Goal: Task Accomplishment & Management: Use online tool/utility

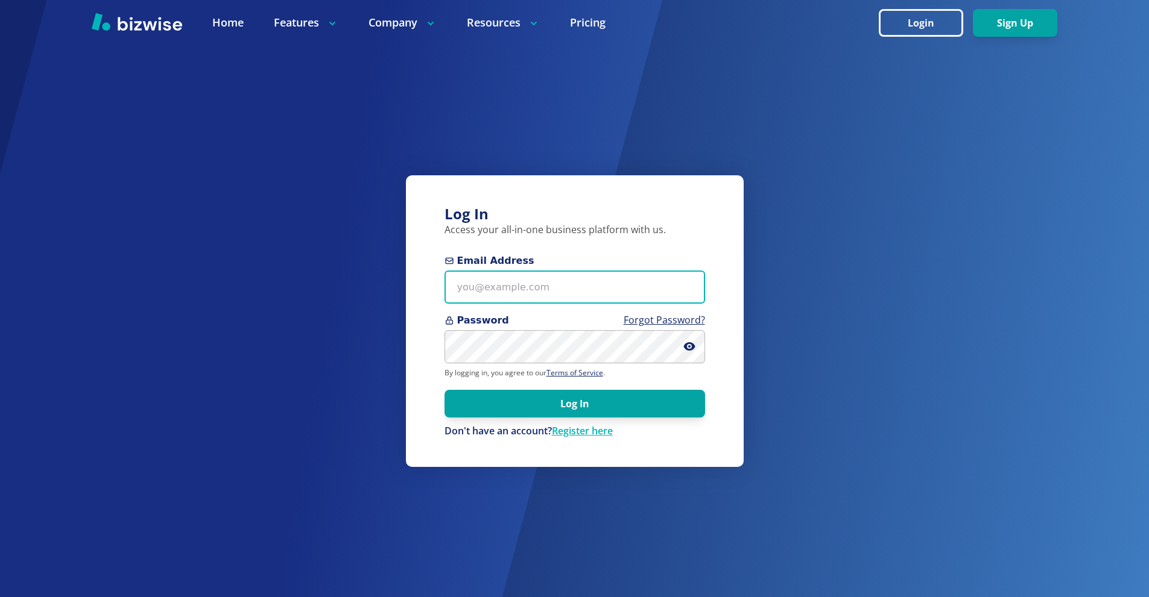
click at [536, 294] on input "Email Address" at bounding box center [574, 287] width 260 height 33
paste input "freddiedaniel121000+1@gmail.com"
type input "freddiedaniel121000+1@gmail.com"
paste input "freddiedaniel121000+1@gmail.com"
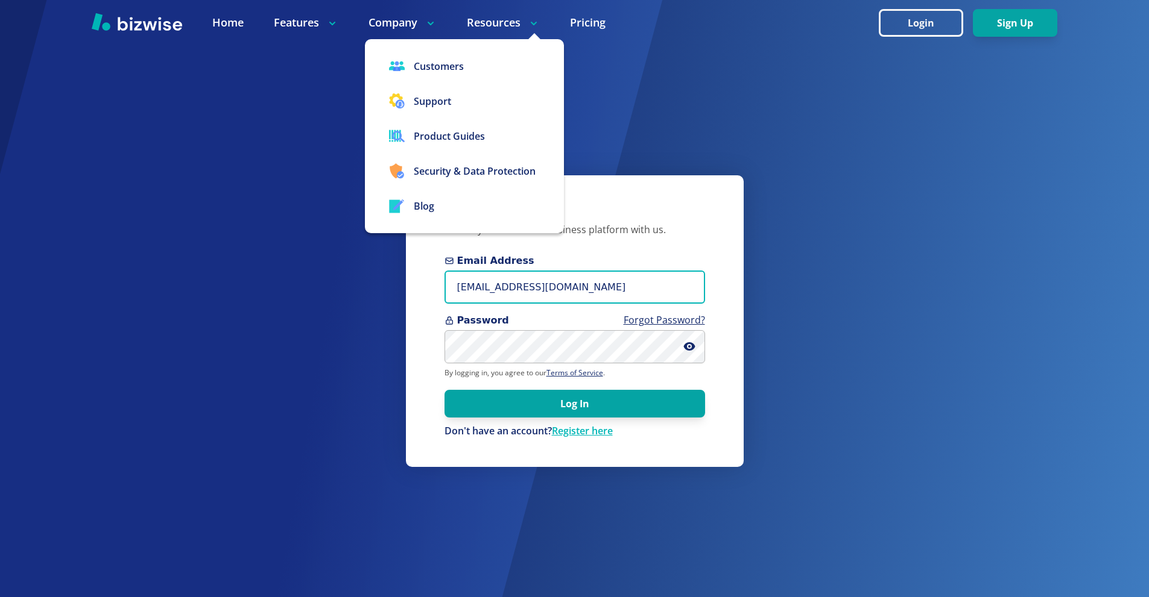
type input "freddiedaniel121000+1@gmail.com"
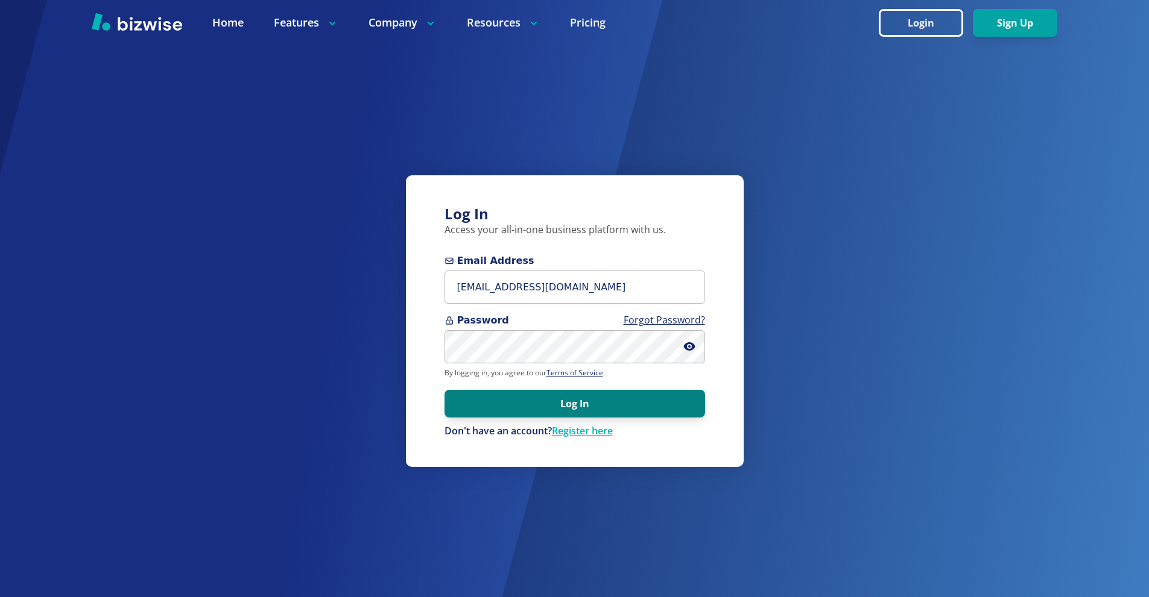
click at [611, 405] on button "Log In" at bounding box center [574, 404] width 260 height 28
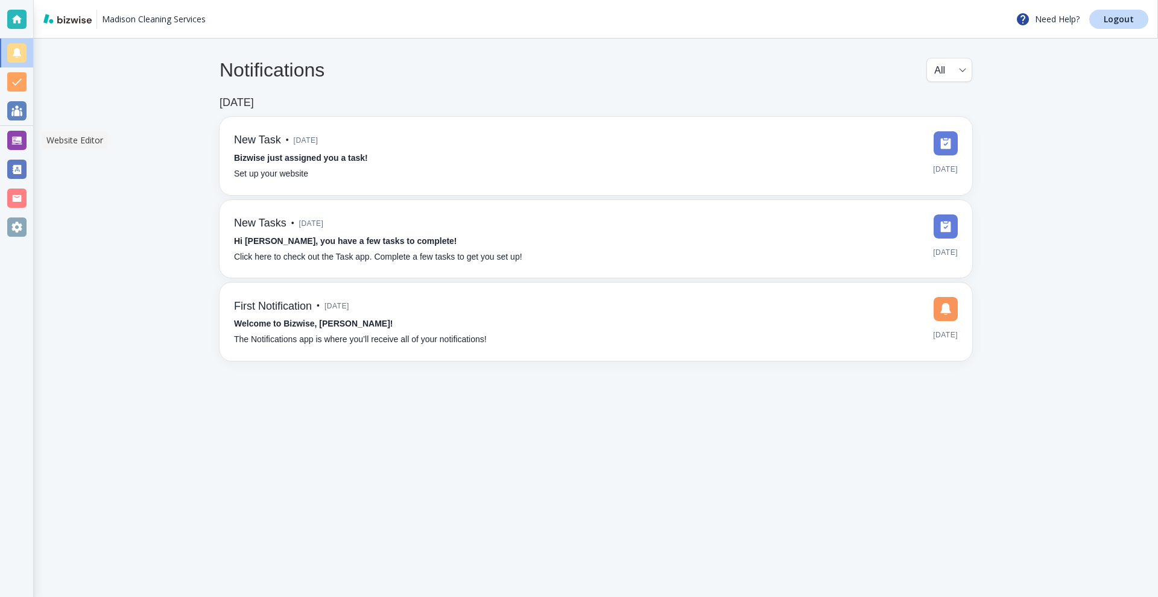
click at [9, 143] on div at bounding box center [16, 140] width 19 height 19
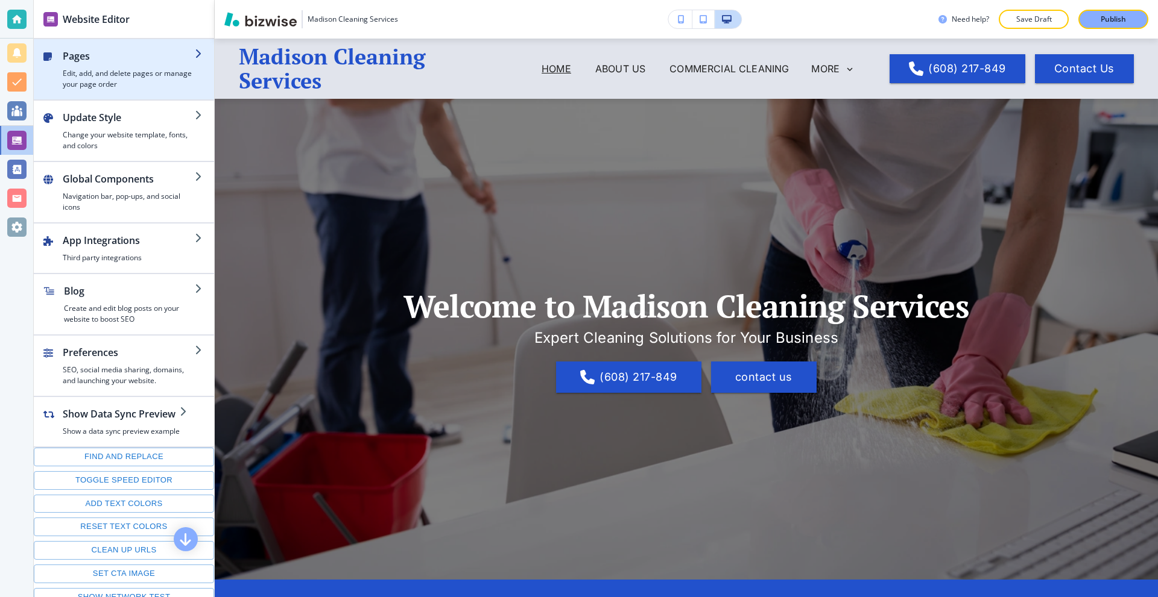
click at [153, 61] on h2 "Pages" at bounding box center [129, 56] width 132 height 14
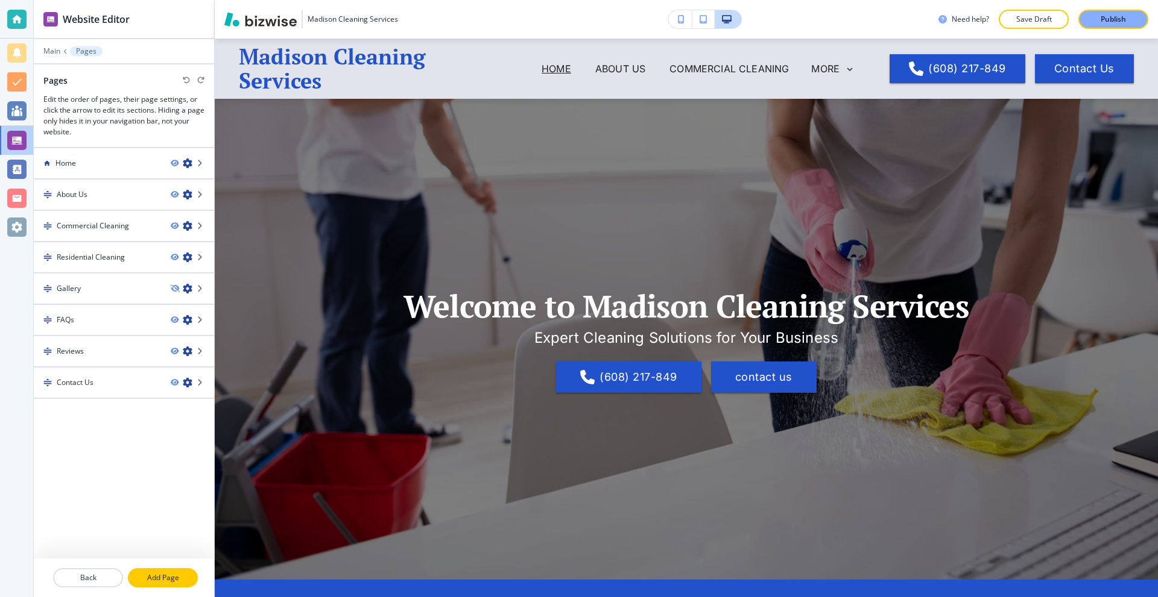
click at [177, 574] on p "Add Page" at bounding box center [163, 578] width 68 height 11
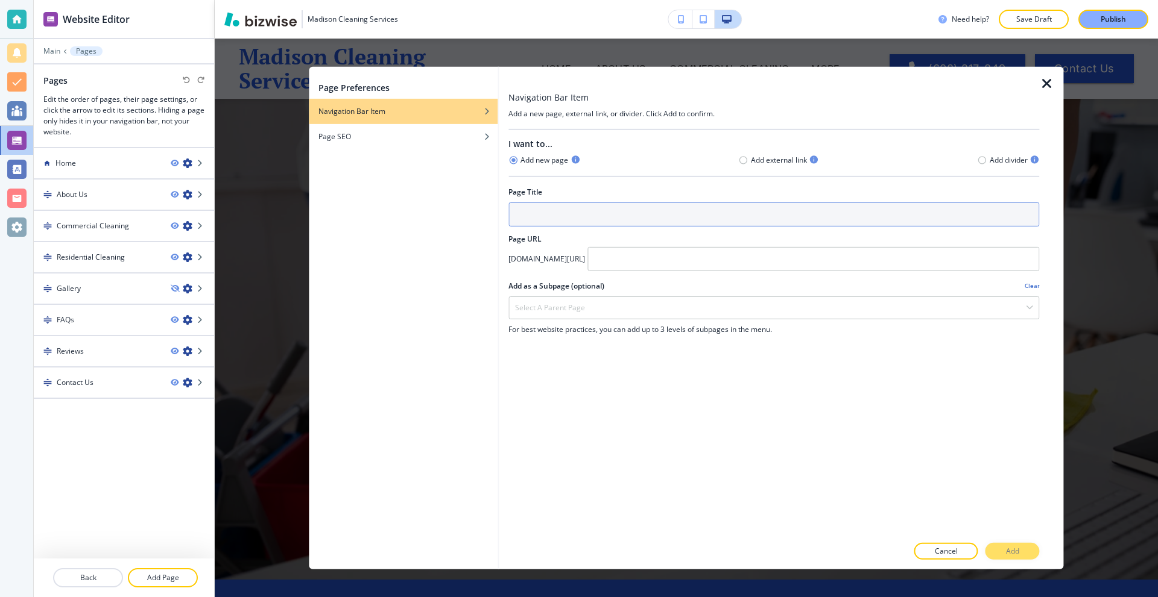
click at [596, 210] on input "text" at bounding box center [773, 214] width 531 height 24
type input "Services"
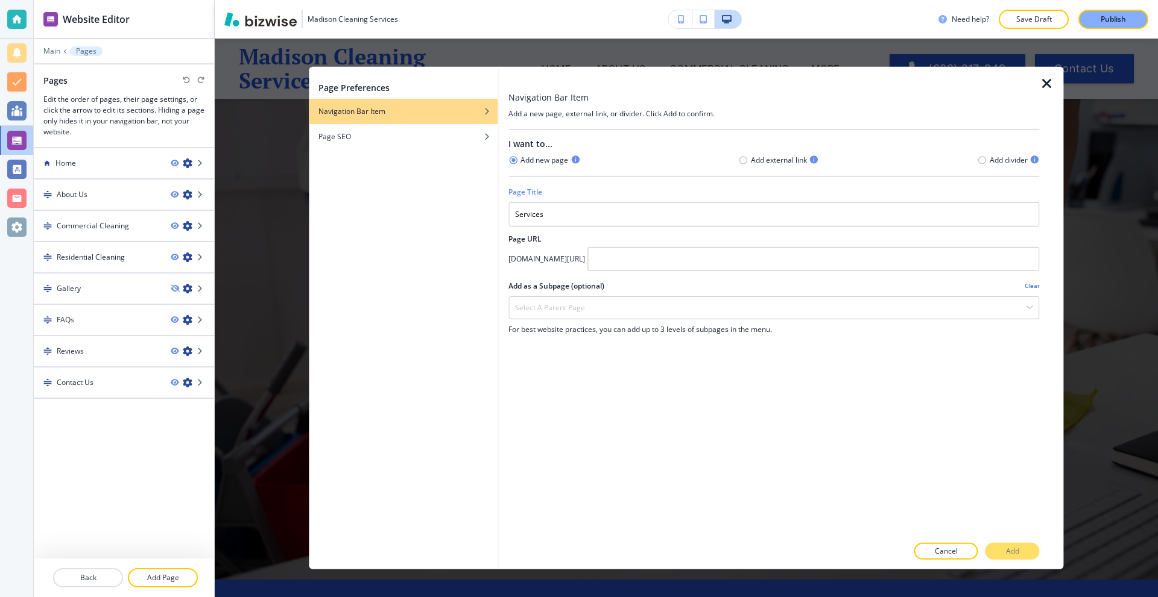
click at [1047, 79] on icon "button" at bounding box center [1046, 83] width 14 height 14
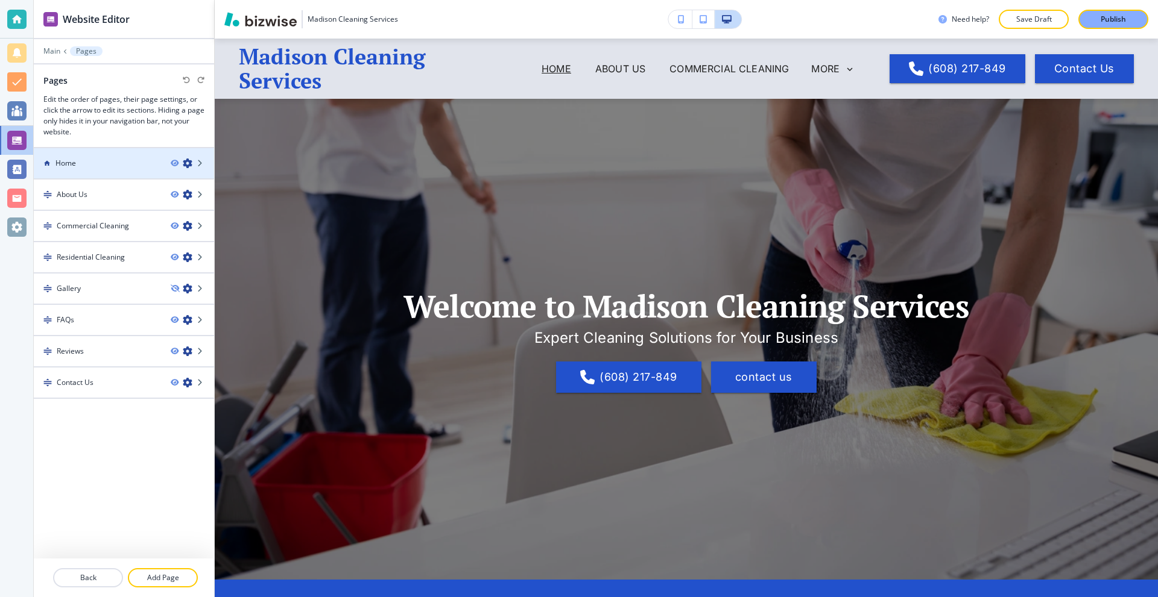
click at [189, 165] on icon "button" at bounding box center [188, 164] width 10 height 10
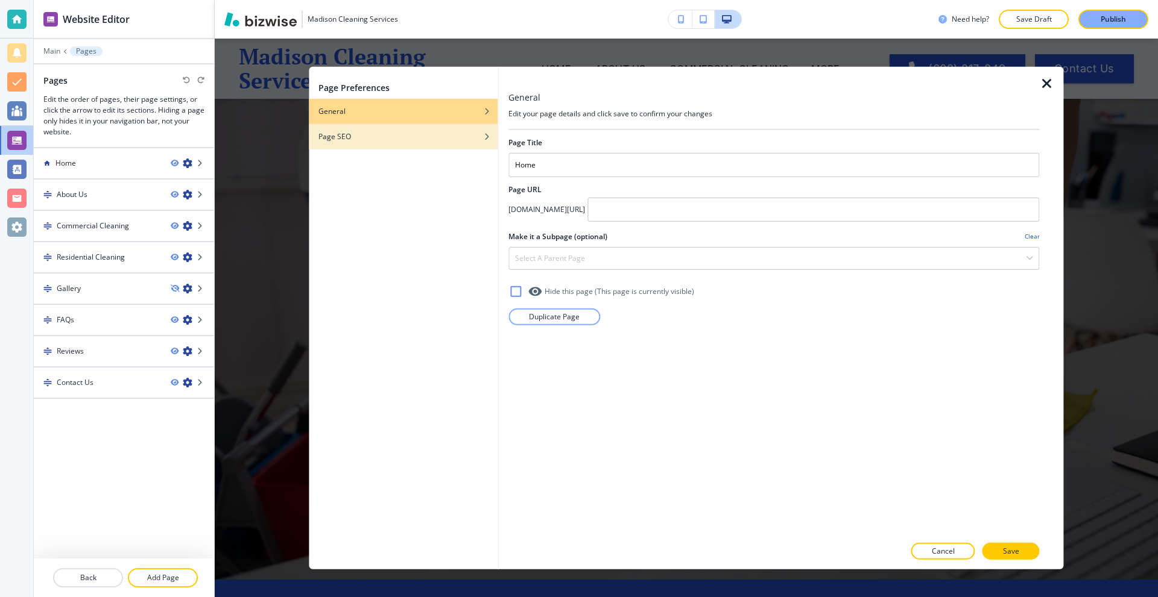
click at [391, 138] on div "Page SEO" at bounding box center [403, 136] width 189 height 11
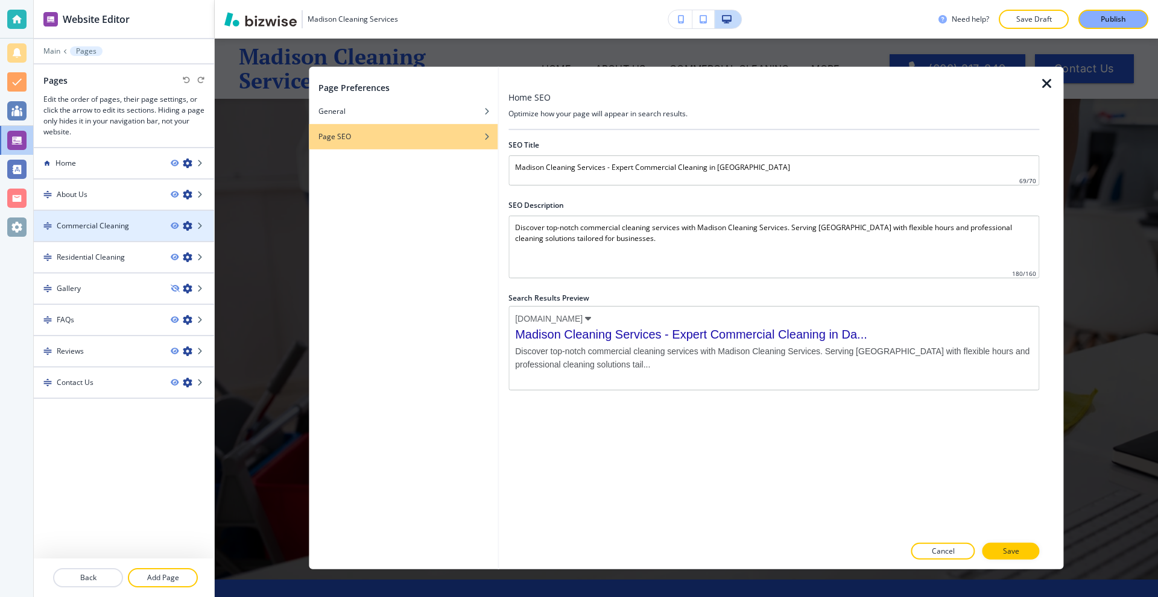
click at [189, 228] on icon "button" at bounding box center [188, 226] width 10 height 10
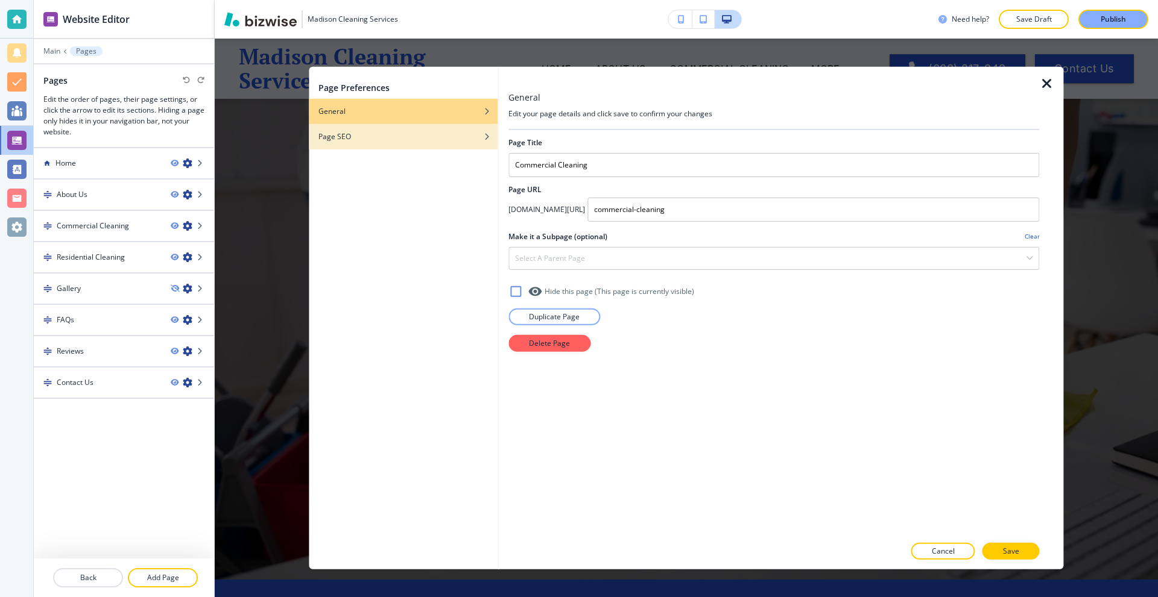
click at [421, 145] on div "button" at bounding box center [403, 145] width 189 height 7
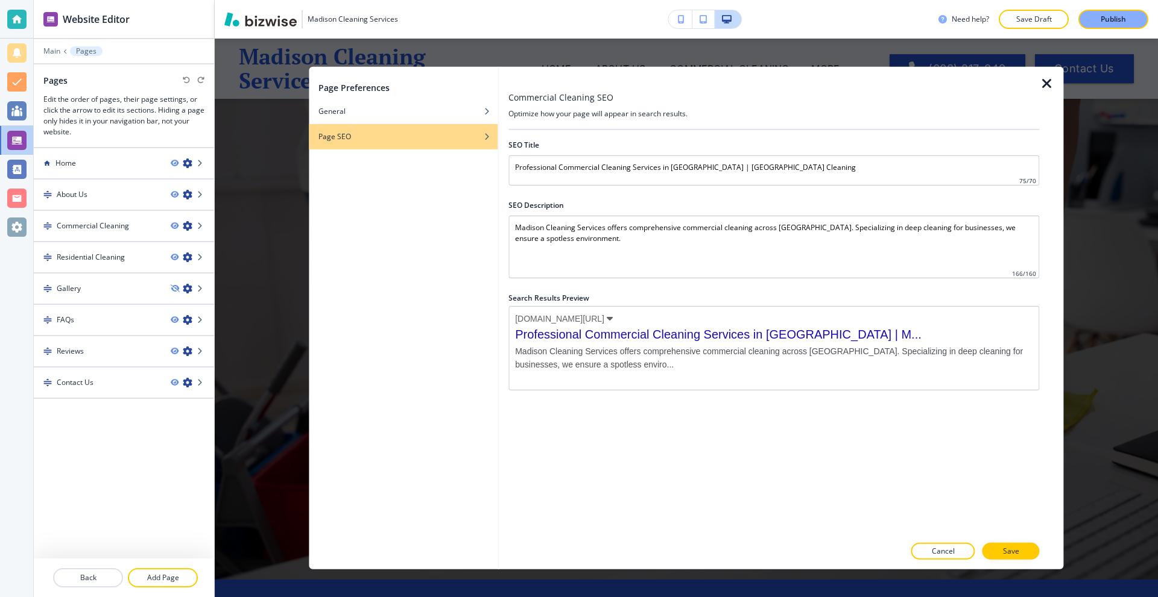
click at [1042, 84] on icon "button" at bounding box center [1046, 83] width 14 height 14
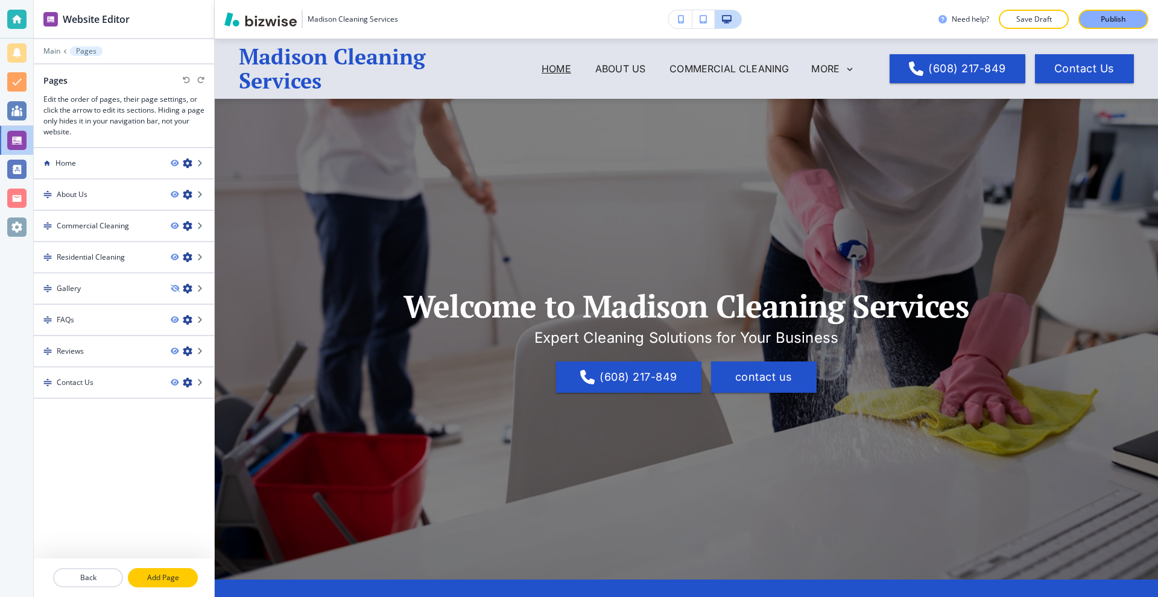
drag, startPoint x: 149, startPoint y: 574, endPoint x: 163, endPoint y: 569, distance: 15.5
click at [149, 575] on p "Add Page" at bounding box center [163, 578] width 68 height 11
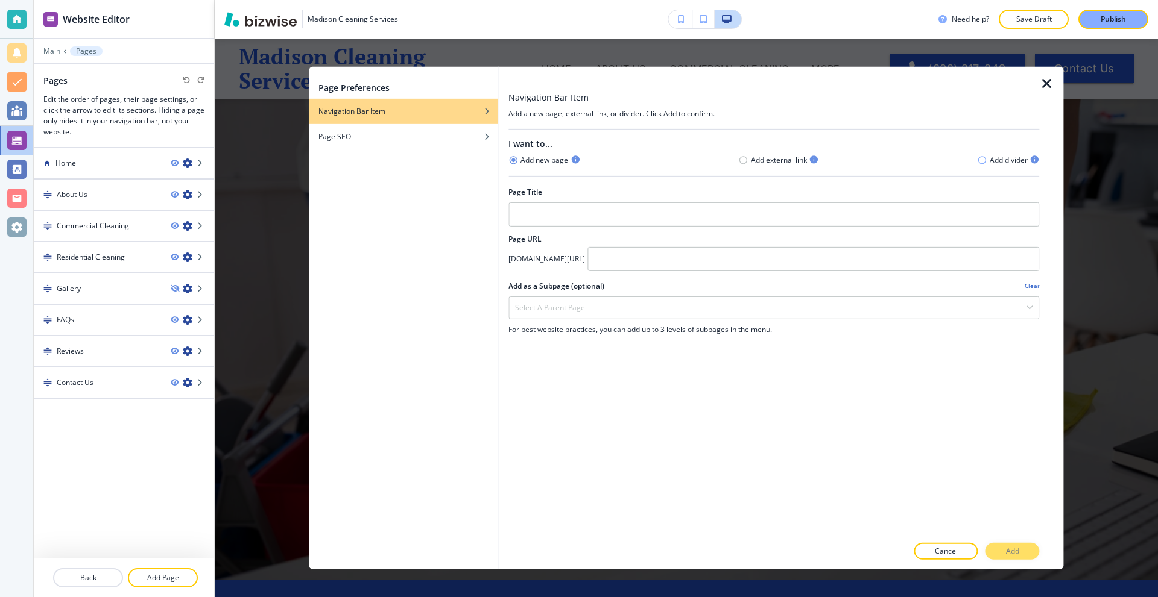
click at [978, 160] on icon "button" at bounding box center [982, 161] width 10 height 10
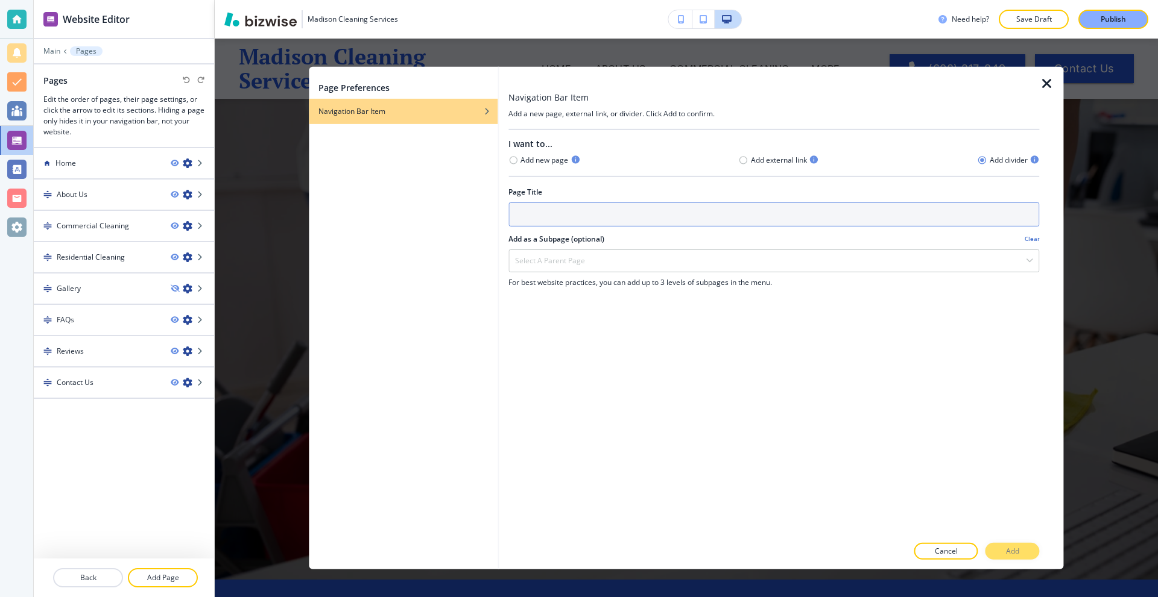
click at [584, 217] on input "text" at bounding box center [773, 214] width 531 height 24
type input "Services"
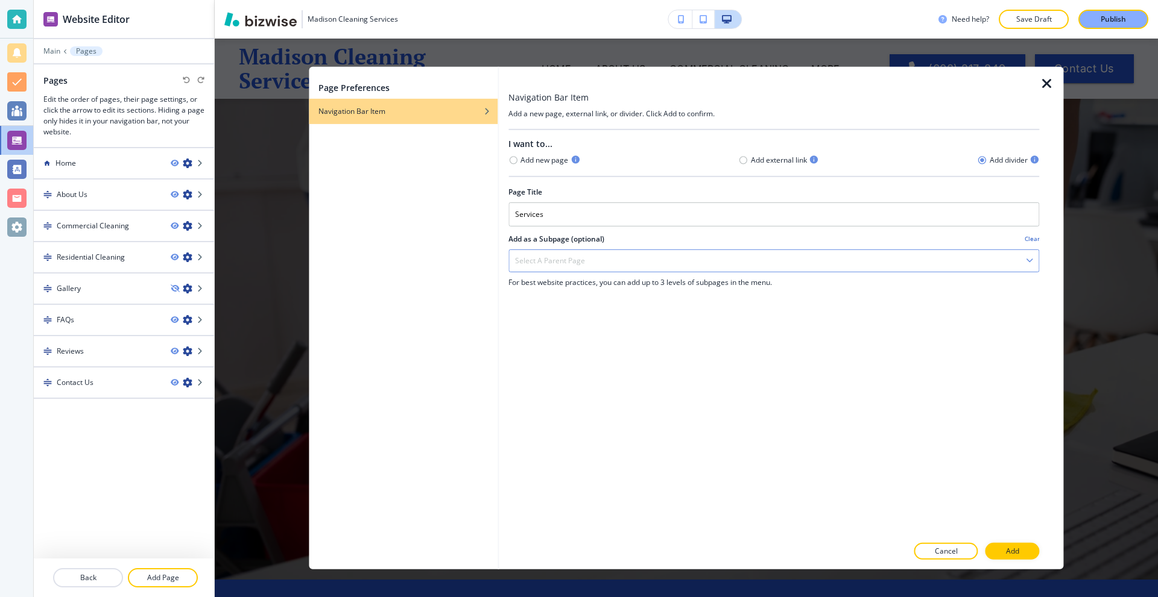
click at [591, 257] on div "Select a parent page" at bounding box center [773, 261] width 529 height 22
click at [1008, 546] on p "Add" at bounding box center [1012, 551] width 13 height 11
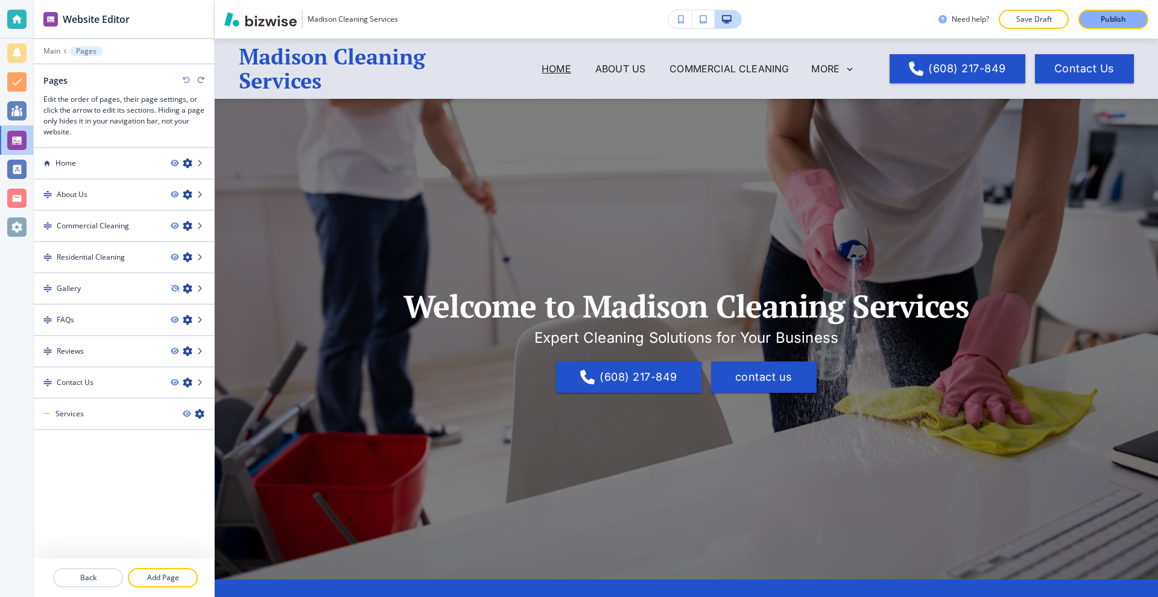
drag, startPoint x: 166, startPoint y: 573, endPoint x: 177, endPoint y: 561, distance: 15.8
click at [166, 574] on p "Add Page" at bounding box center [163, 578] width 68 height 11
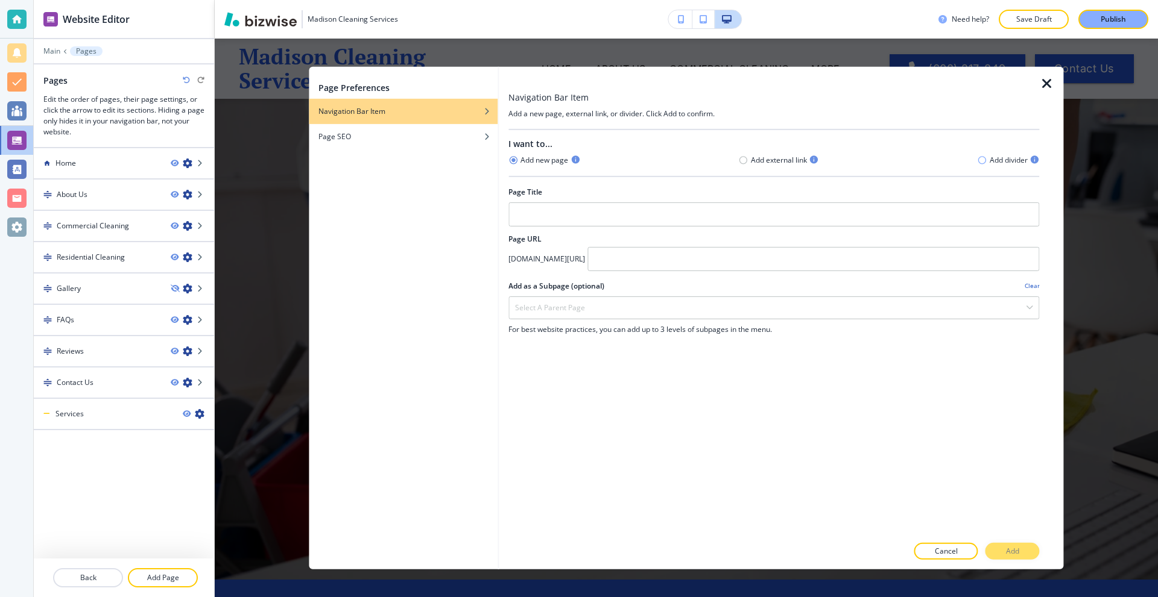
click at [978, 160] on icon "button" at bounding box center [982, 160] width 8 height 8
click at [638, 262] on div "Select a parent page" at bounding box center [773, 261] width 529 height 22
click at [540, 166] on div at bounding box center [773, 171] width 531 height 10
click at [537, 162] on h4 "Add new page" at bounding box center [544, 160] width 48 height 11
click at [520, 160] on div "Add new page" at bounding box center [544, 159] width 72 height 11
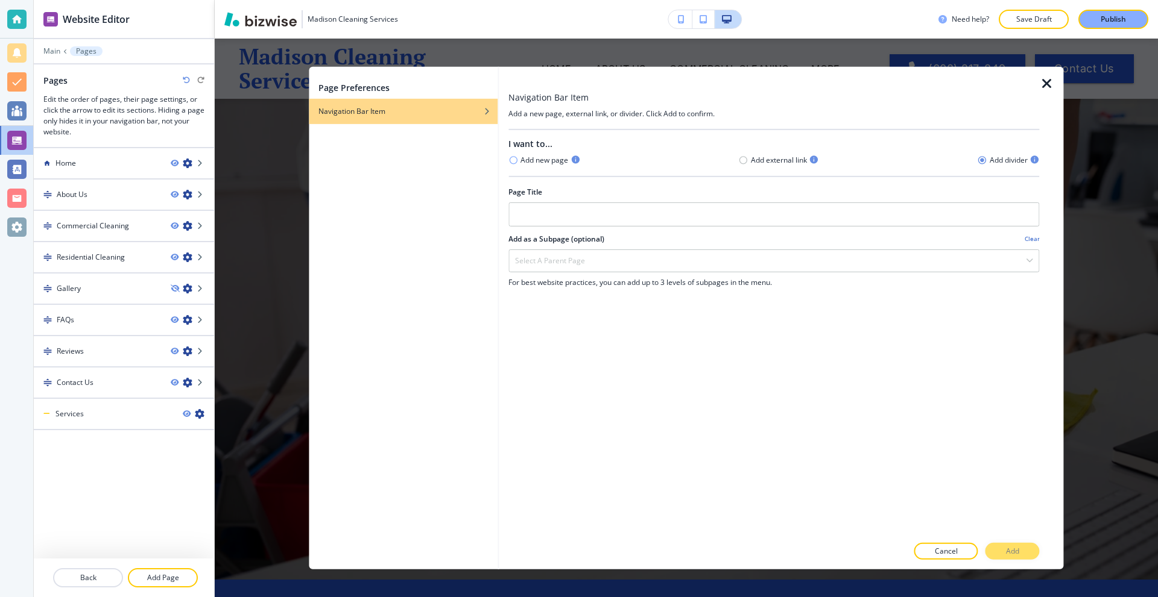
click at [517, 160] on icon "button" at bounding box center [513, 161] width 10 height 10
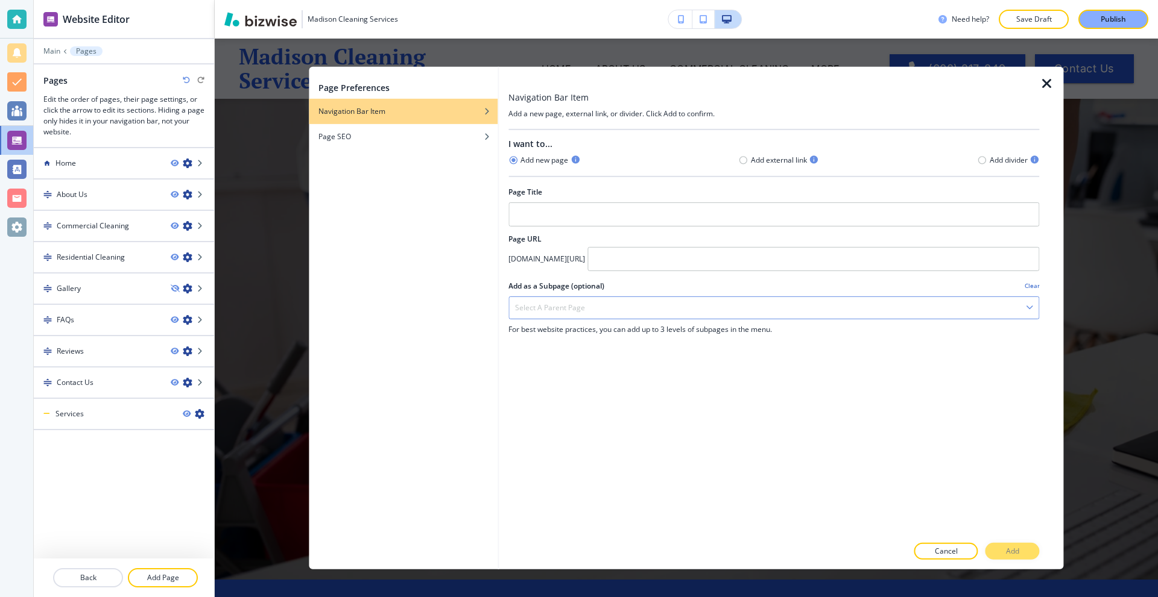
click at [617, 309] on div "Select a parent page" at bounding box center [773, 308] width 529 height 22
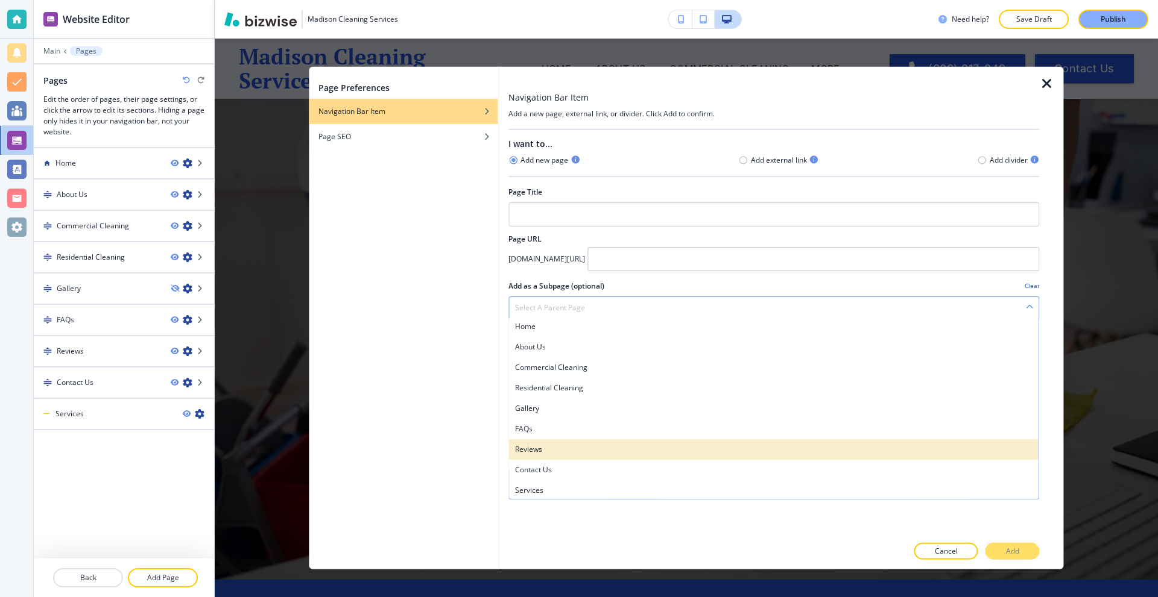
scroll to position [4, 0]
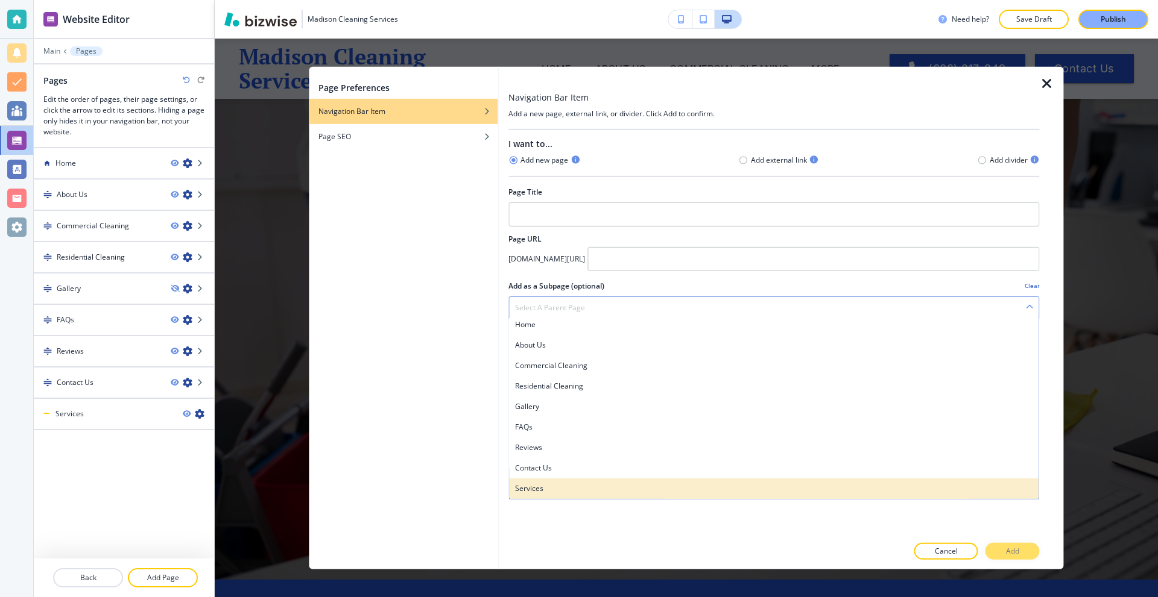
click at [566, 494] on h4 "Services" at bounding box center [773, 488] width 517 height 11
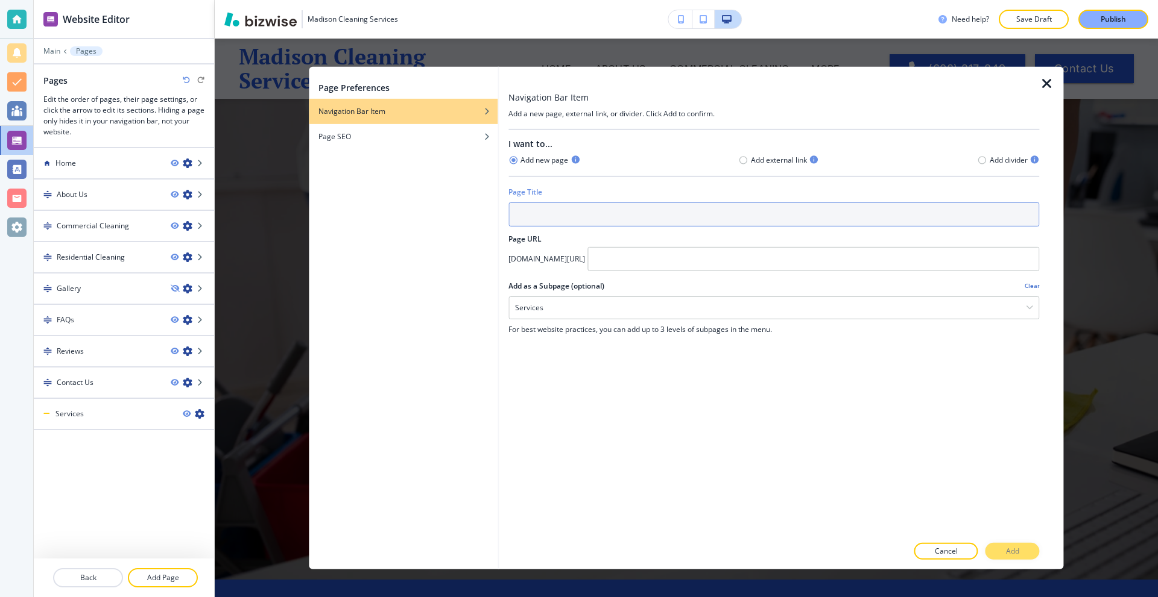
click at [560, 213] on input "text" at bounding box center [773, 214] width 531 height 24
click at [561, 212] on input "text" at bounding box center [773, 214] width 531 height 24
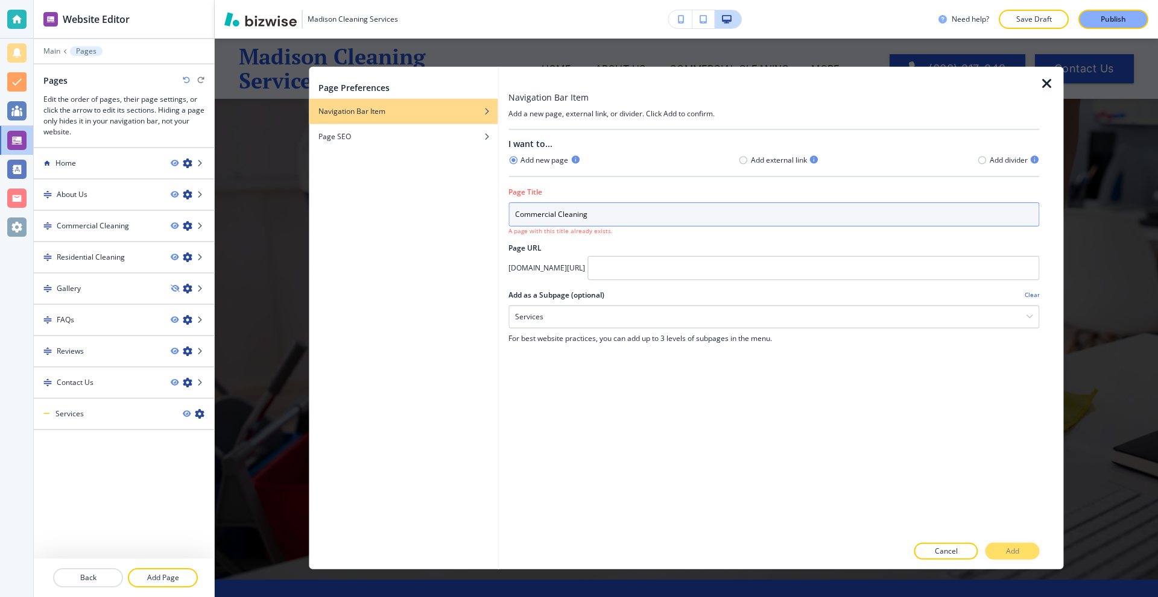
click at [600, 211] on input "Commercial Cleaning" at bounding box center [773, 214] width 531 height 24
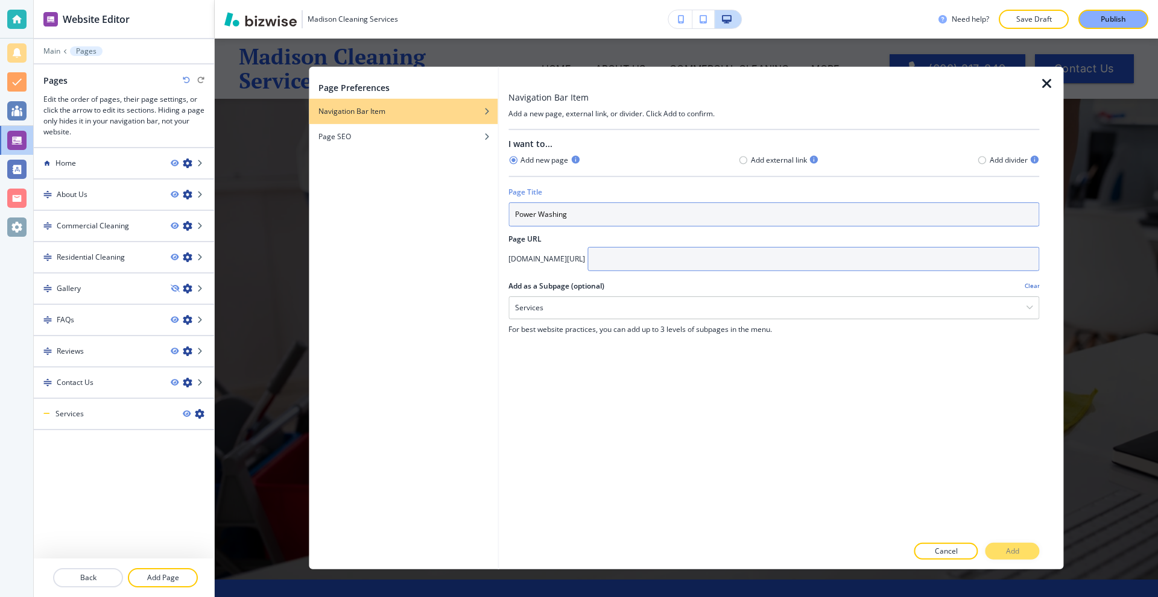
type input "Power Washing"
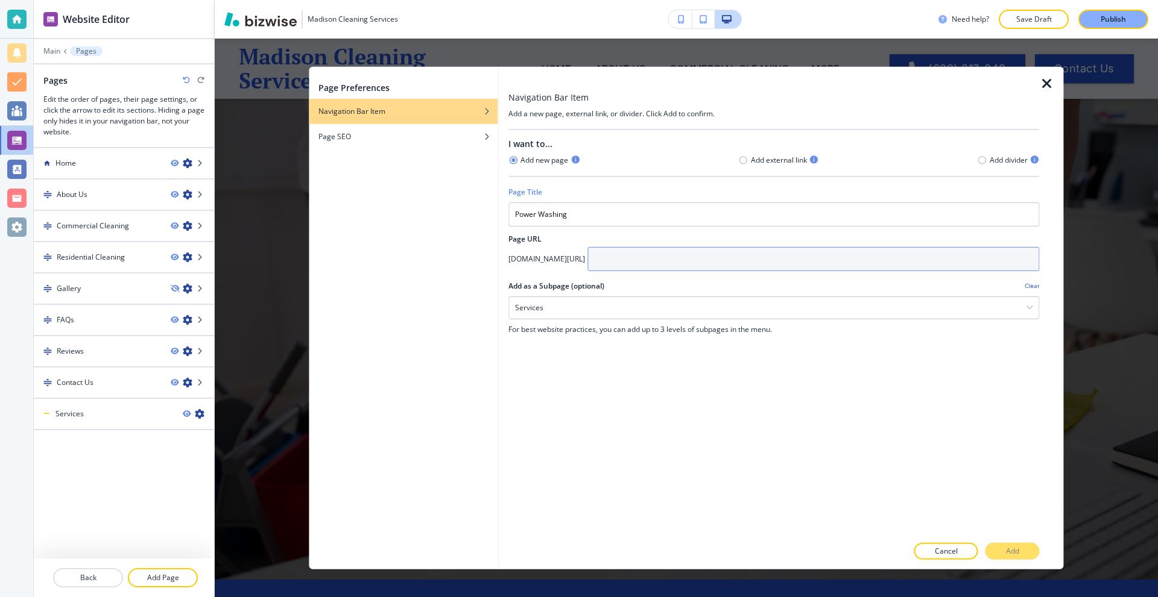
click at [642, 254] on input "text" at bounding box center [813, 259] width 452 height 24
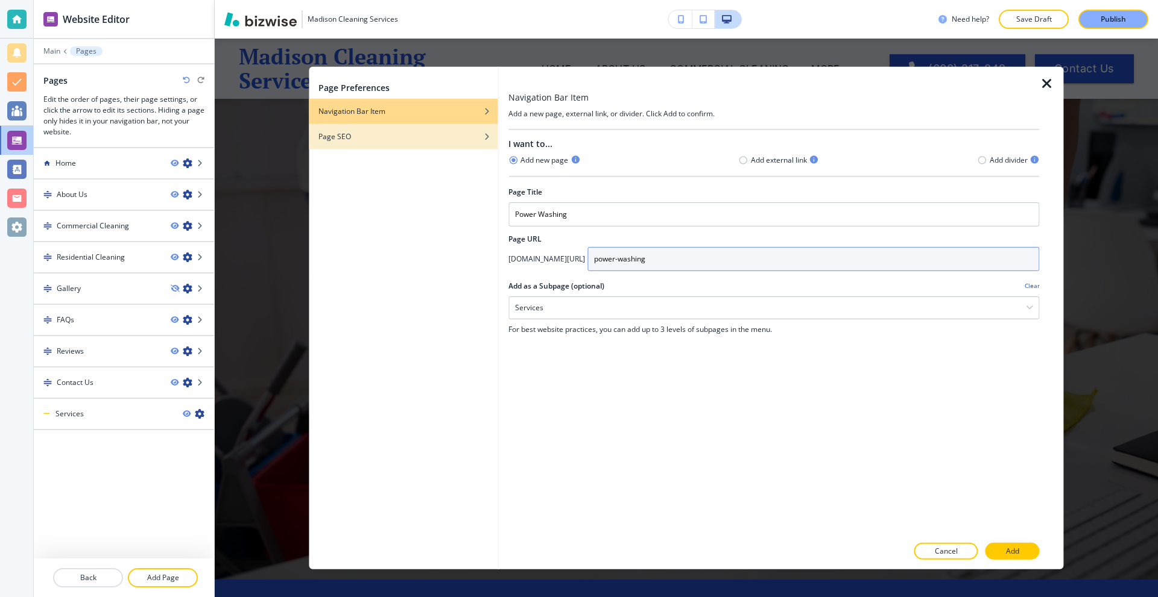
type input "power-washing"
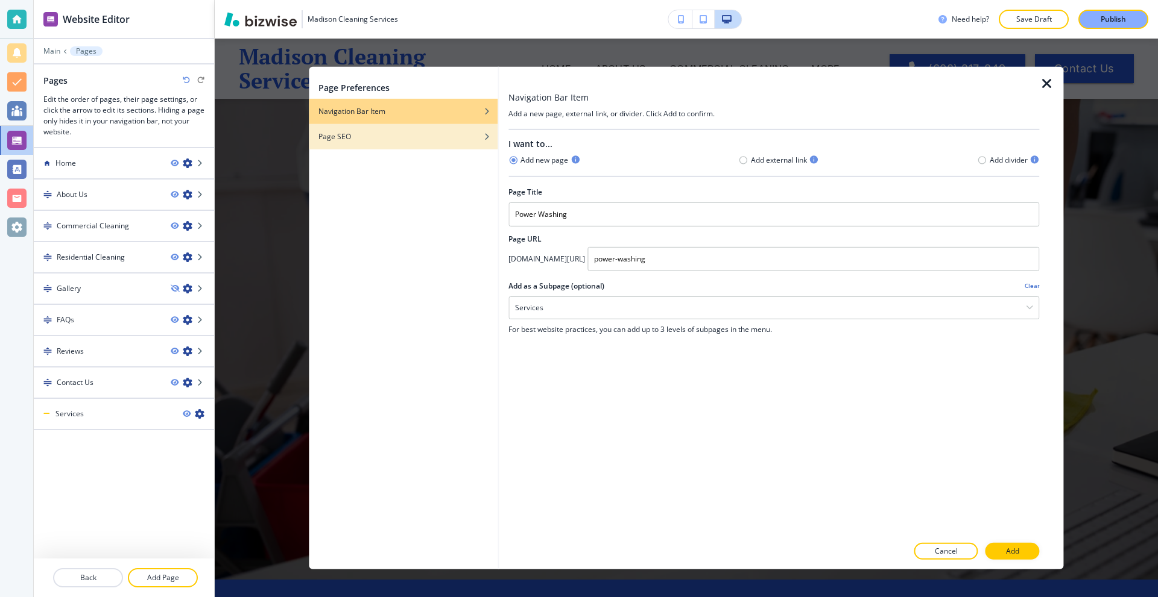
click at [389, 135] on div "Page SEO" at bounding box center [403, 136] width 189 height 11
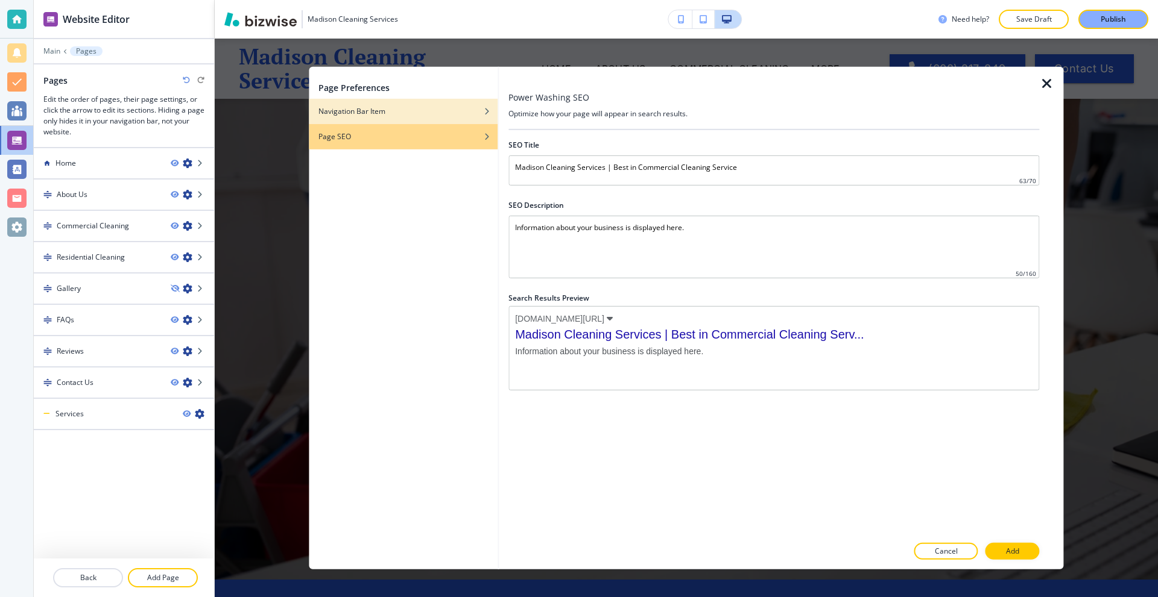
click at [418, 116] on div "button" at bounding box center [403, 119] width 189 height 7
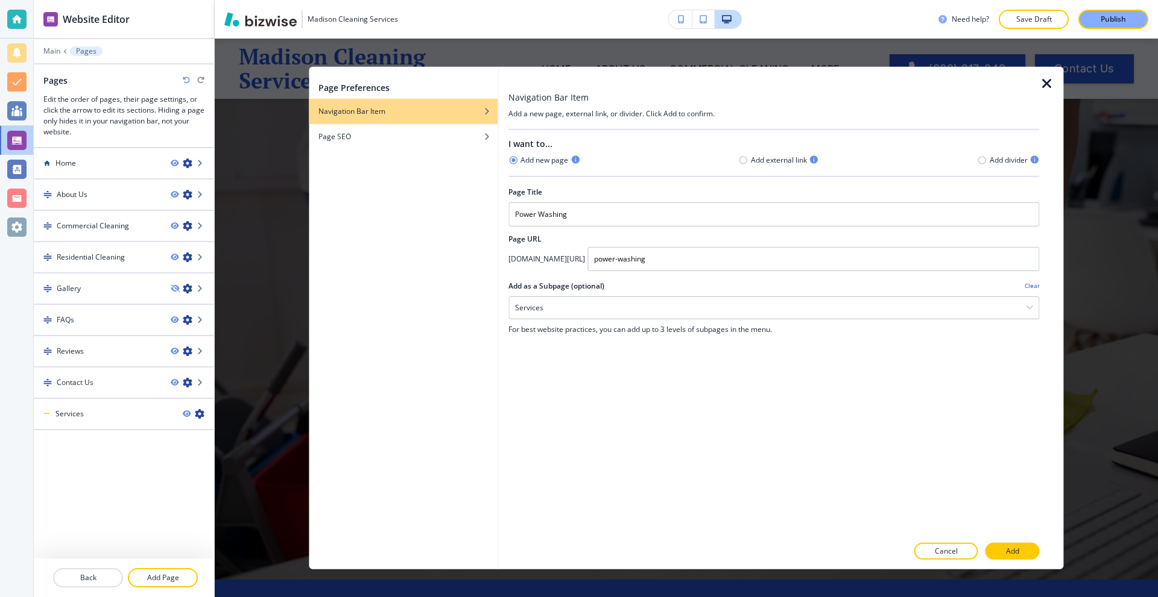
click at [1004, 543] on button "Add" at bounding box center [1012, 551] width 54 height 17
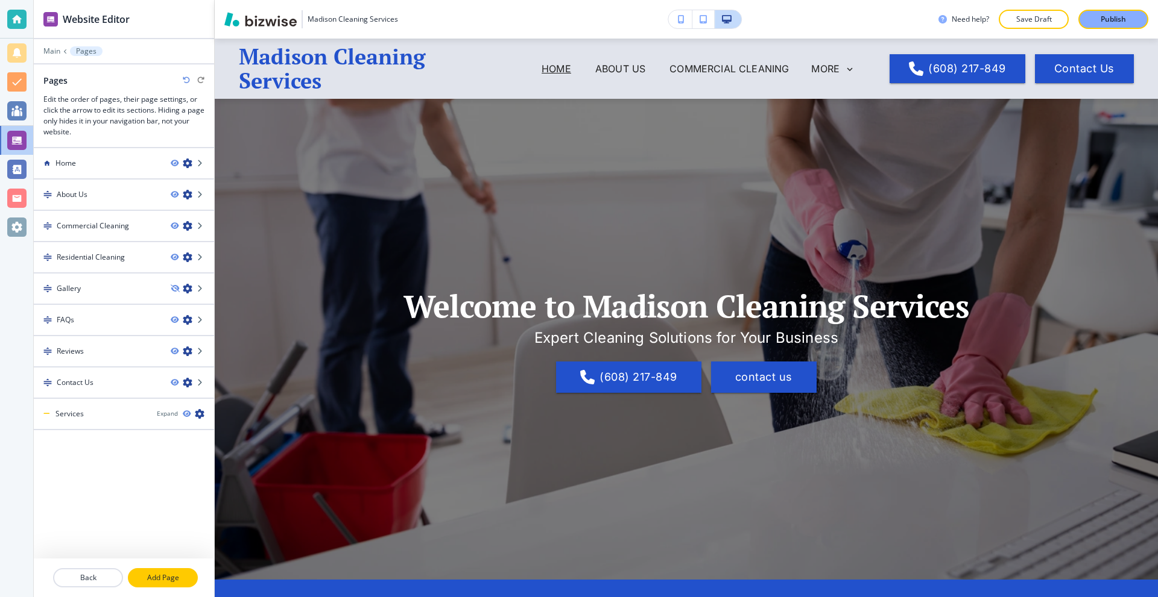
click at [159, 572] on button "Add Page" at bounding box center [163, 578] width 70 height 19
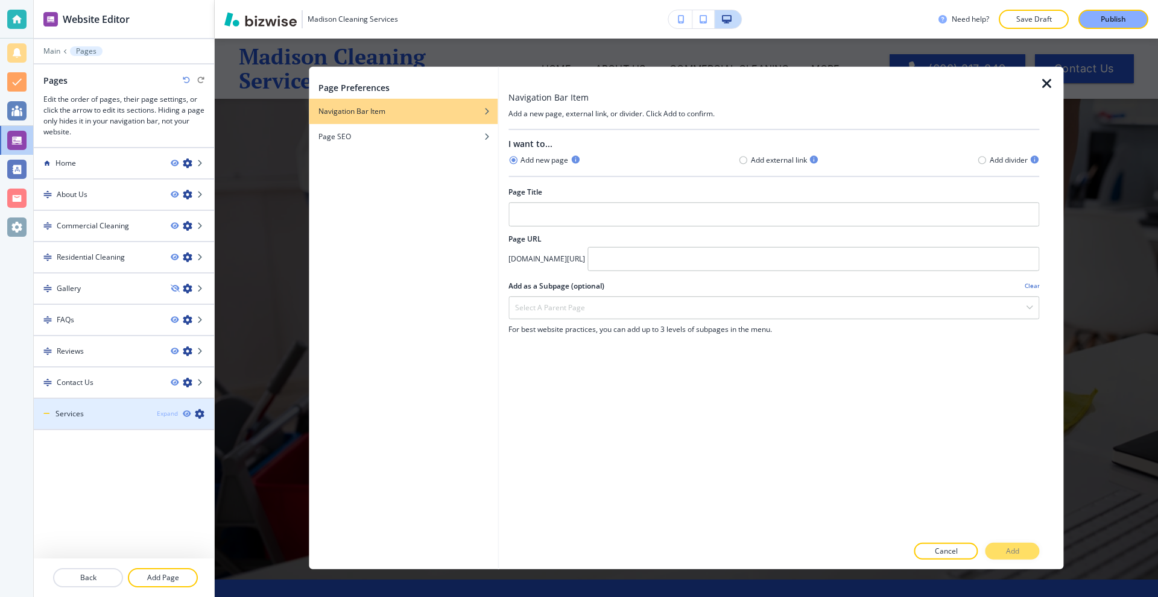
click at [166, 412] on div "Expand" at bounding box center [167, 413] width 21 height 9
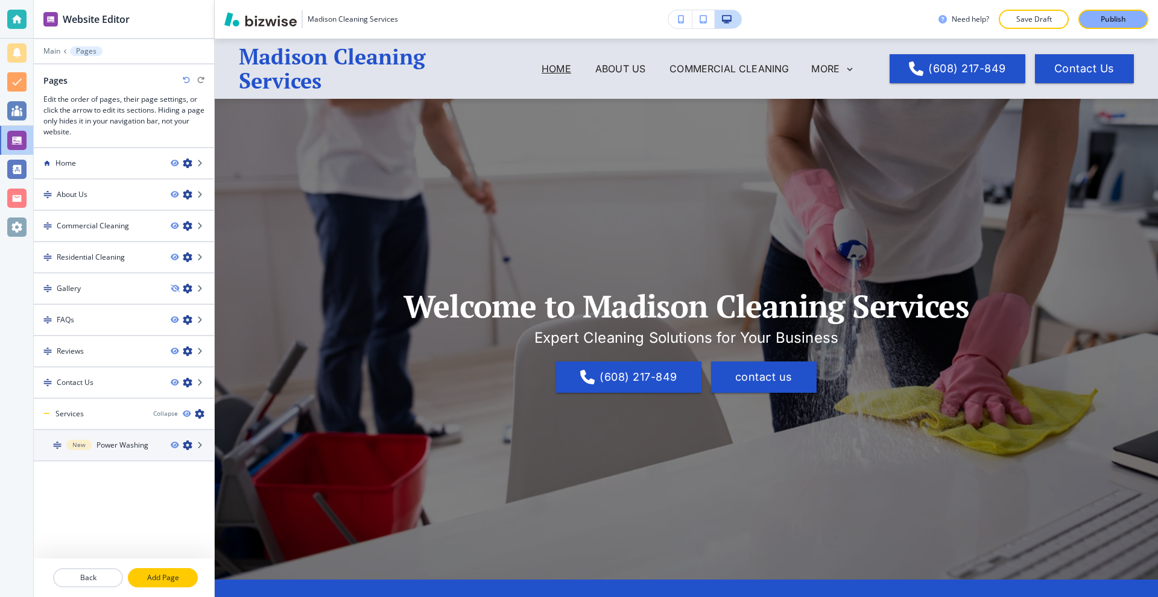
click at [153, 582] on p "Add Page" at bounding box center [163, 578] width 68 height 11
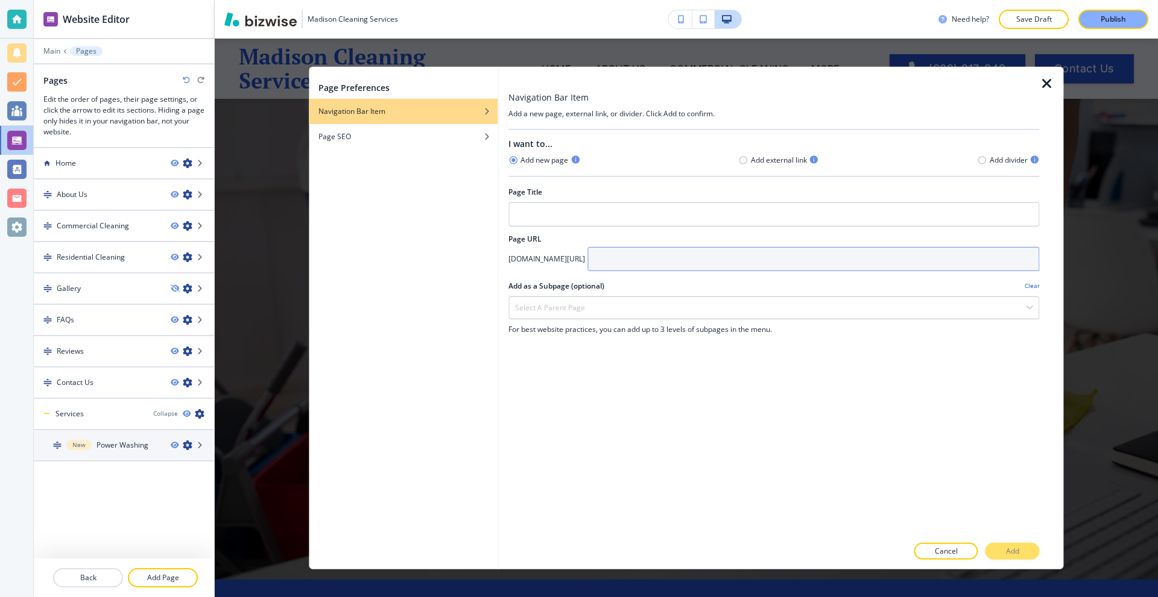
click at [698, 259] on input "text" at bounding box center [813, 259] width 452 height 24
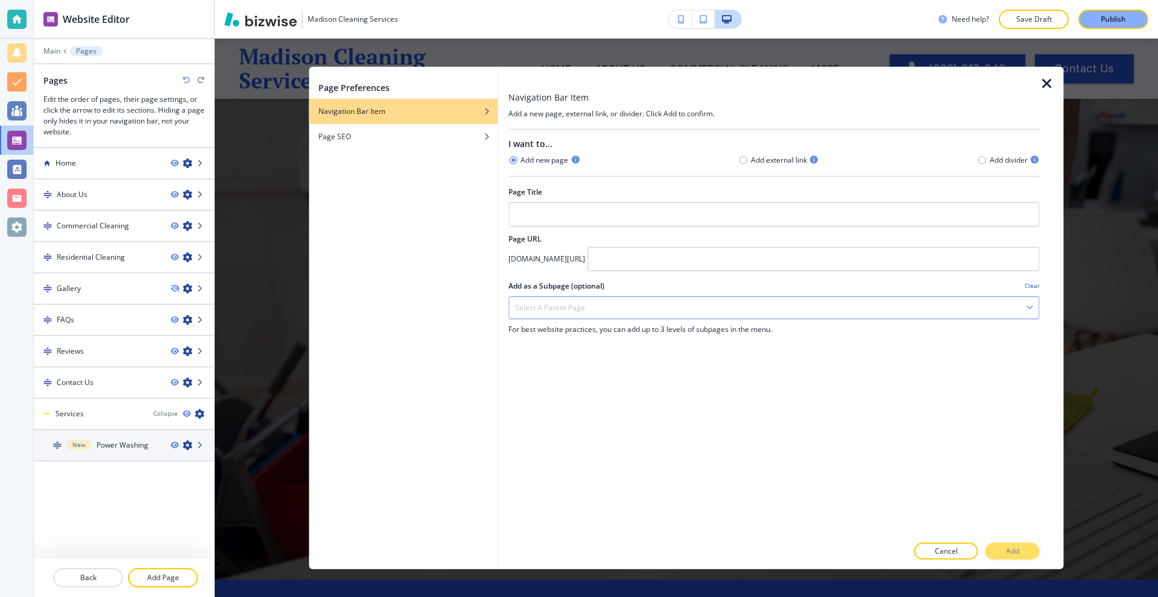
click at [584, 308] on div "Select a parent page" at bounding box center [773, 308] width 529 height 22
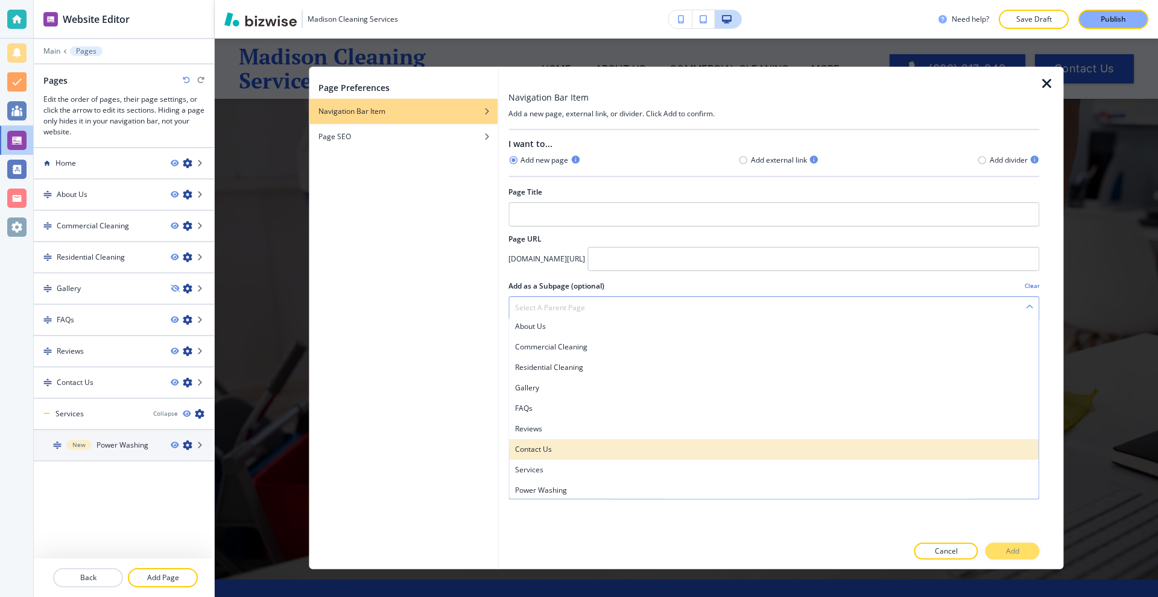
scroll to position [25, 0]
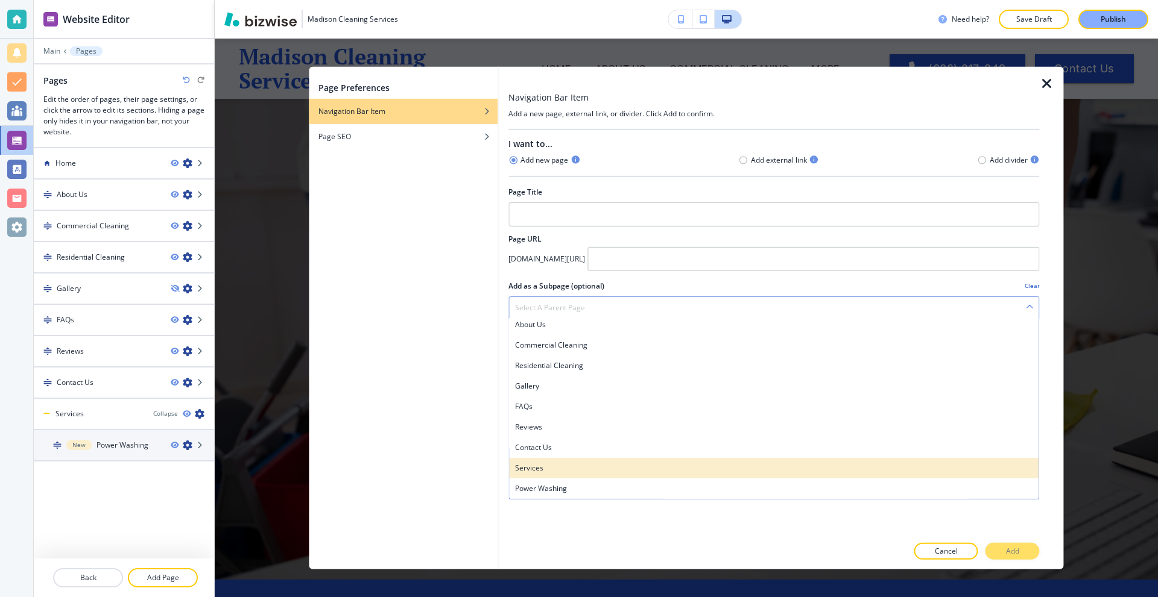
click at [558, 464] on h4 "Services" at bounding box center [773, 467] width 517 height 11
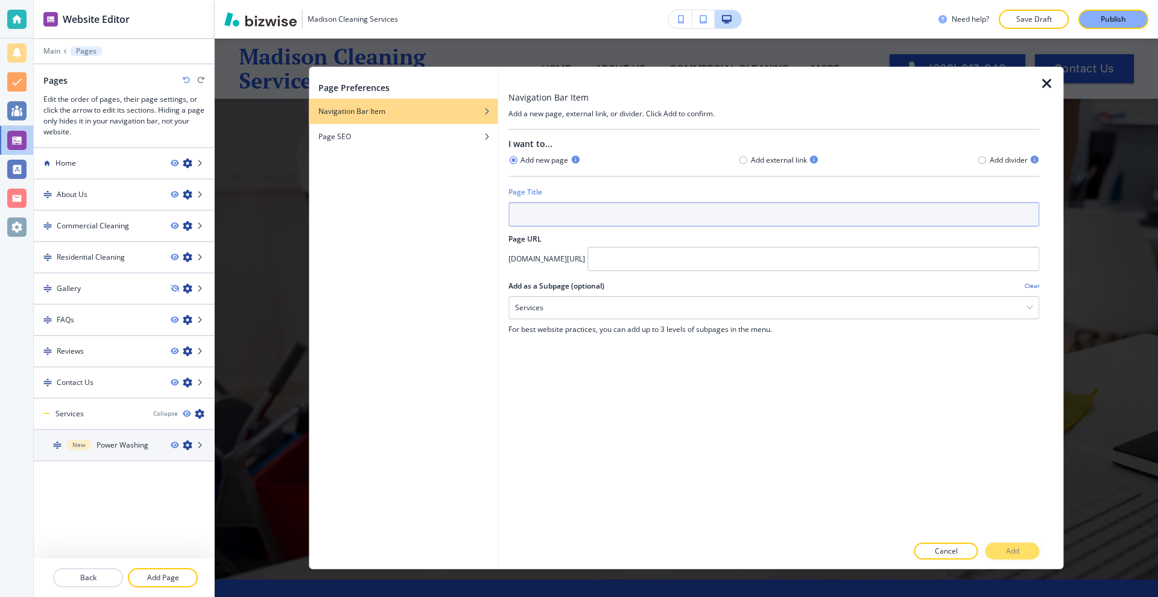
click at [583, 219] on input "text" at bounding box center [773, 214] width 531 height 24
type input "W"
type input "Moving"
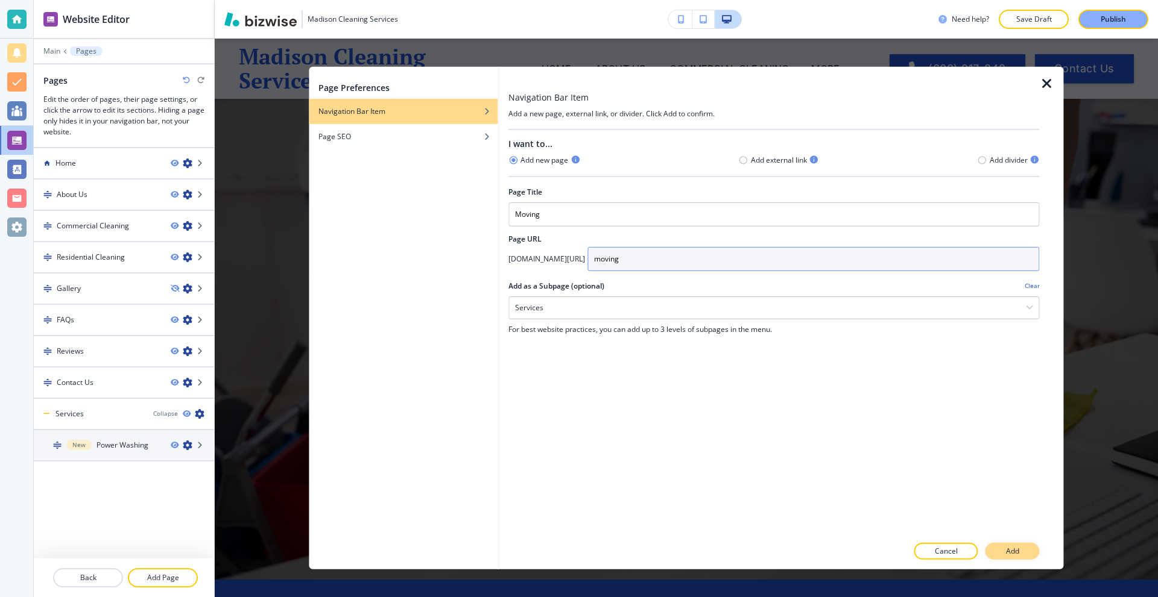
type input "moving"
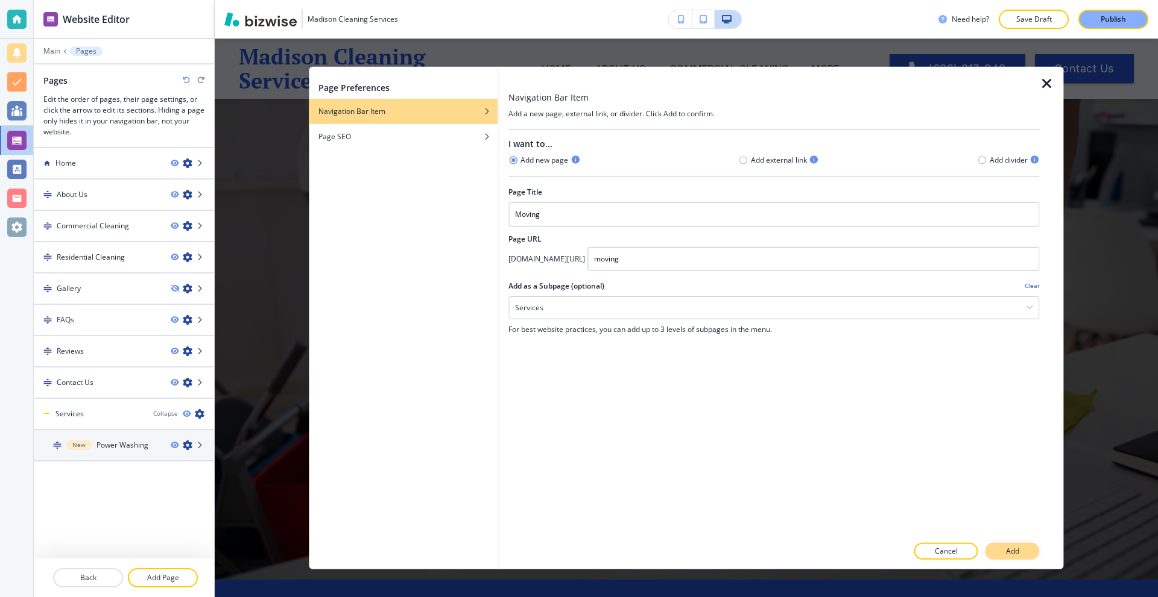
click at [1029, 553] on button "Add" at bounding box center [1012, 551] width 54 height 17
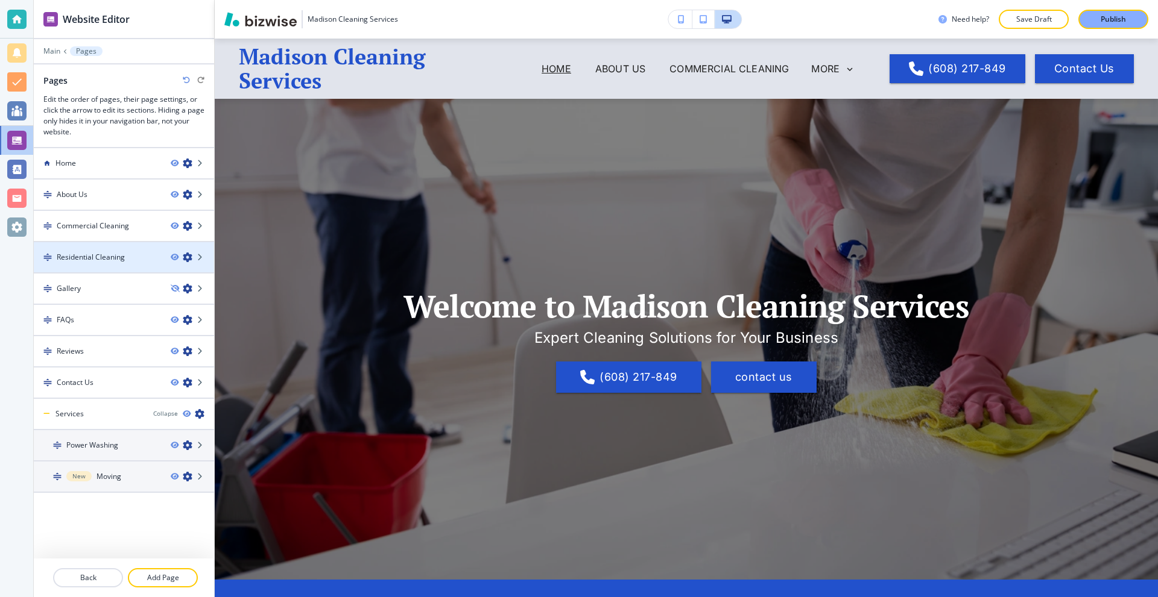
click at [190, 257] on icon "button" at bounding box center [188, 258] width 10 height 10
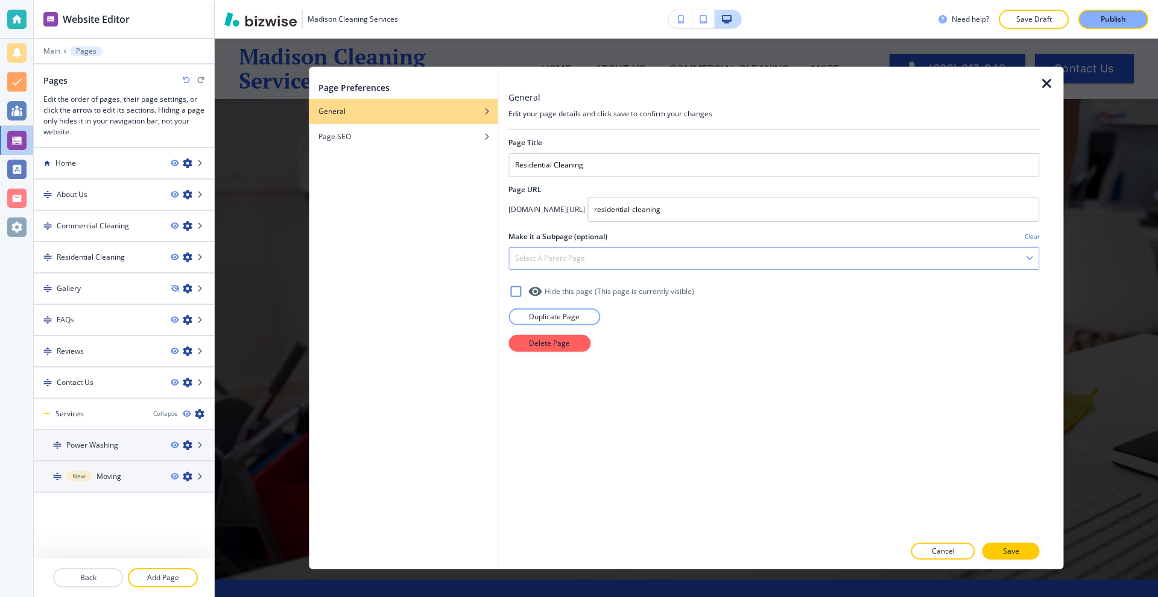
click at [661, 264] on div "Select a parent page" at bounding box center [773, 258] width 529 height 22
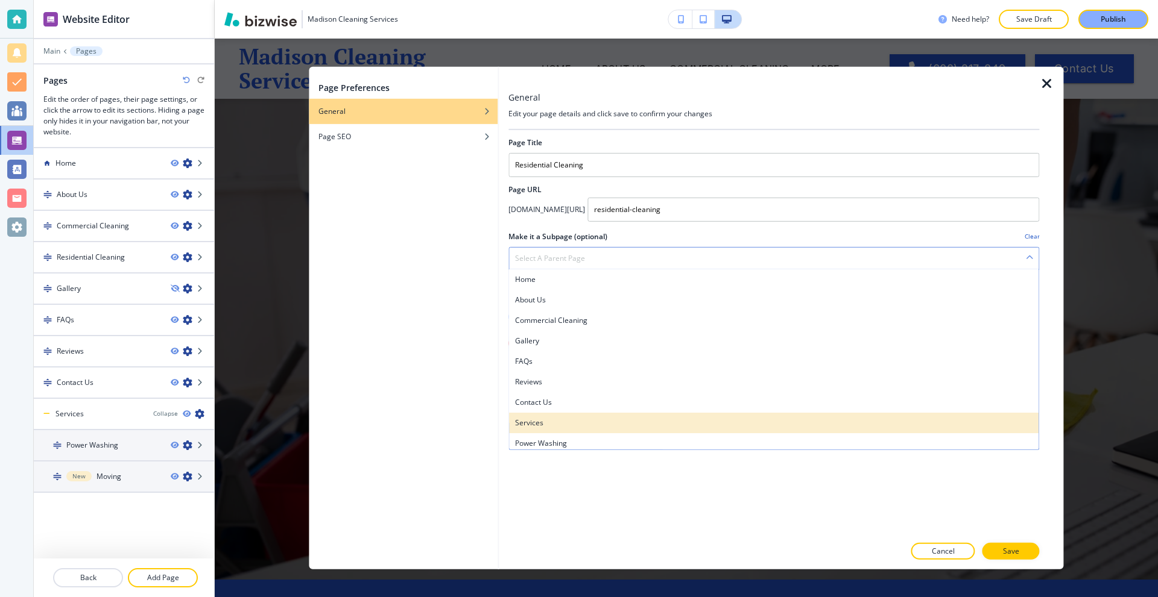
click at [562, 421] on h4 "Services" at bounding box center [773, 422] width 517 height 11
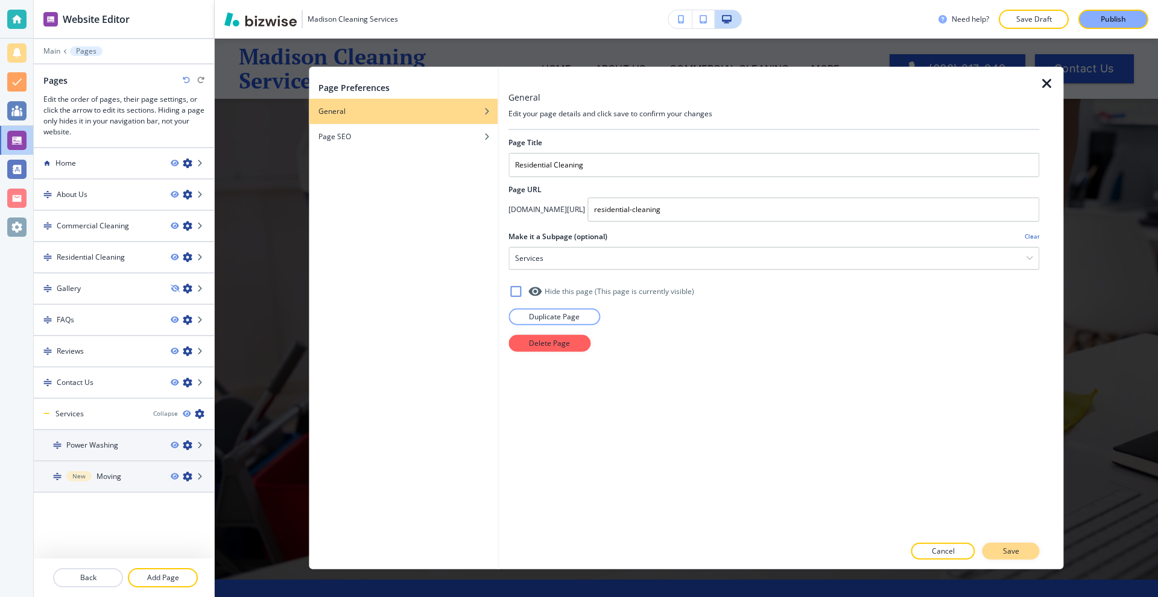
click at [1010, 550] on p "Save" at bounding box center [1011, 551] width 16 height 11
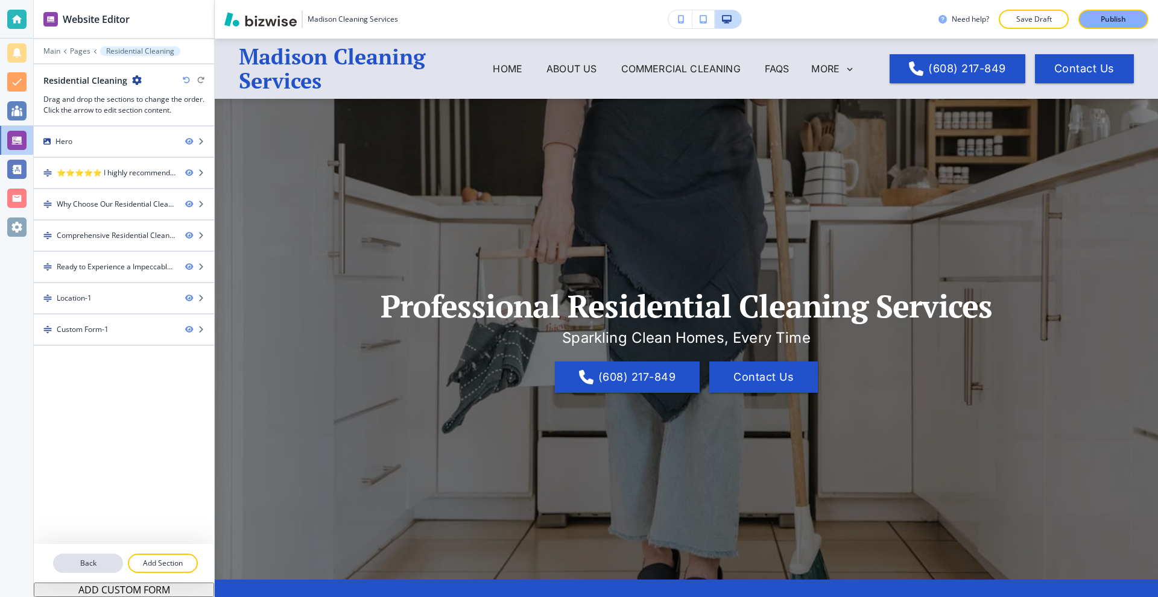
click at [86, 556] on button "Back" at bounding box center [88, 563] width 70 height 19
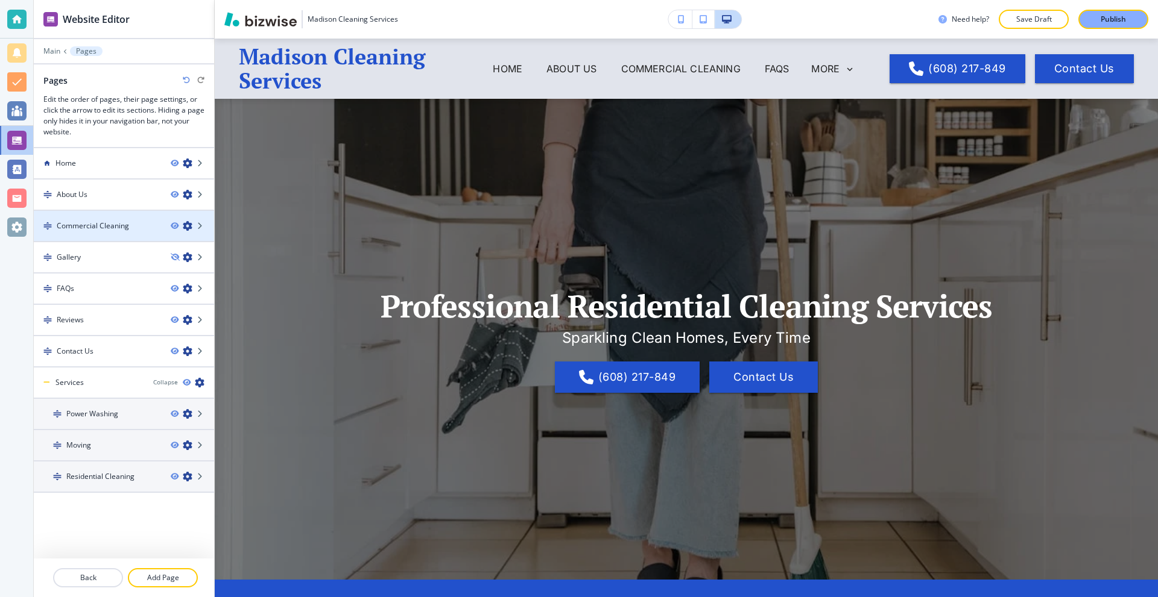
click at [186, 227] on icon "button" at bounding box center [188, 226] width 10 height 10
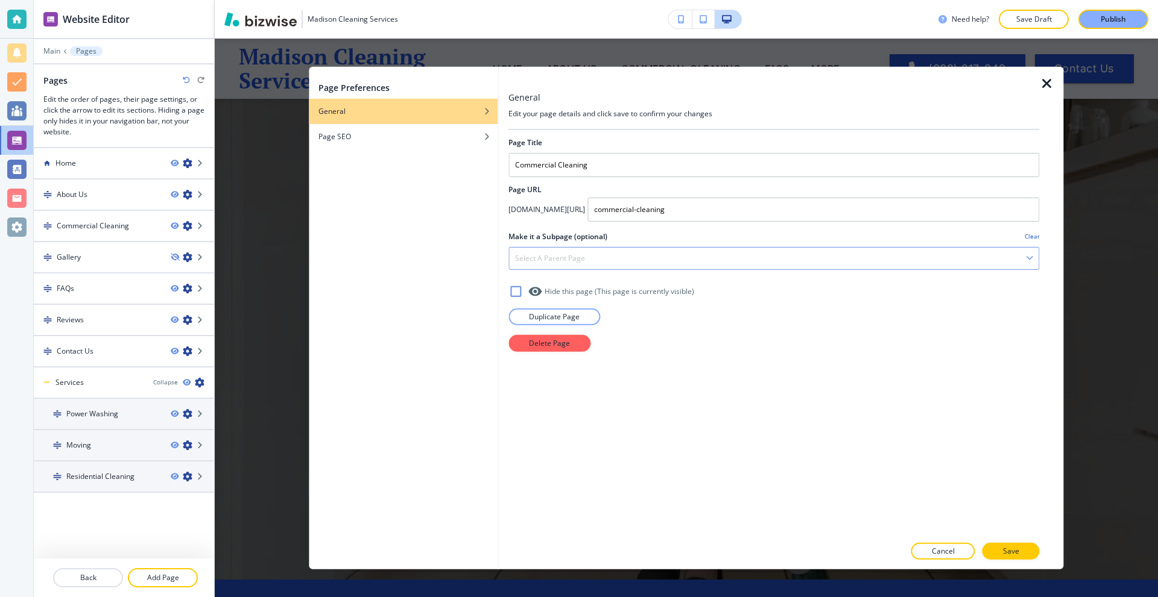
click at [569, 259] on h4 "Select a parent page" at bounding box center [550, 258] width 70 height 11
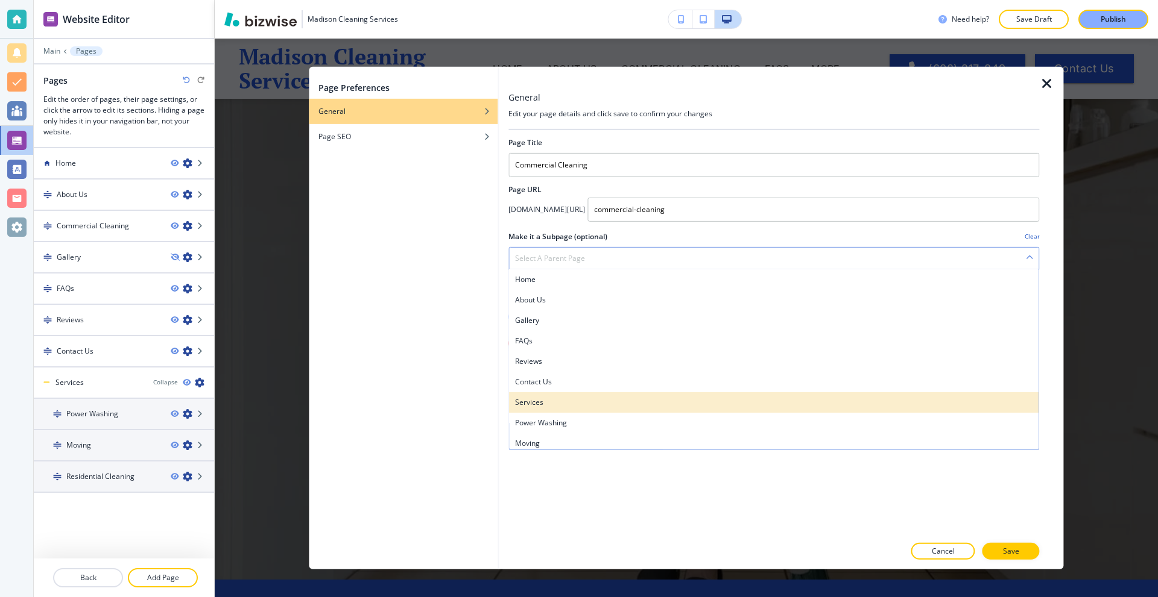
click at [555, 399] on h4 "Services" at bounding box center [773, 402] width 517 height 11
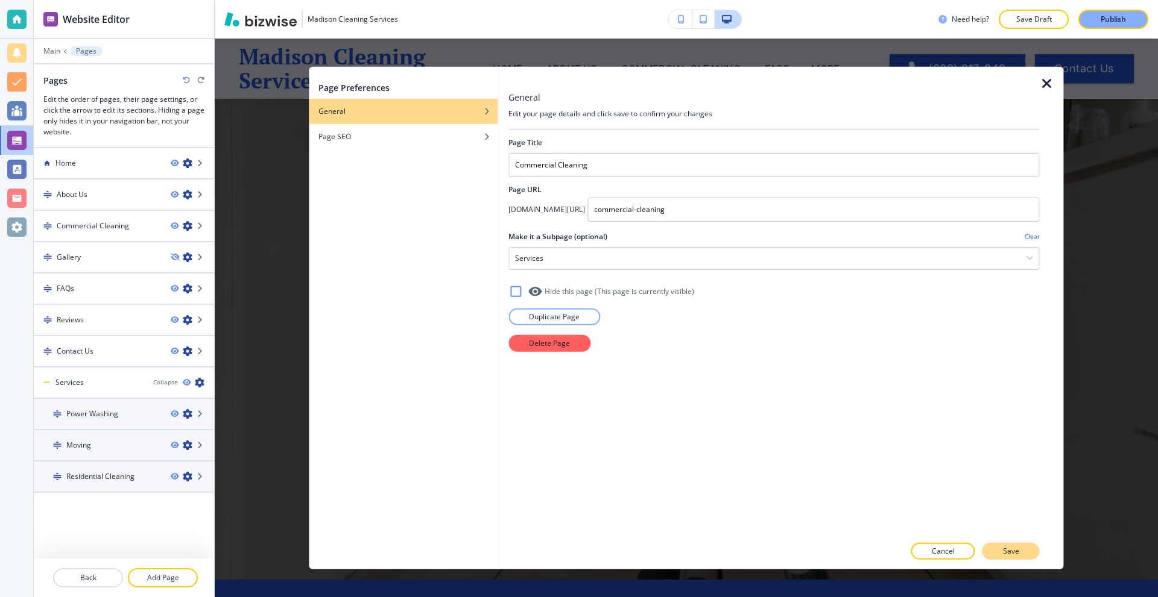
click at [1022, 550] on button "Save" at bounding box center [1010, 551] width 57 height 17
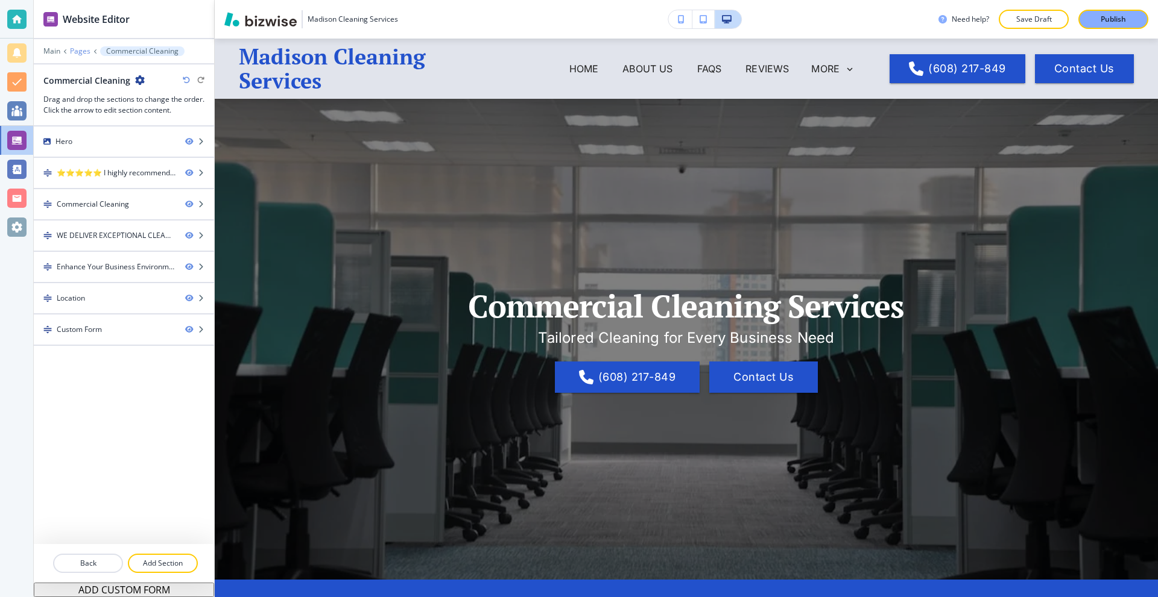
click at [88, 48] on p "Pages" at bounding box center [80, 51] width 20 height 8
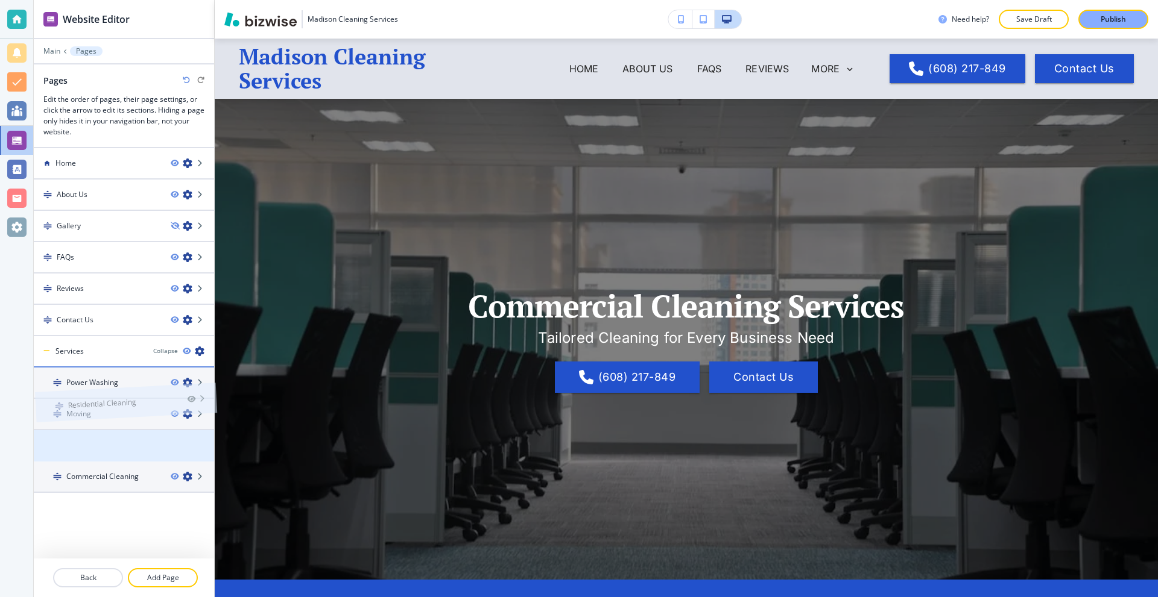
drag, startPoint x: 52, startPoint y: 444, endPoint x: 54, endPoint y: 376, distance: 68.1
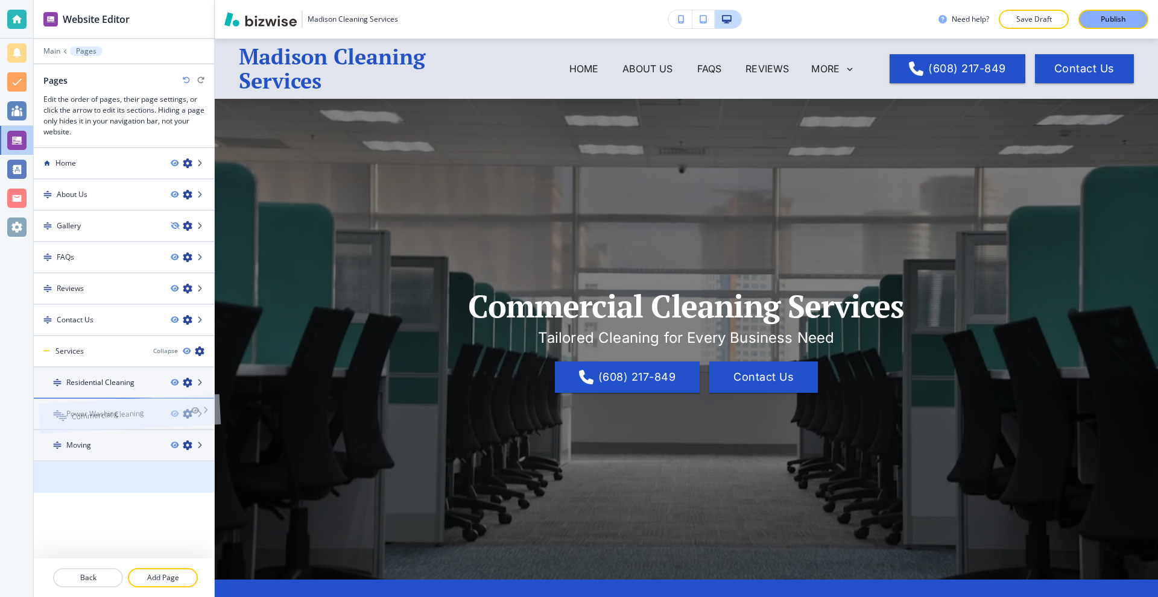
drag, startPoint x: 55, startPoint y: 483, endPoint x: 60, endPoint y: 397, distance: 86.3
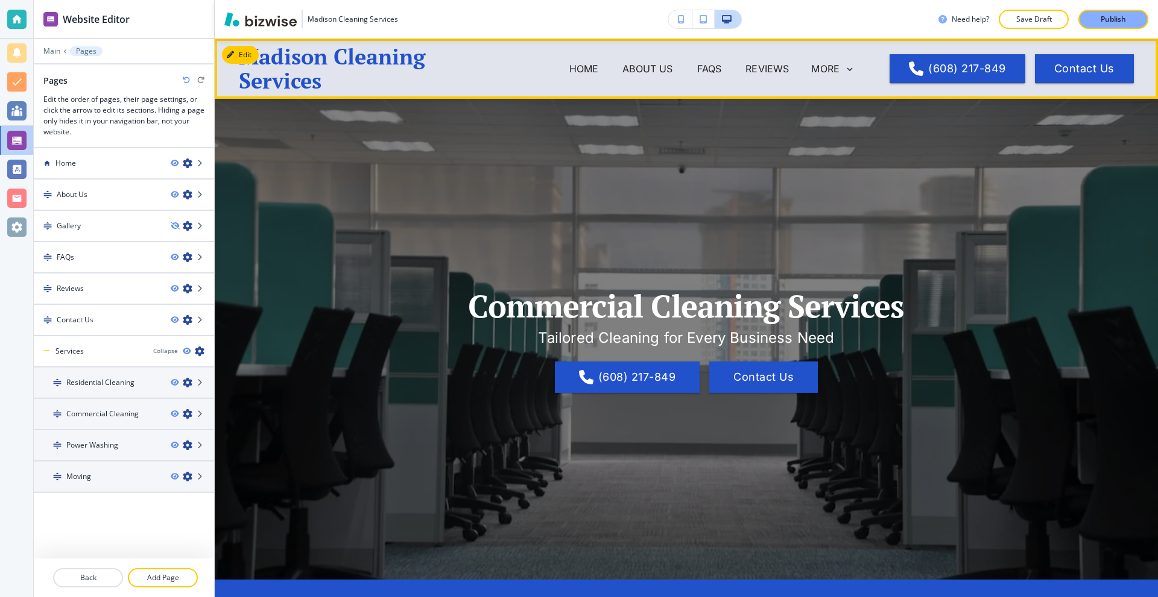
click at [844, 68] on icon at bounding box center [849, 69] width 11 height 11
drag, startPoint x: 860, startPoint y: 160, endPoint x: 851, endPoint y: 159, distance: 9.7
click at [859, 160] on icon at bounding box center [859, 159] width 6 height 10
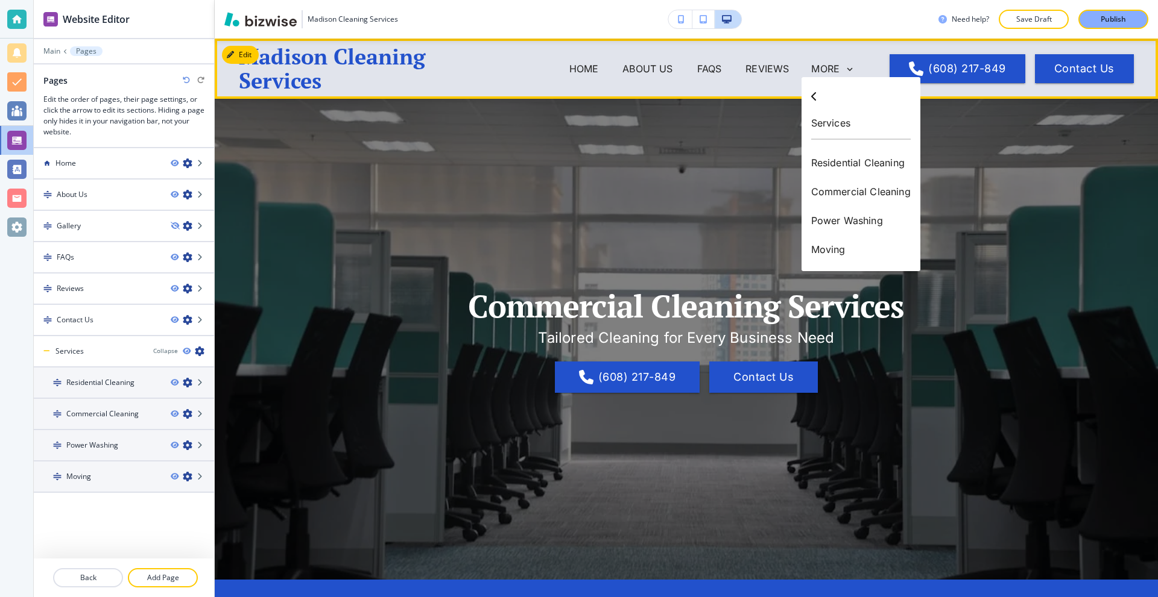
click at [813, 88] on icon at bounding box center [814, 94] width 6 height 25
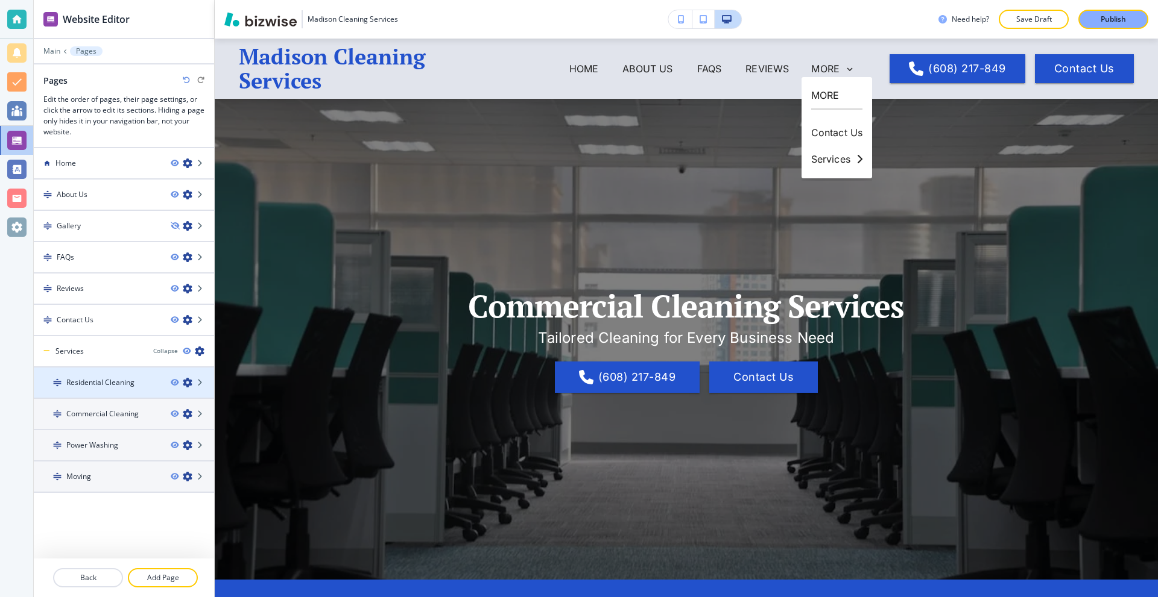
click at [87, 387] on h4 "Residential Cleaning" at bounding box center [100, 382] width 68 height 11
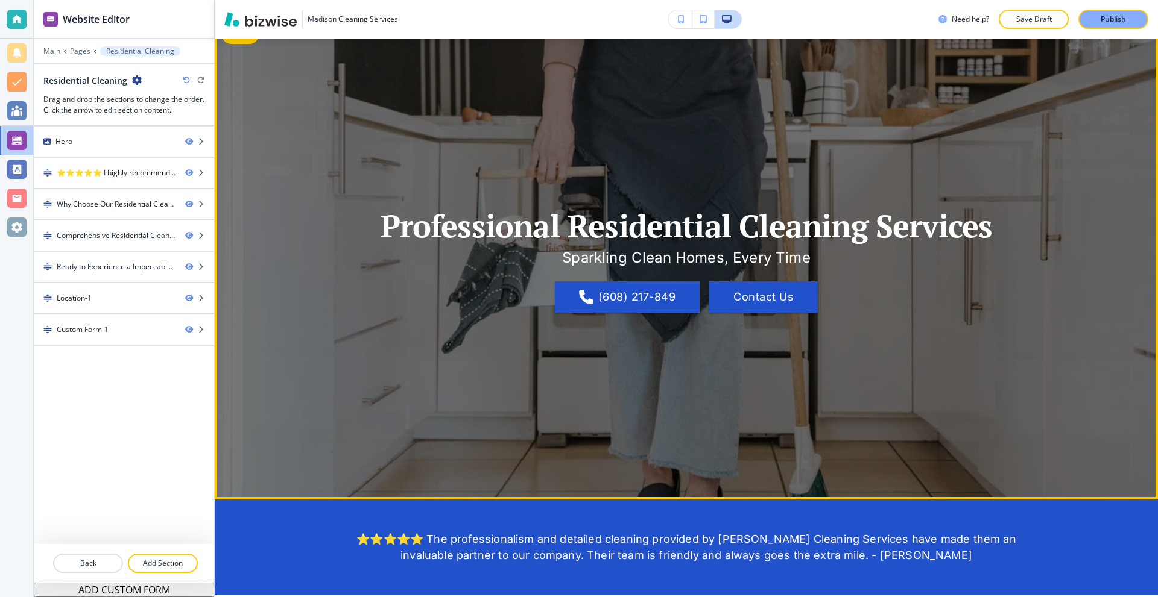
scroll to position [0, 0]
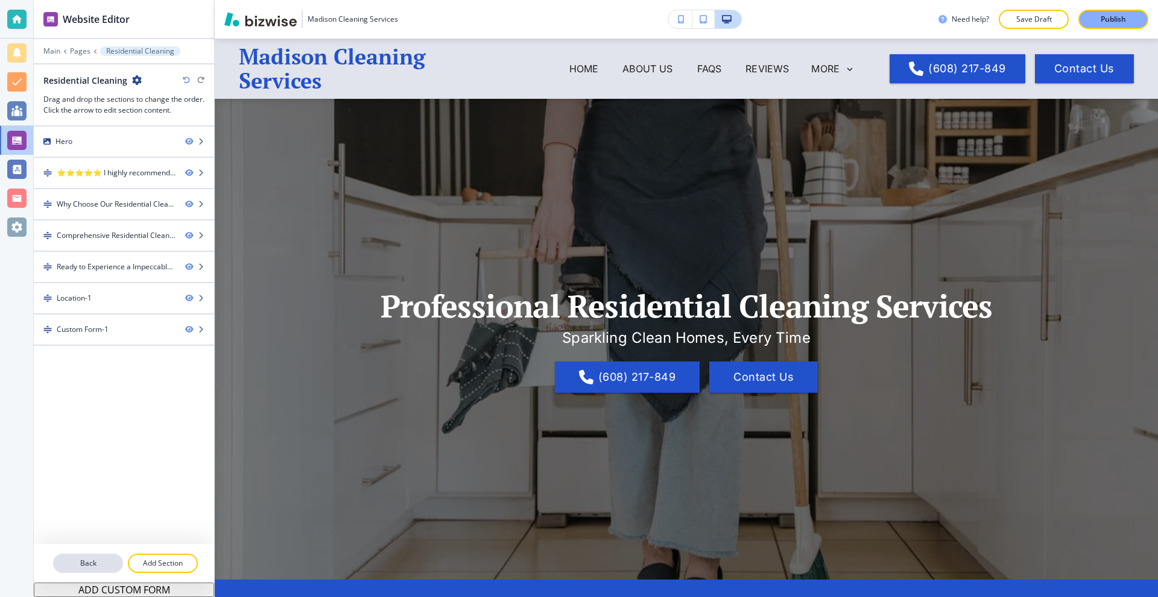
click at [77, 558] on p "Back" at bounding box center [88, 563] width 68 height 11
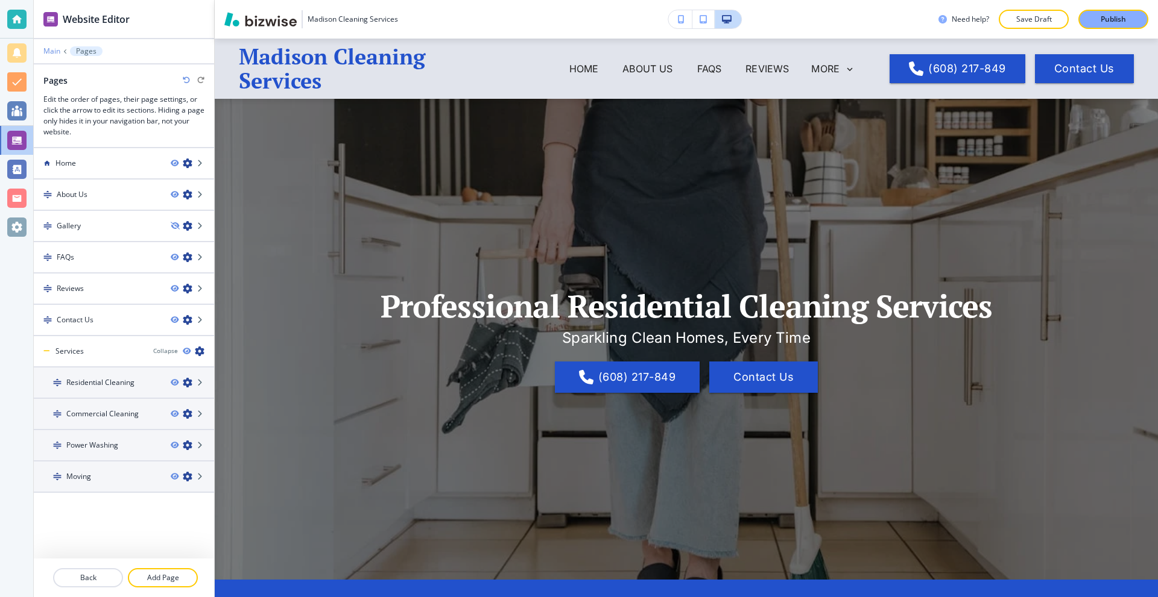
click at [55, 54] on p "Main" at bounding box center [51, 51] width 17 height 8
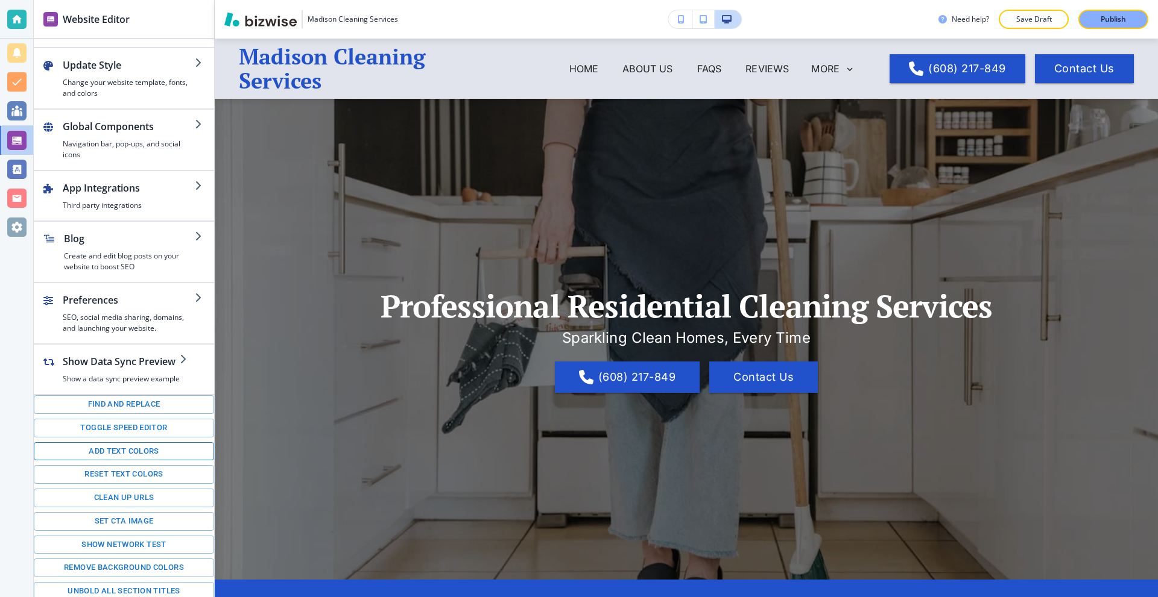
scroll to position [56, 0]
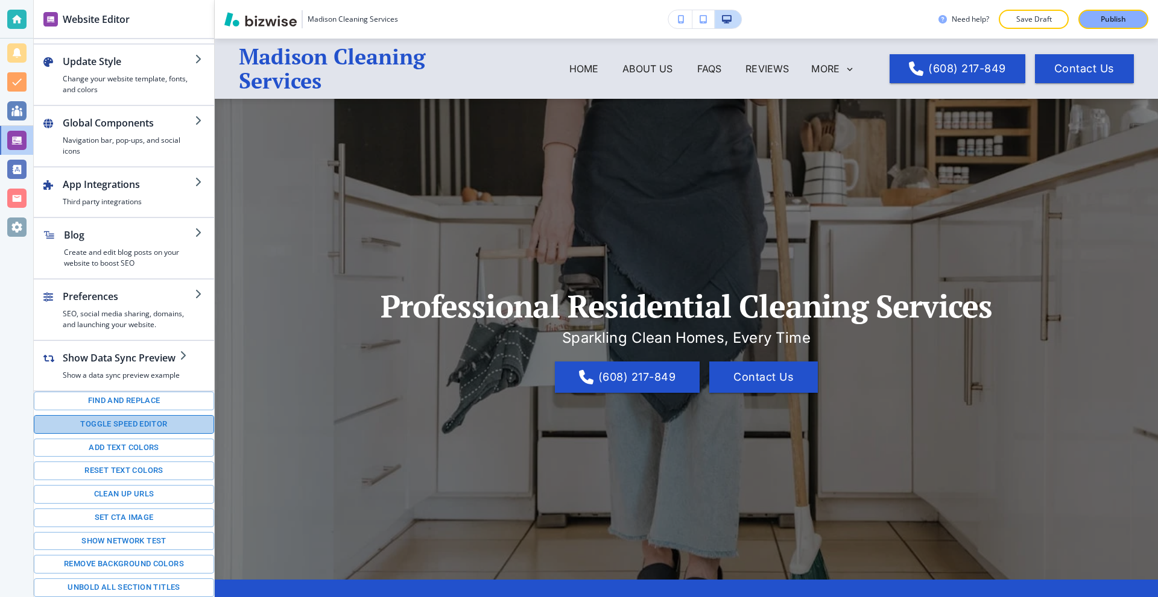
click at [127, 423] on button "Toggle speed editor" at bounding box center [124, 424] width 180 height 19
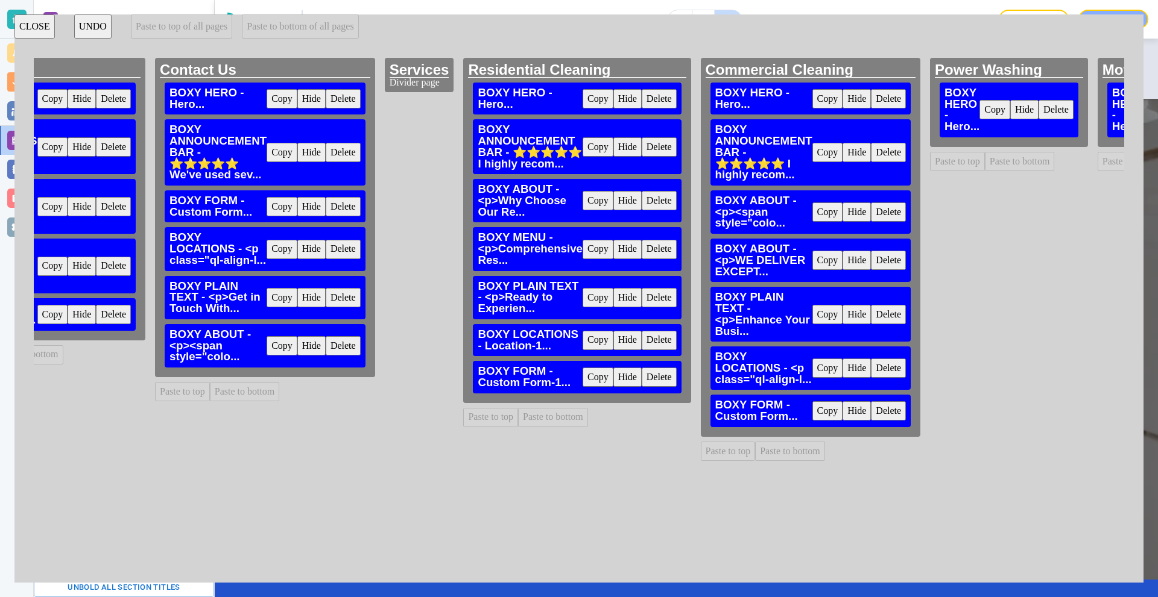
scroll to position [0, 1163]
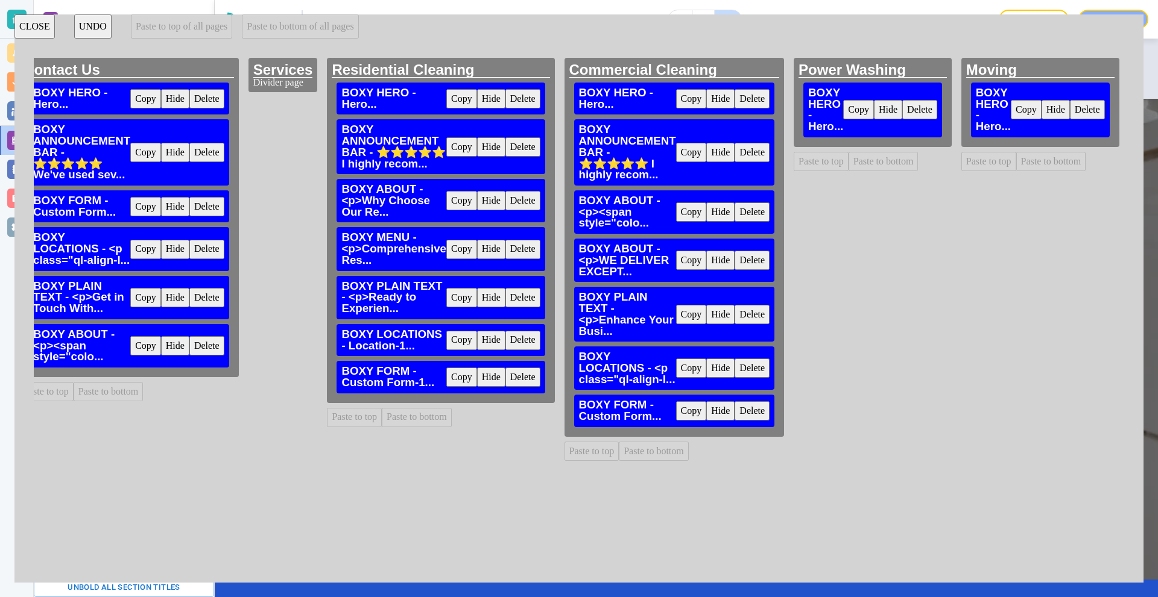
click at [447, 151] on button "Copy" at bounding box center [461, 146] width 31 height 19
click at [862, 163] on button "Paste to bottom" at bounding box center [883, 161] width 70 height 19
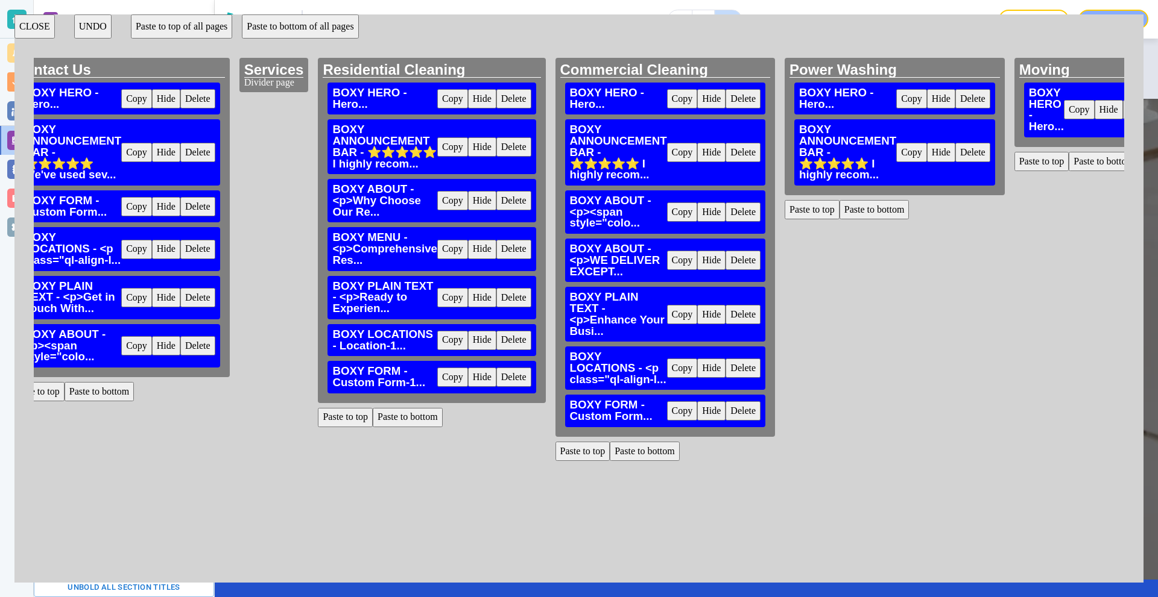
click at [1053, 165] on button "Paste to top" at bounding box center [1041, 161] width 55 height 19
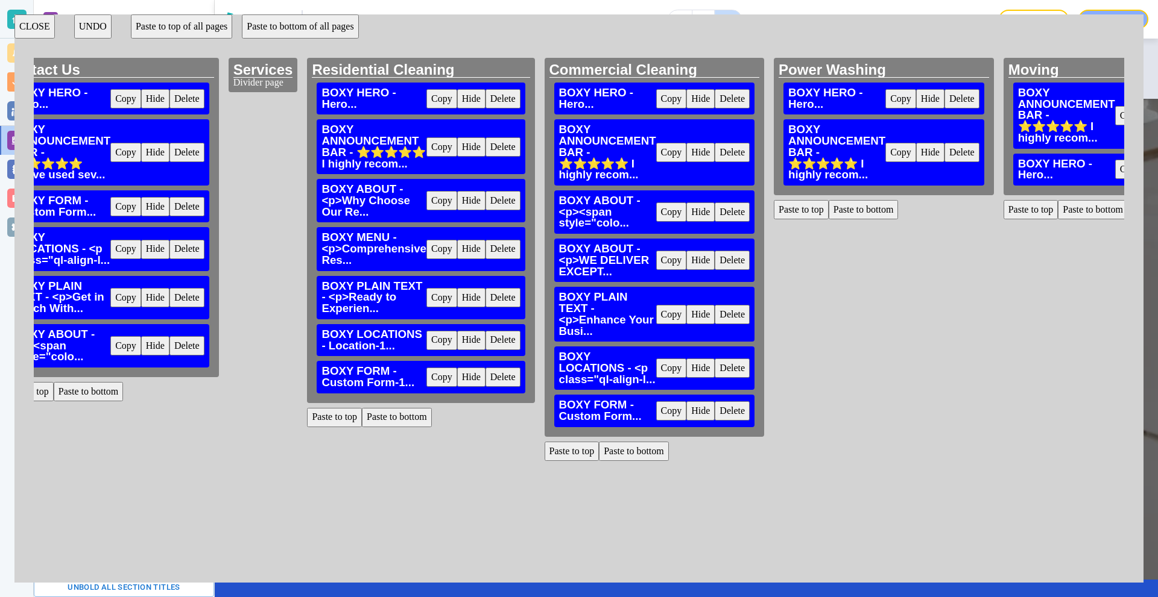
scroll to position [0, 1287]
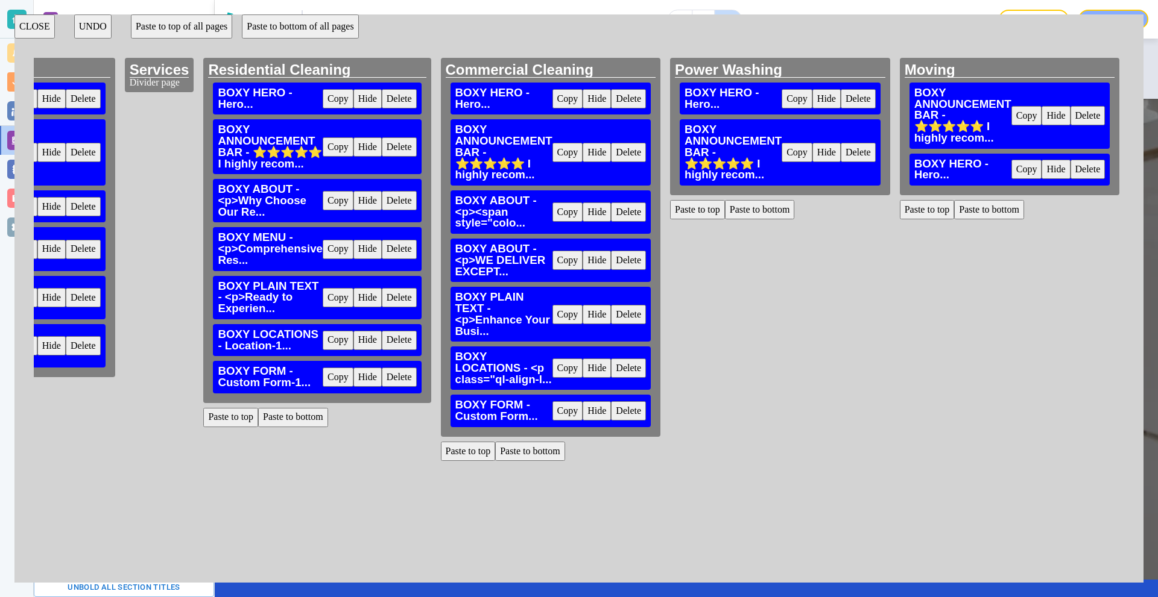
click at [327, 210] on button "Copy" at bounding box center [338, 200] width 31 height 19
click at [761, 210] on button "Paste to bottom" at bounding box center [760, 209] width 70 height 19
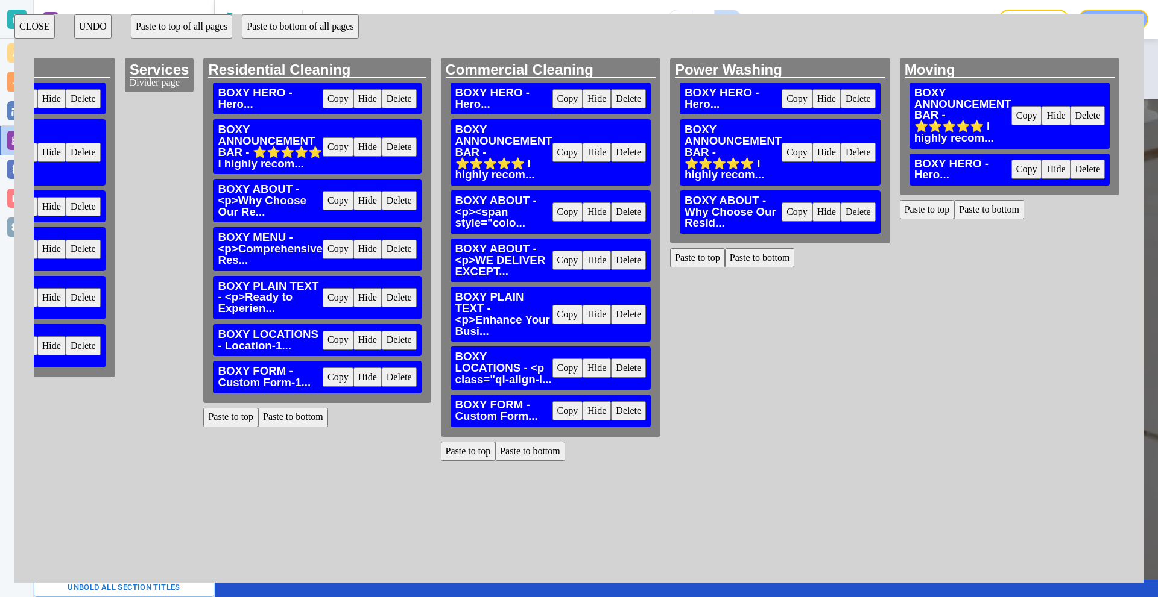
click at [963, 213] on button "Paste to bottom" at bounding box center [989, 209] width 70 height 19
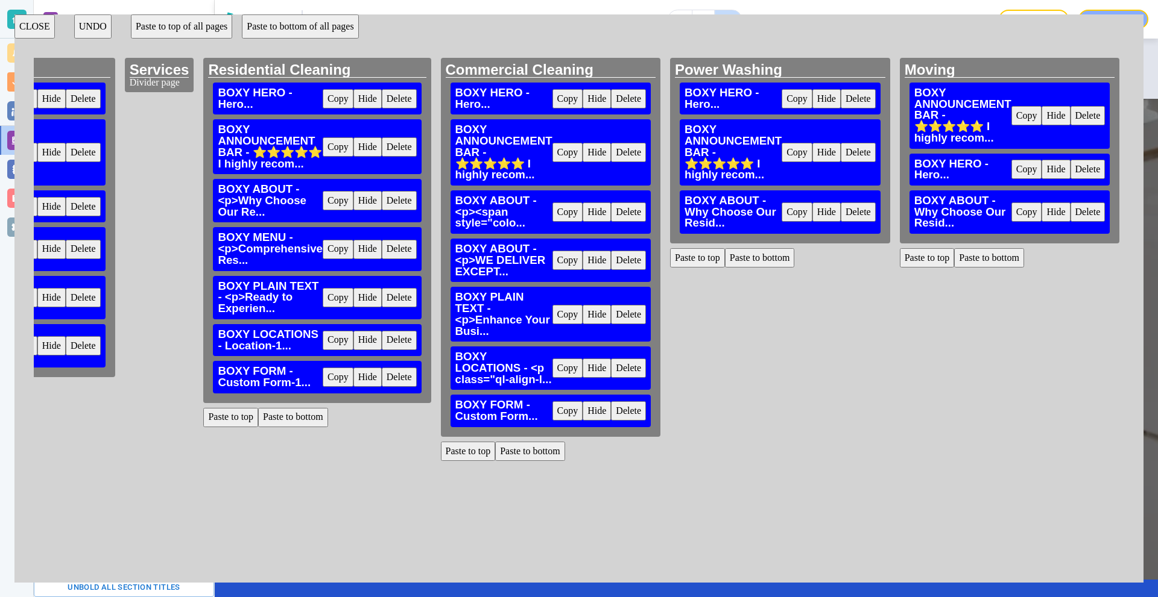
click at [323, 259] on button "Copy" at bounding box center [338, 249] width 31 height 19
click at [765, 261] on button "Paste to bottom" at bounding box center [760, 257] width 70 height 19
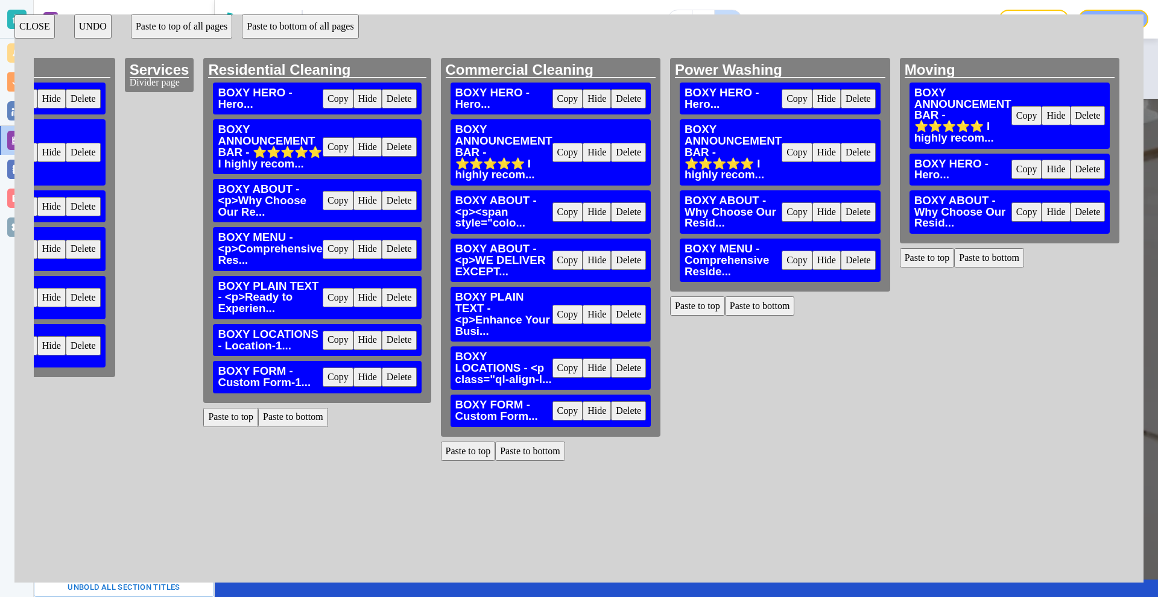
click at [977, 259] on button "Paste to bottom" at bounding box center [989, 257] width 70 height 19
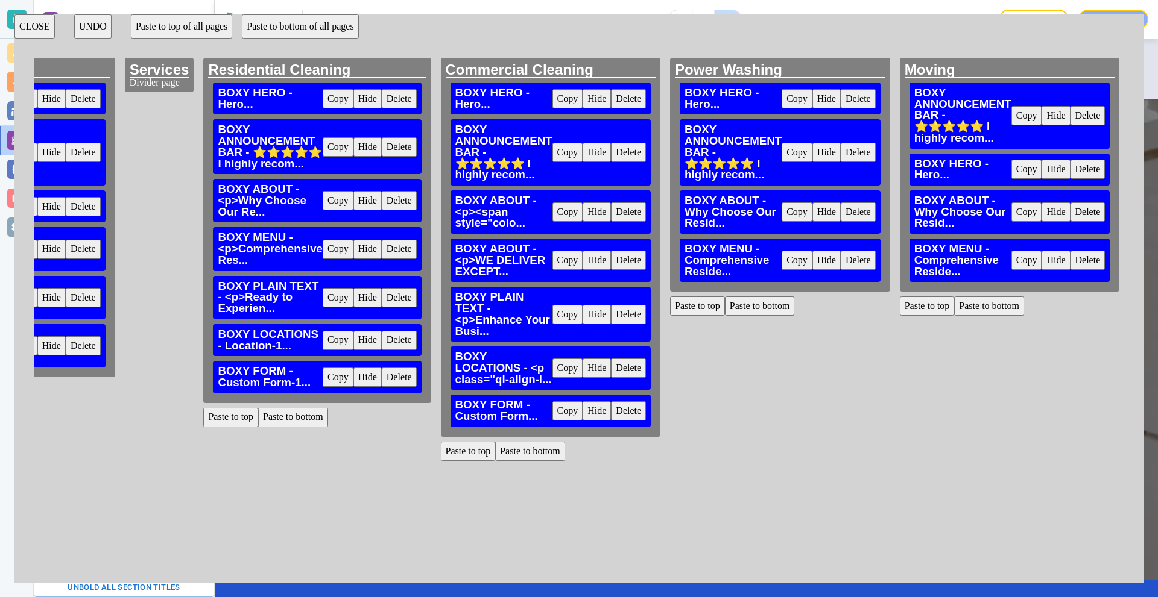
click at [324, 307] on button "Copy" at bounding box center [338, 297] width 31 height 19
click at [758, 309] on button "Paste to bottom" at bounding box center [760, 306] width 70 height 19
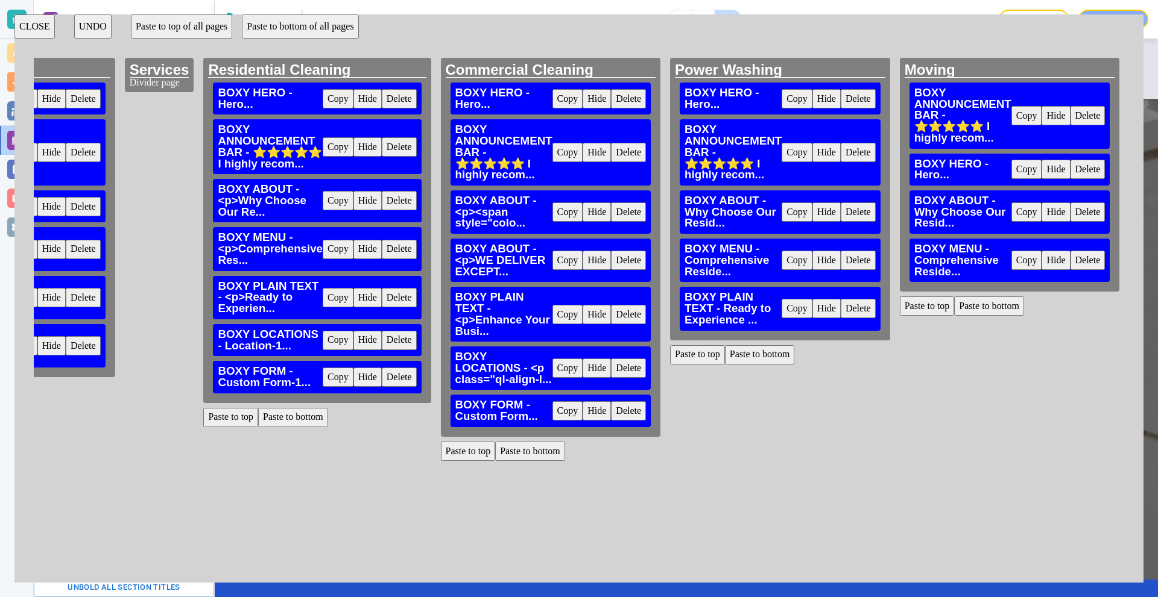
click at [963, 304] on button "Paste to bottom" at bounding box center [989, 306] width 70 height 19
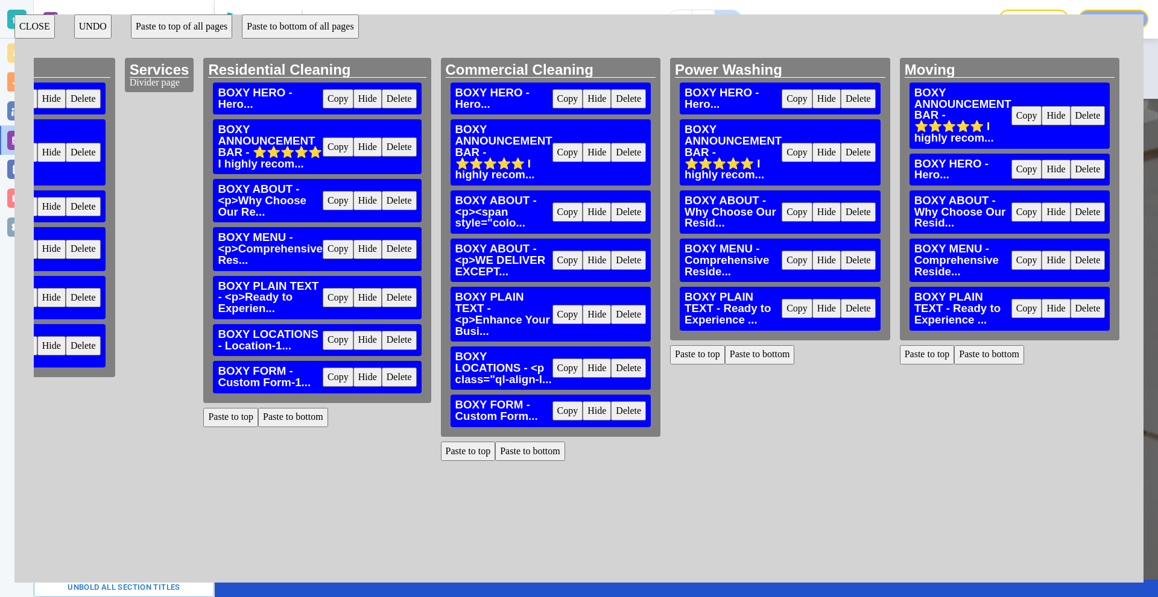
click at [323, 349] on button "Copy" at bounding box center [338, 340] width 31 height 19
click at [764, 354] on button "Paste to bottom" at bounding box center [760, 354] width 70 height 19
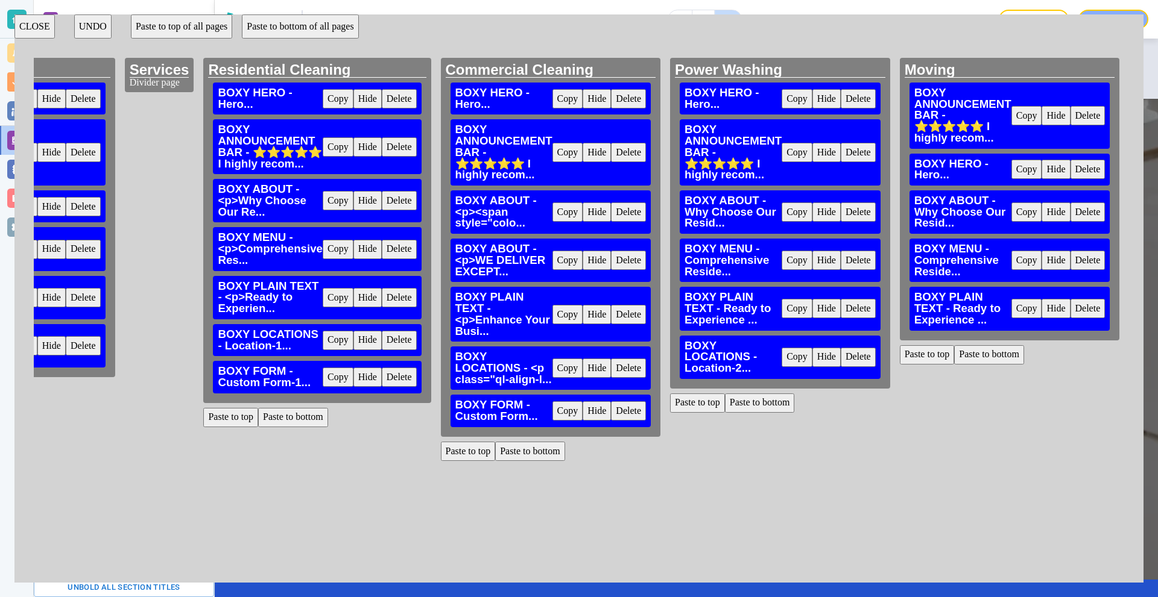
click at [969, 353] on button "Paste to bottom" at bounding box center [989, 354] width 70 height 19
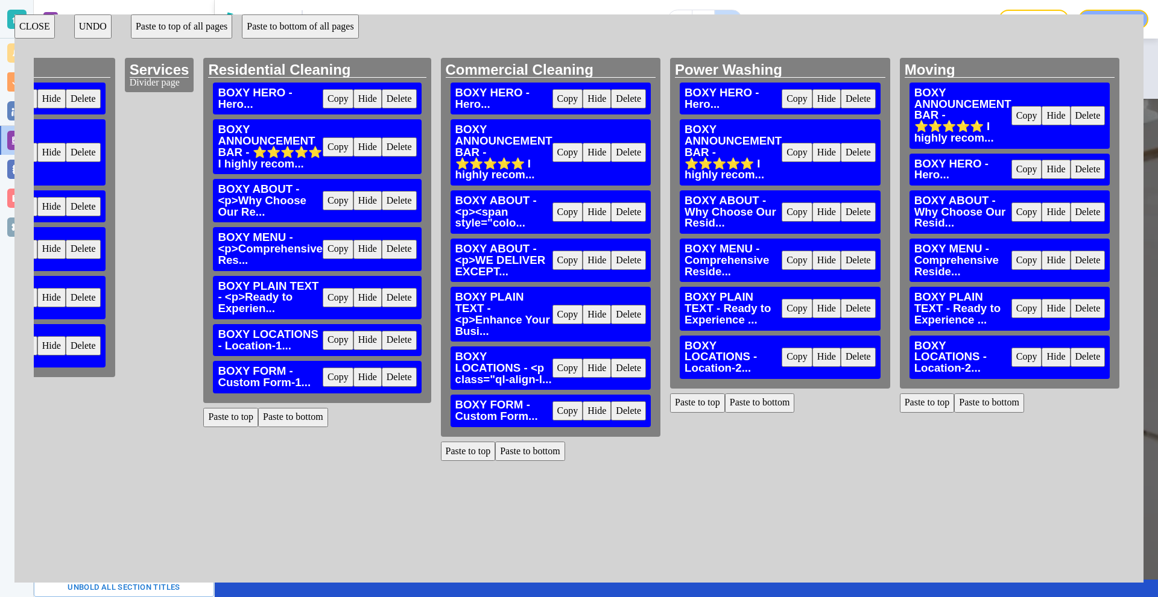
drag, startPoint x: 331, startPoint y: 387, endPoint x: 578, endPoint y: 373, distance: 247.6
click at [332, 386] on button "Copy" at bounding box center [338, 377] width 31 height 19
click at [768, 400] on button "Paste to bottom" at bounding box center [760, 403] width 70 height 19
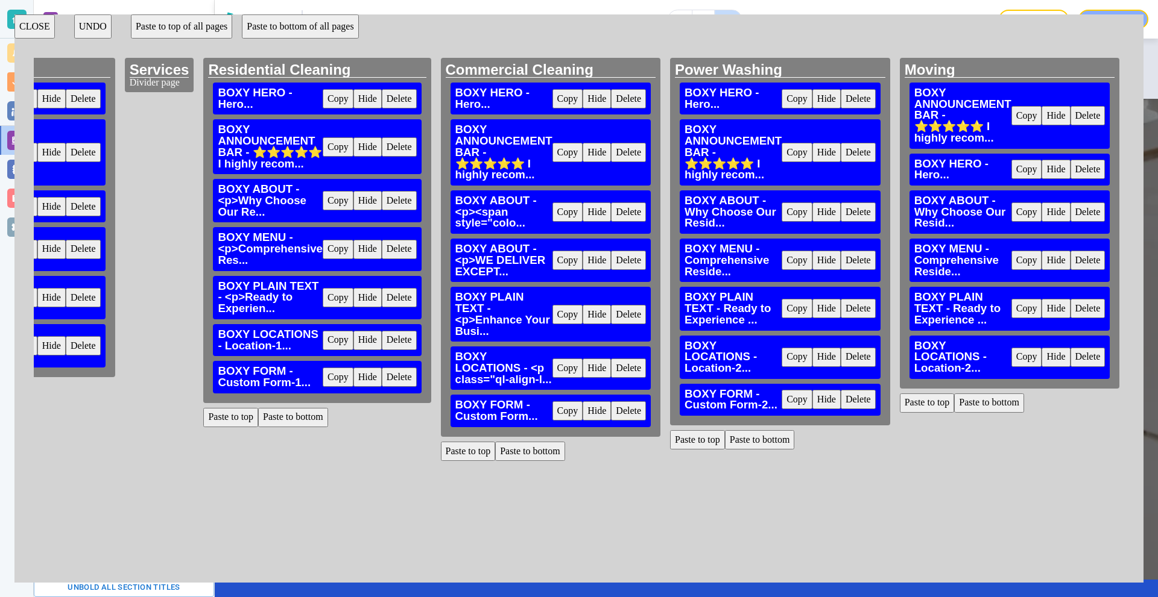
click at [965, 406] on button "Paste to bottom" at bounding box center [989, 403] width 70 height 19
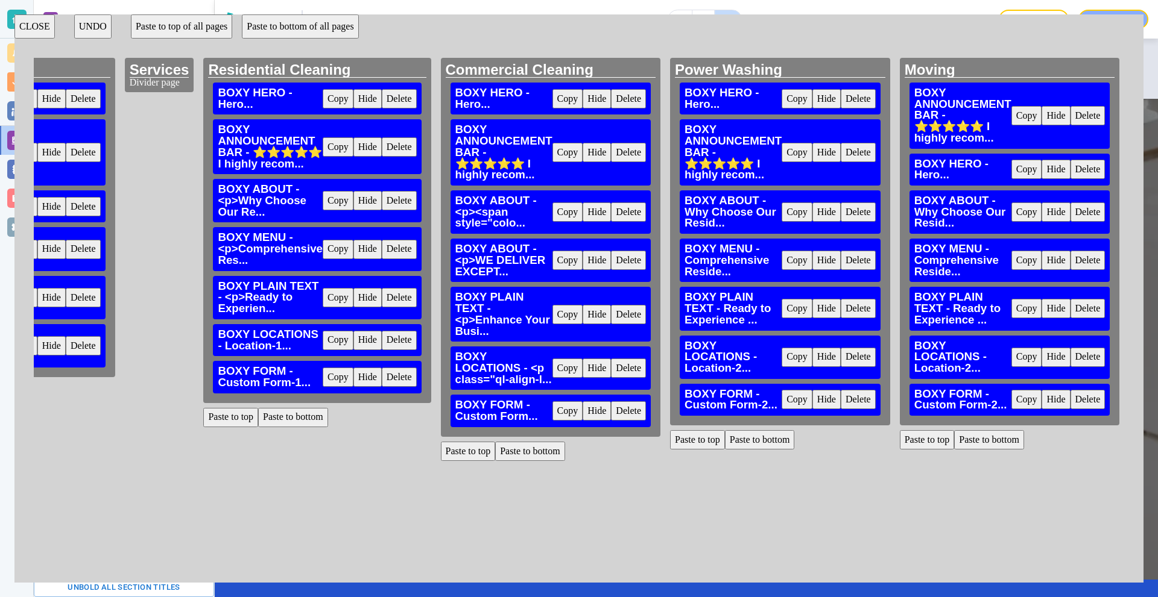
click at [43, 19] on button "CLOSE" at bounding box center [34, 26] width 40 height 24
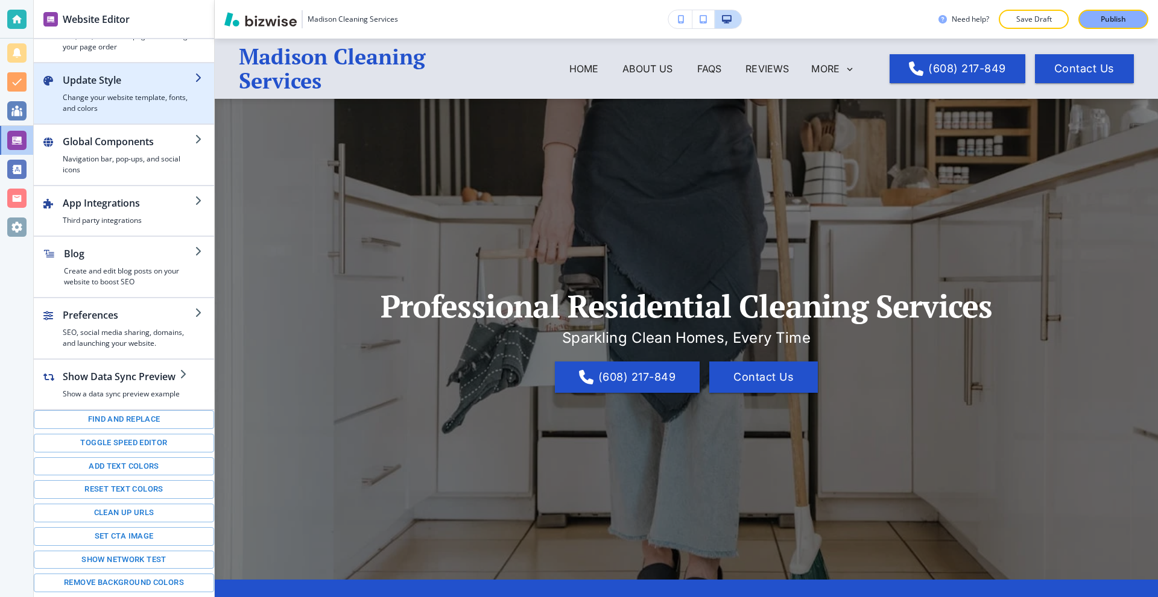
scroll to position [0, 0]
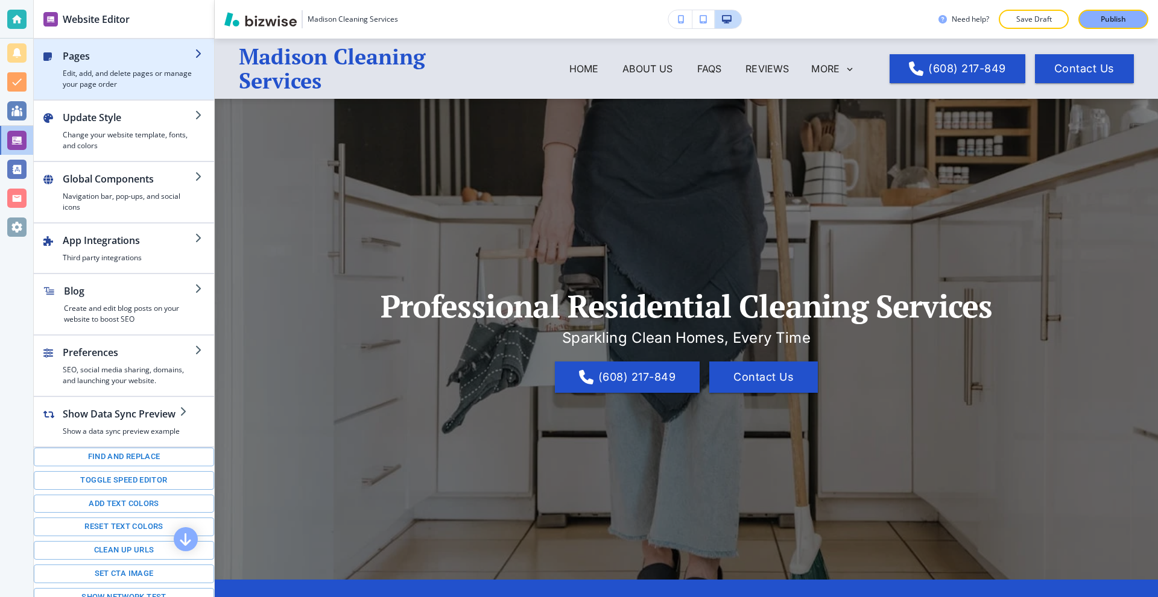
click at [124, 76] on h4 "Edit, add, and delete pages or manage your page order" at bounding box center [129, 79] width 132 height 22
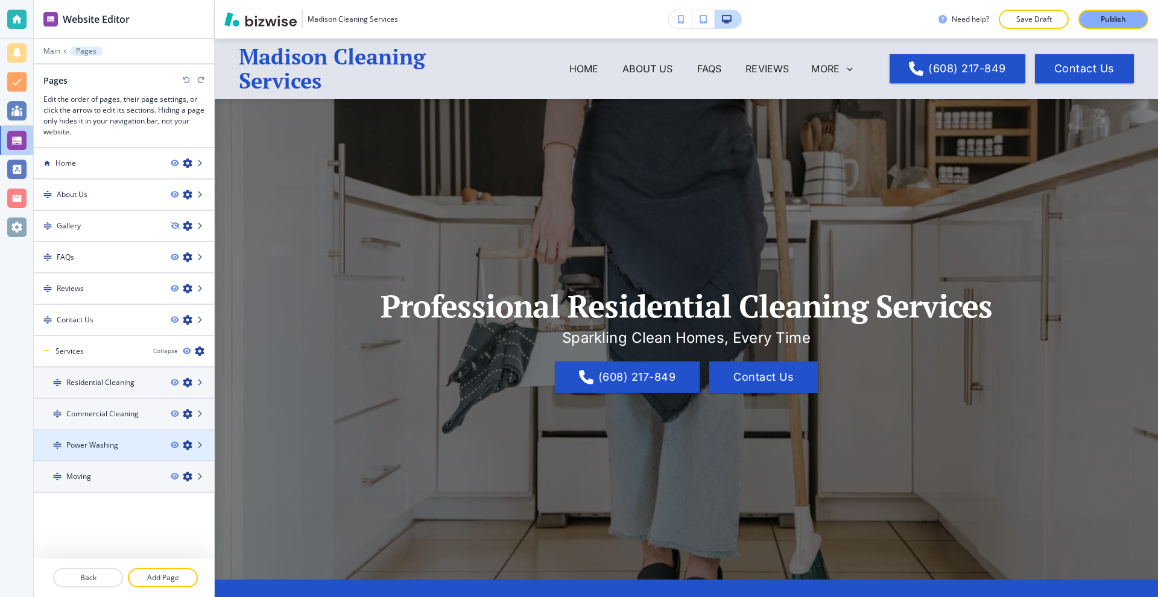
click at [106, 460] on div at bounding box center [124, 456] width 180 height 10
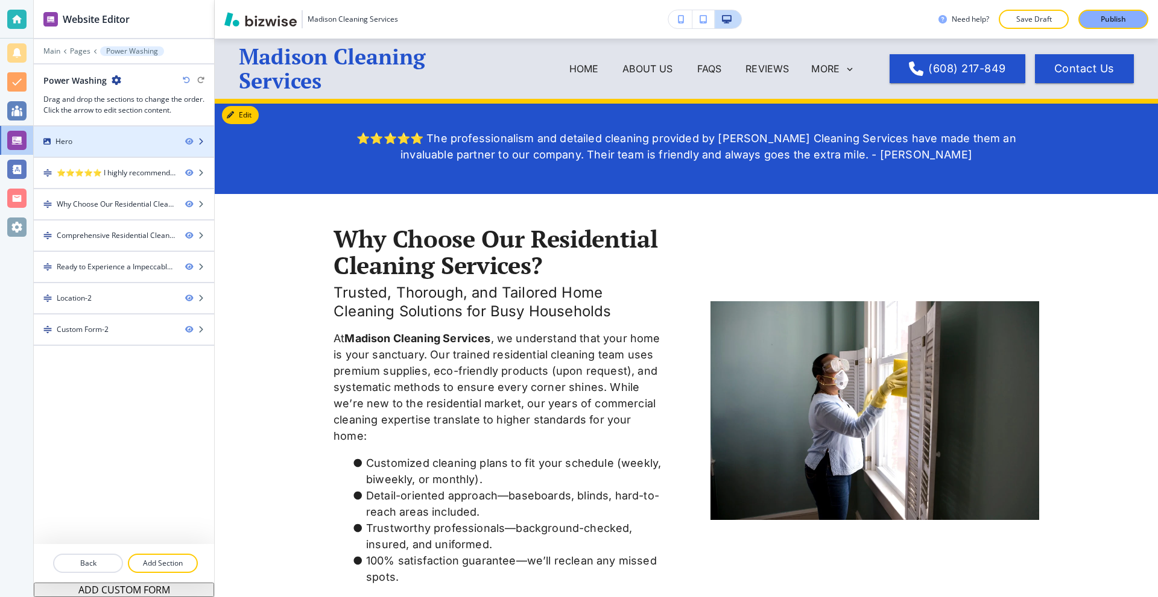
click at [93, 141] on div "Hero" at bounding box center [105, 141] width 142 height 11
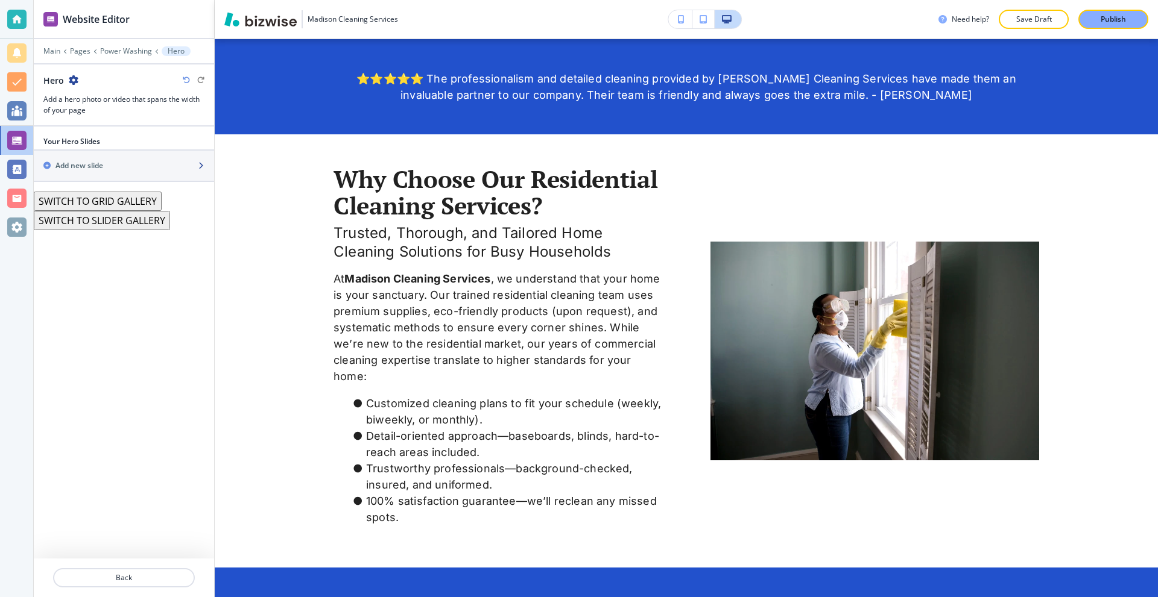
scroll to position [60, 0]
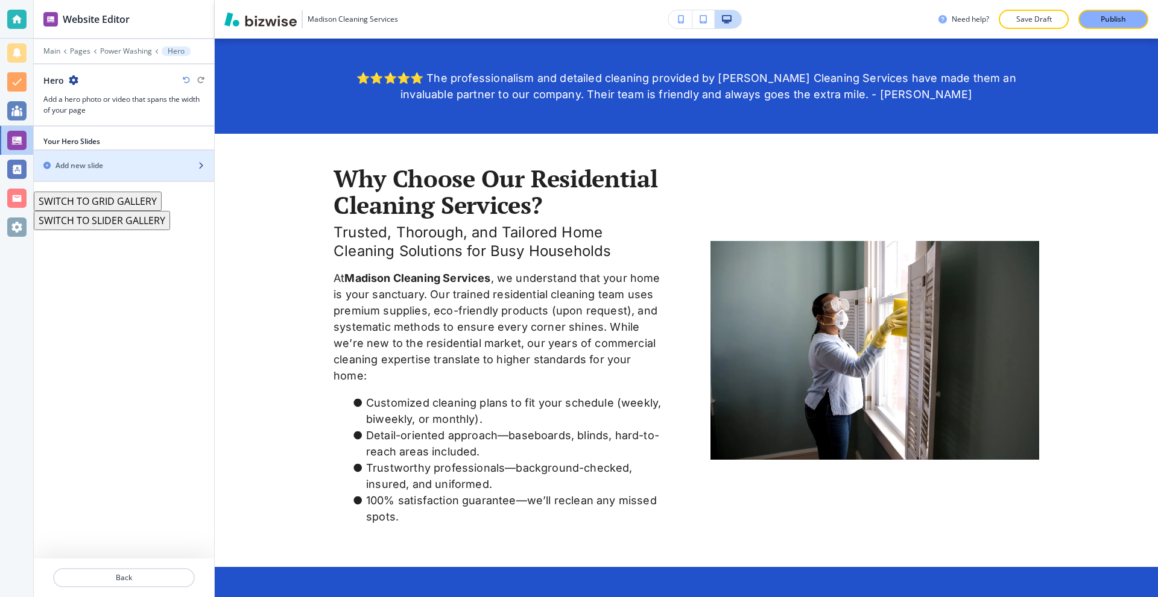
drag, startPoint x: 95, startPoint y: 167, endPoint x: 107, endPoint y: 163, distance: 12.8
click at [107, 163] on div "Add new slide" at bounding box center [111, 165] width 154 height 11
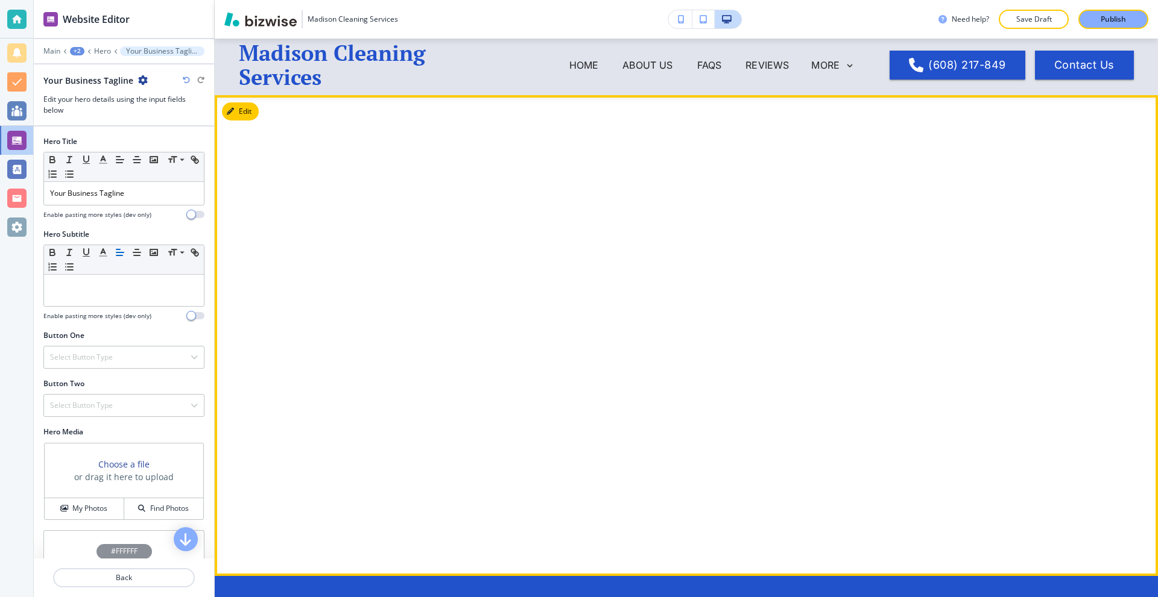
scroll to position [0, 0]
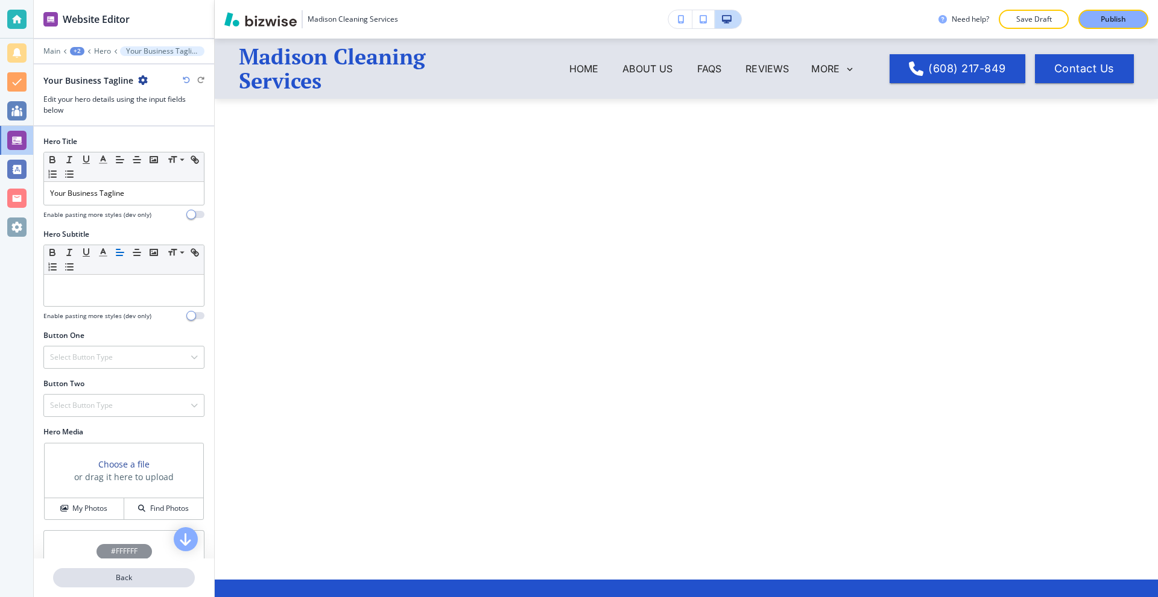
click at [157, 575] on button "Back" at bounding box center [124, 578] width 142 height 19
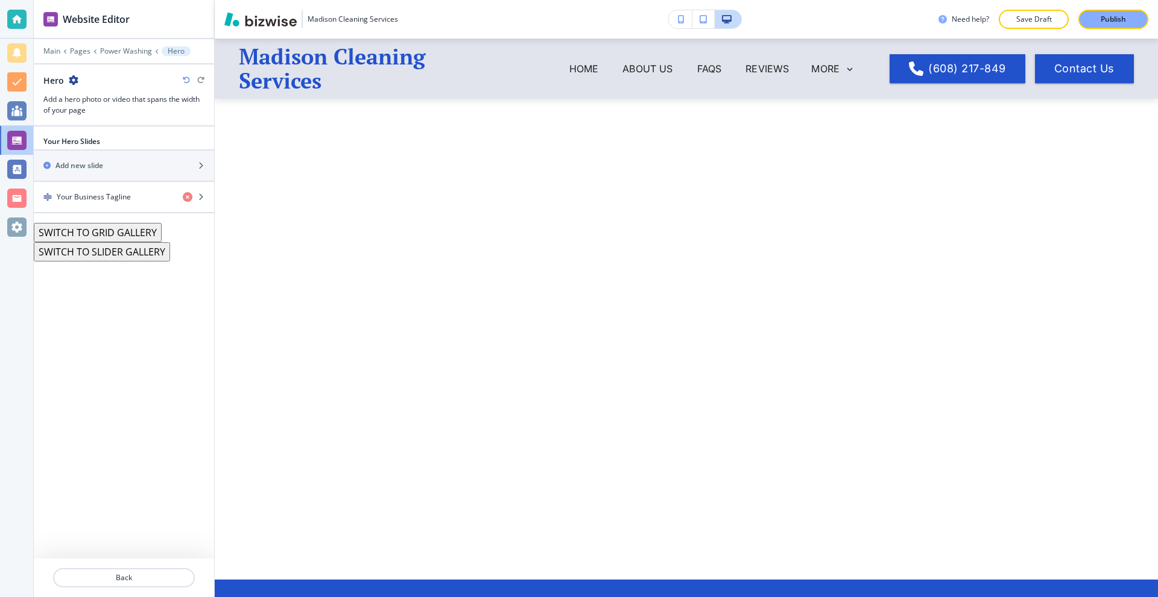
scroll to position [60, 0]
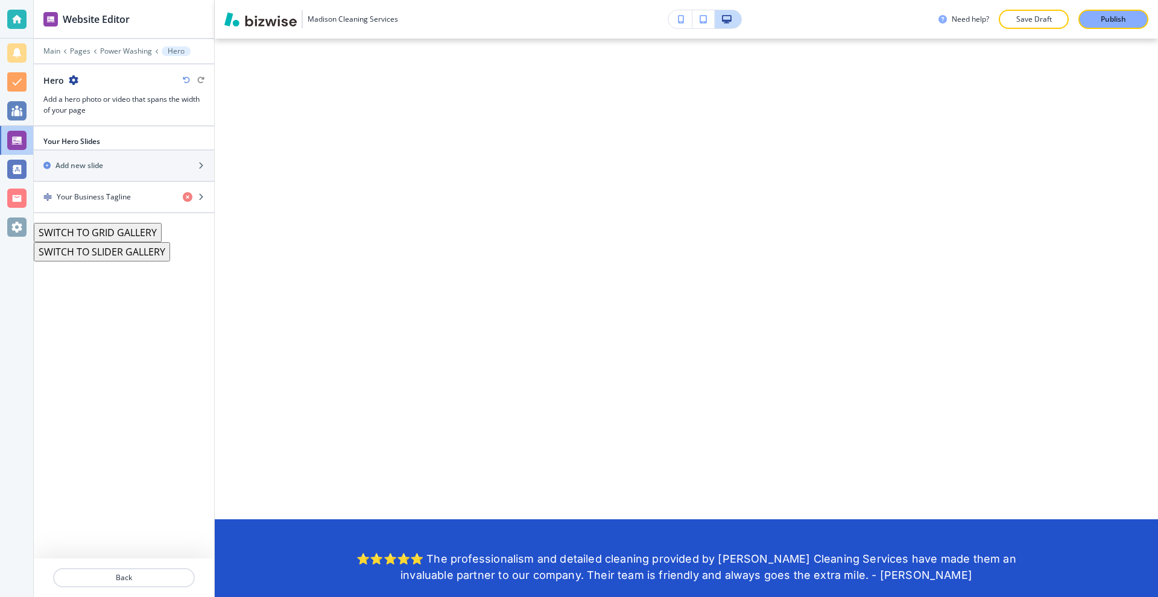
click at [157, 575] on p "Back" at bounding box center [123, 578] width 139 height 11
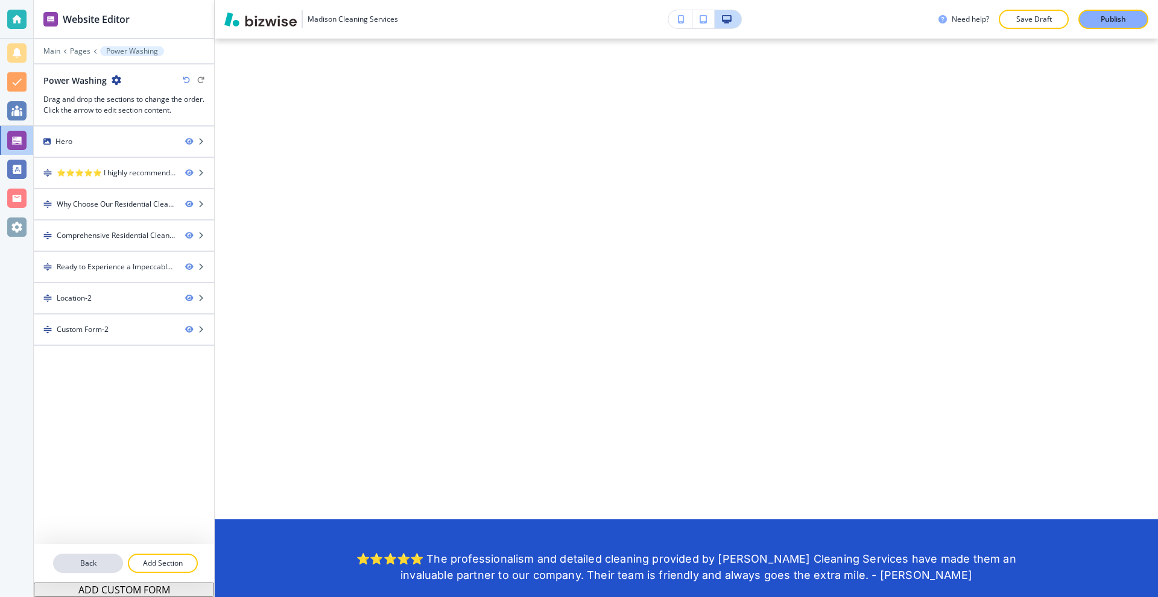
click at [93, 562] on p "Back" at bounding box center [88, 563] width 68 height 11
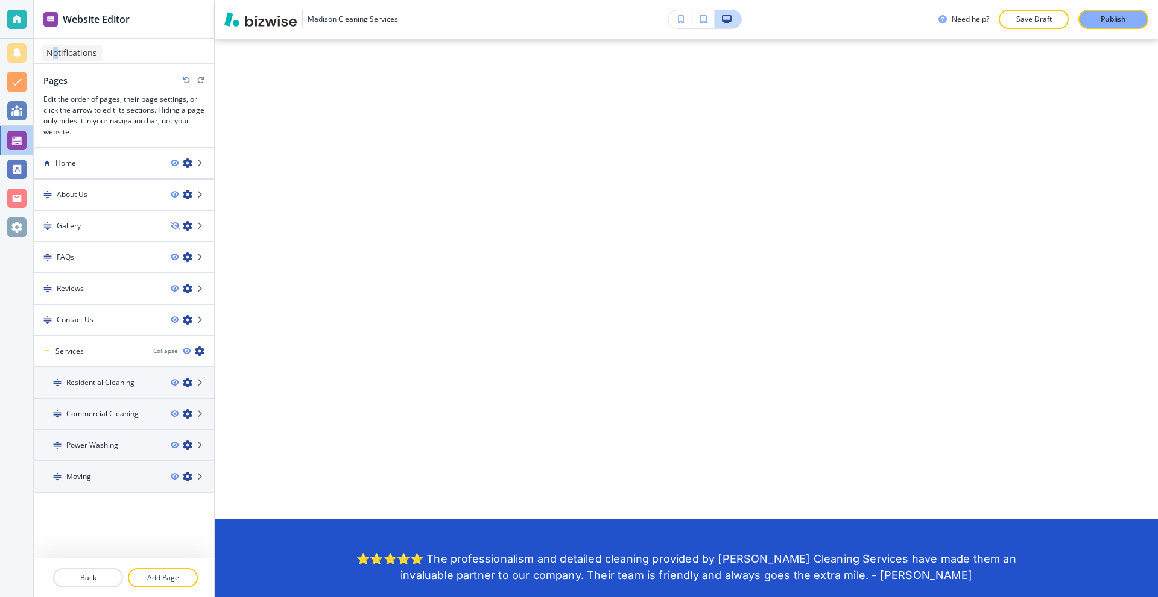
click at [56, 53] on p "Notifications" at bounding box center [71, 53] width 51 height 12
click at [164, 61] on div at bounding box center [124, 59] width 180 height 7
click at [51, 49] on p "Main" at bounding box center [51, 51] width 17 height 8
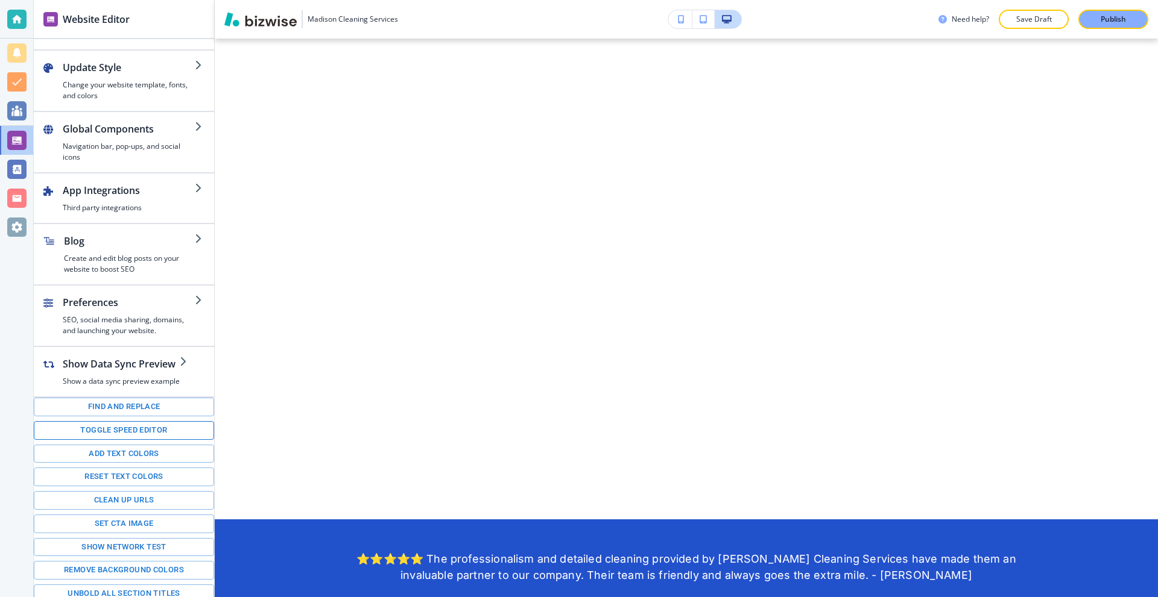
scroll to position [56, 0]
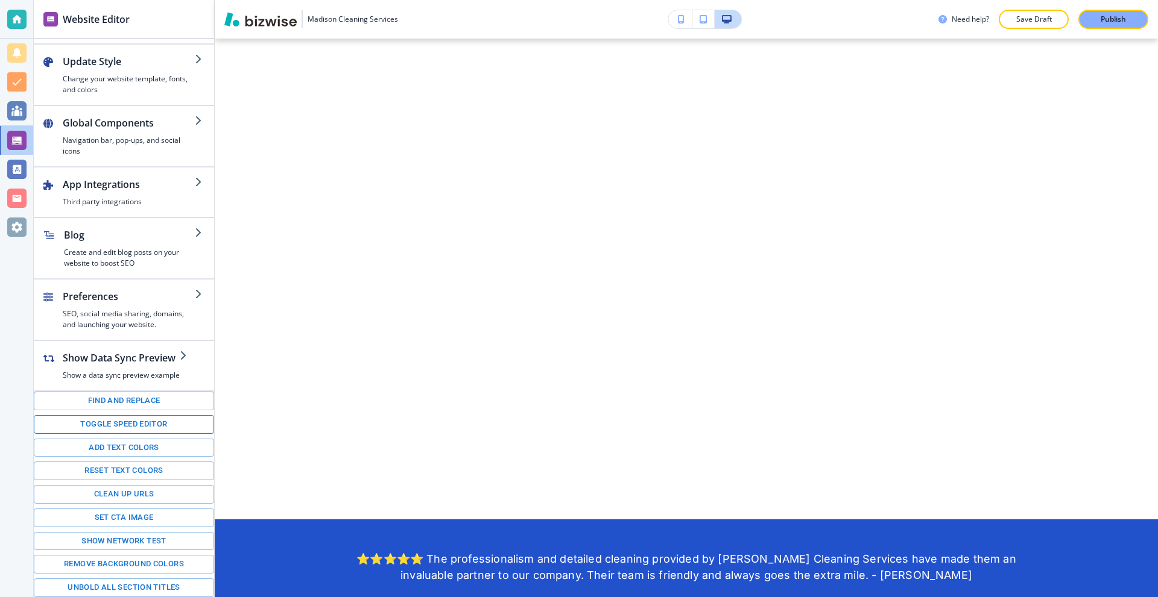
click at [128, 421] on button "Toggle speed editor" at bounding box center [124, 424] width 180 height 19
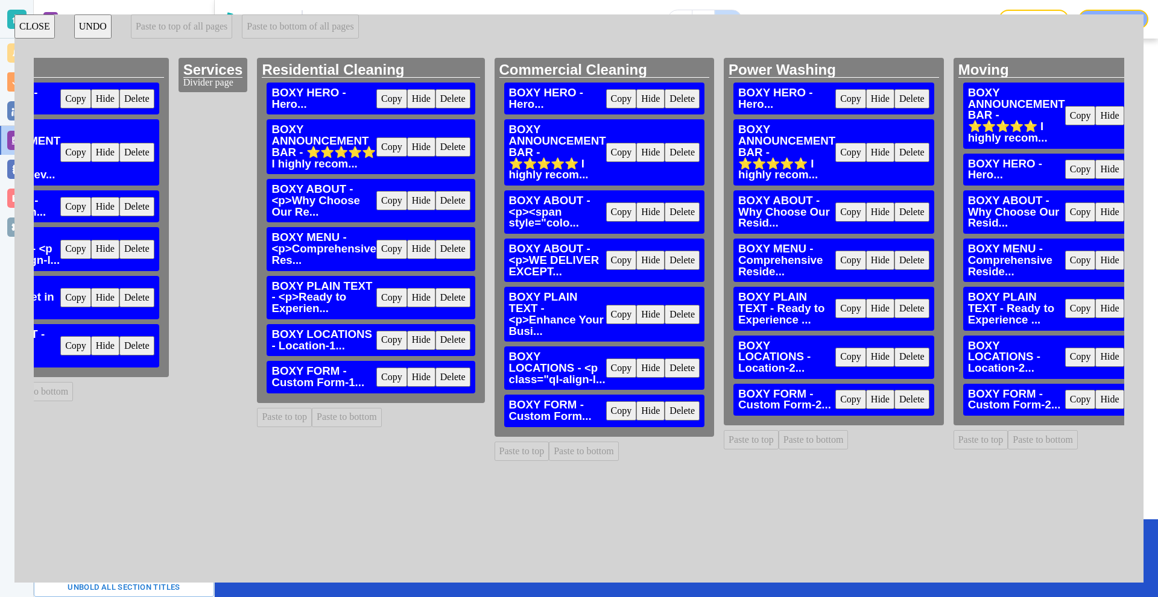
scroll to position [0, 1287]
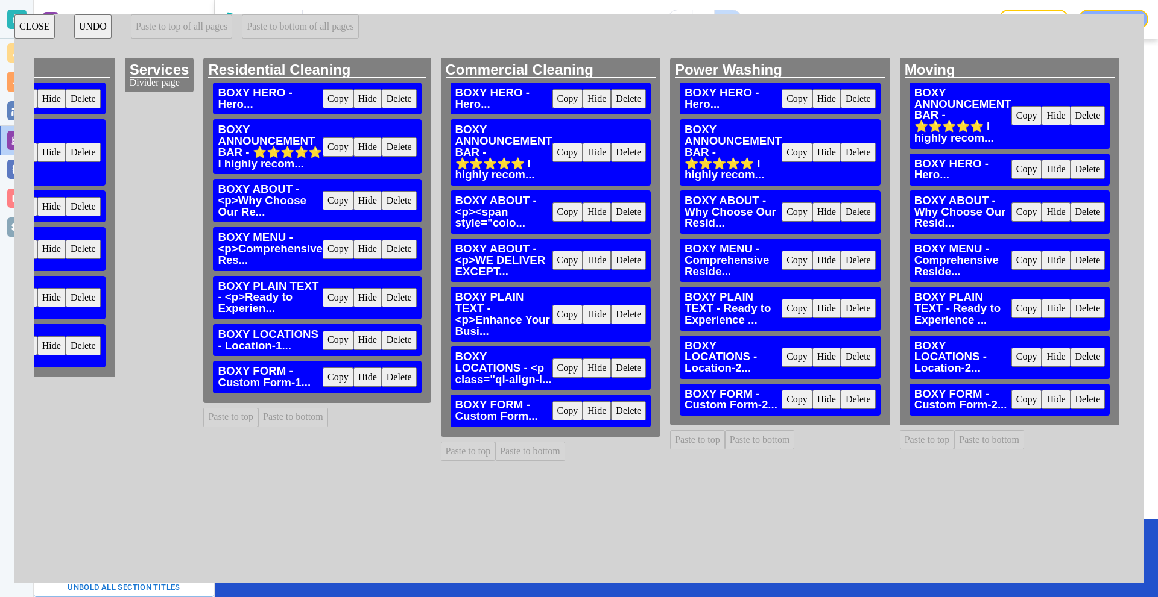
click at [323, 96] on button "Copy" at bounding box center [338, 98] width 31 height 19
click at [688, 439] on button "Paste to top" at bounding box center [697, 439] width 55 height 19
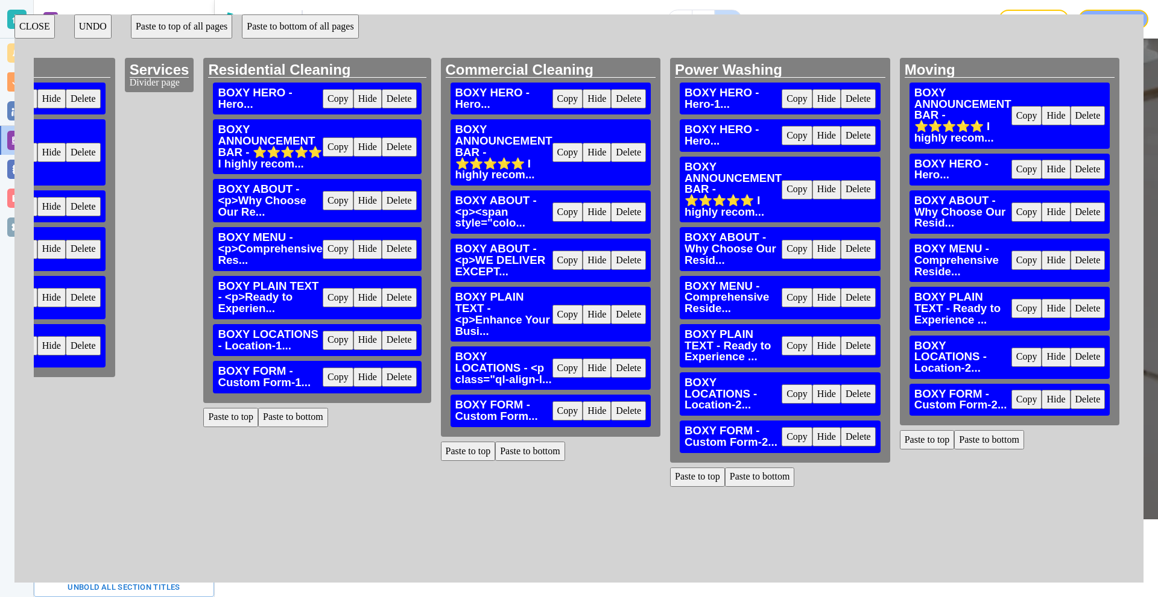
click at [925, 438] on button "Paste to top" at bounding box center [927, 439] width 55 height 19
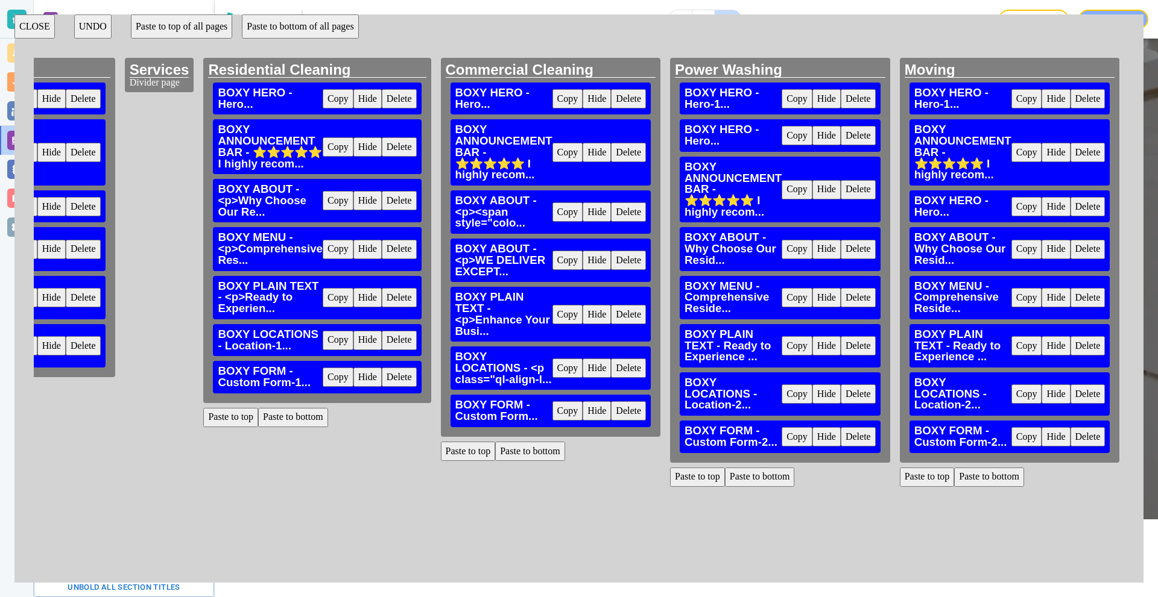
click at [850, 134] on button "Delete" at bounding box center [857, 135] width 35 height 19
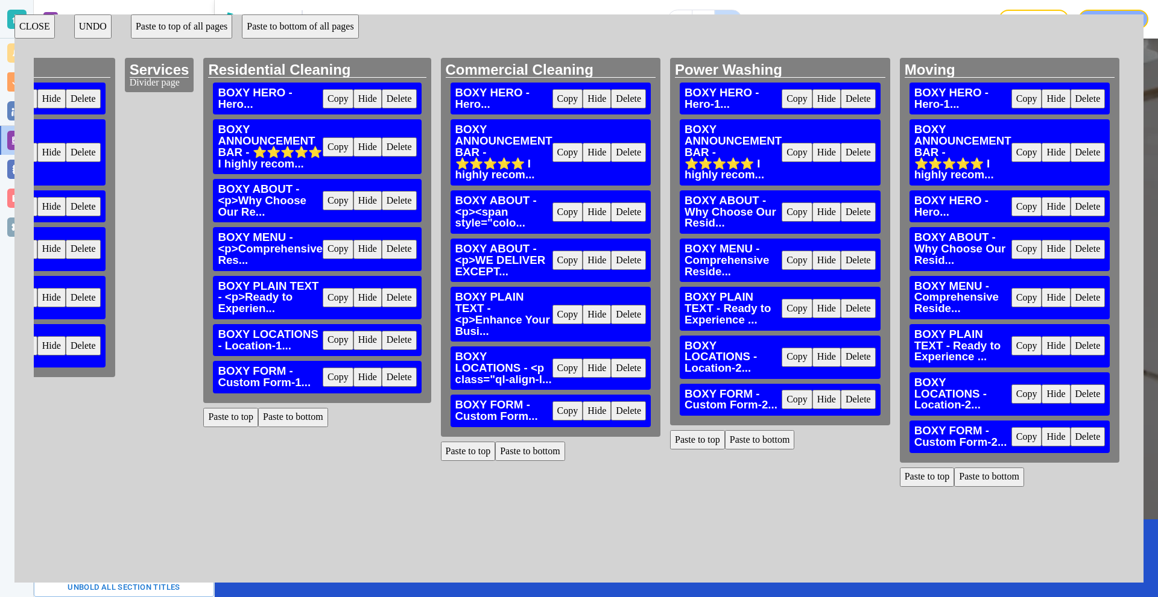
click at [1074, 148] on button "Delete" at bounding box center [1087, 152] width 35 height 19
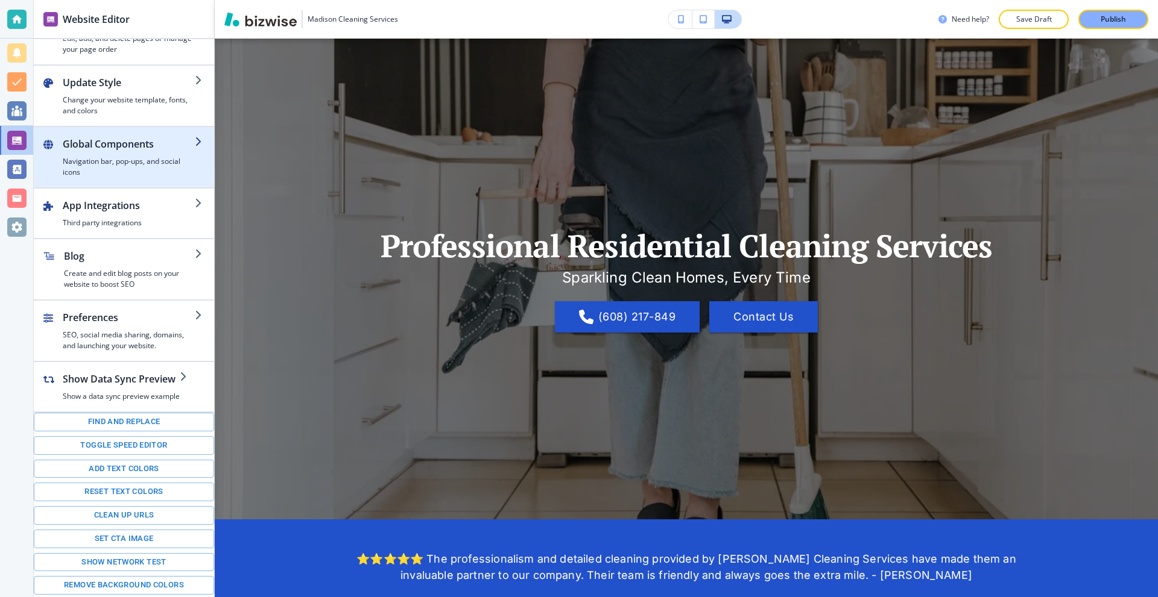
scroll to position [0, 0]
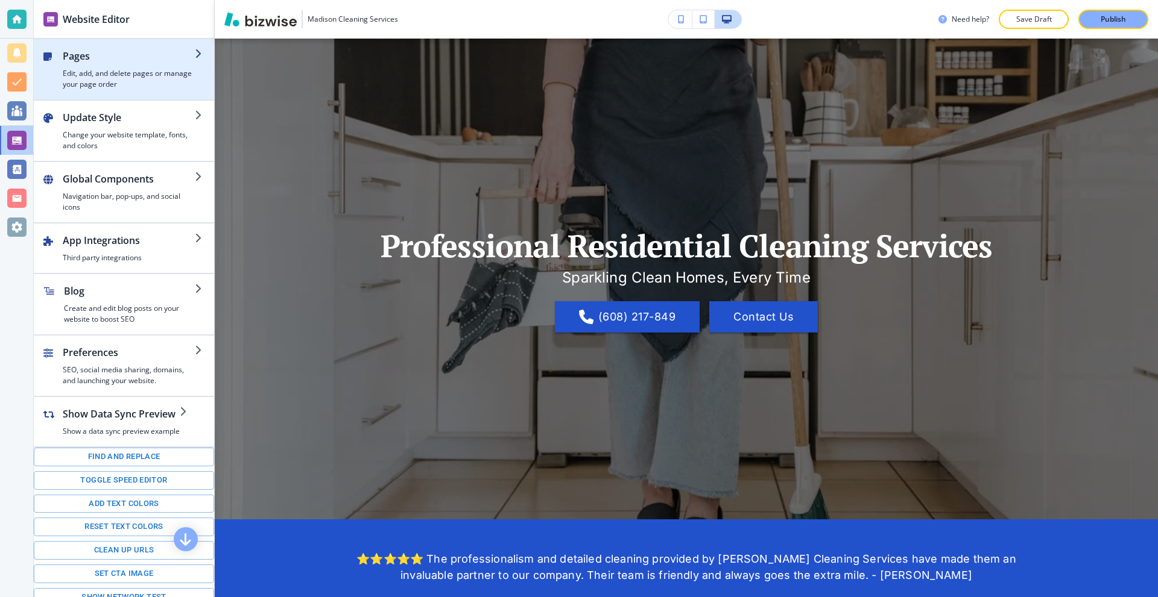
click at [94, 49] on h2 "Pages" at bounding box center [129, 56] width 132 height 14
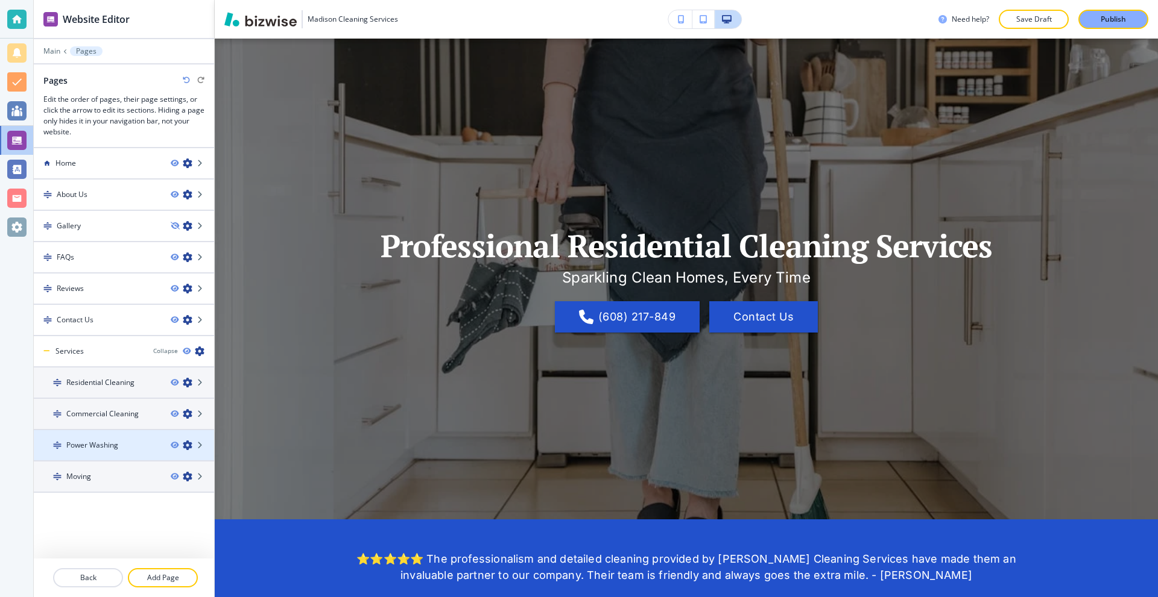
click at [100, 444] on h4 "Power Washing" at bounding box center [92, 445] width 52 height 11
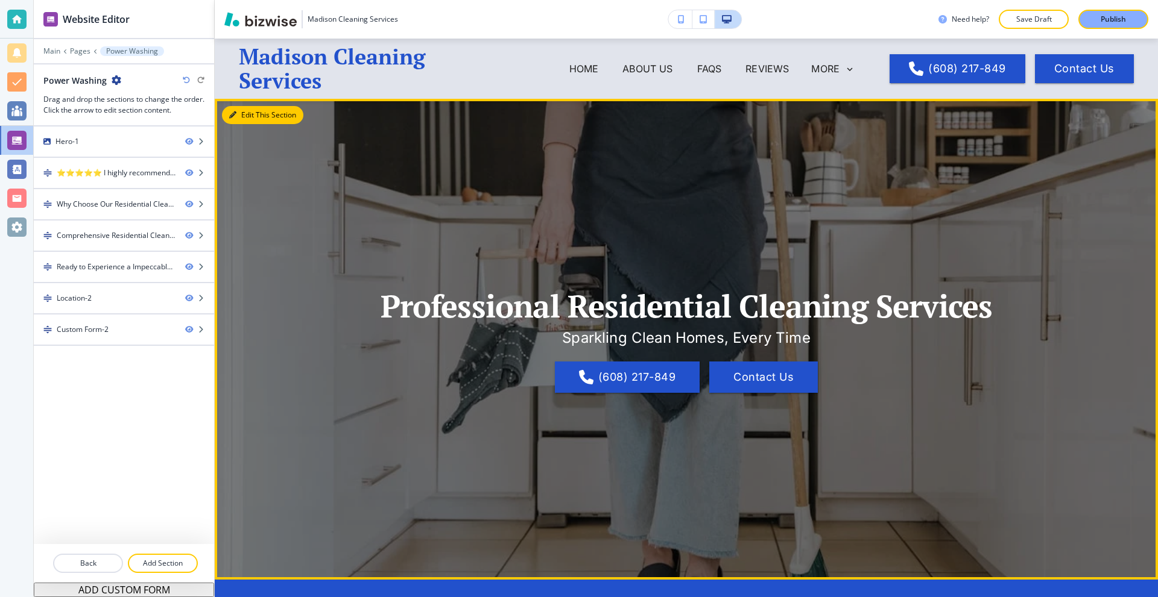
click at [250, 112] on button "Edit This Section" at bounding box center [262, 115] width 81 height 18
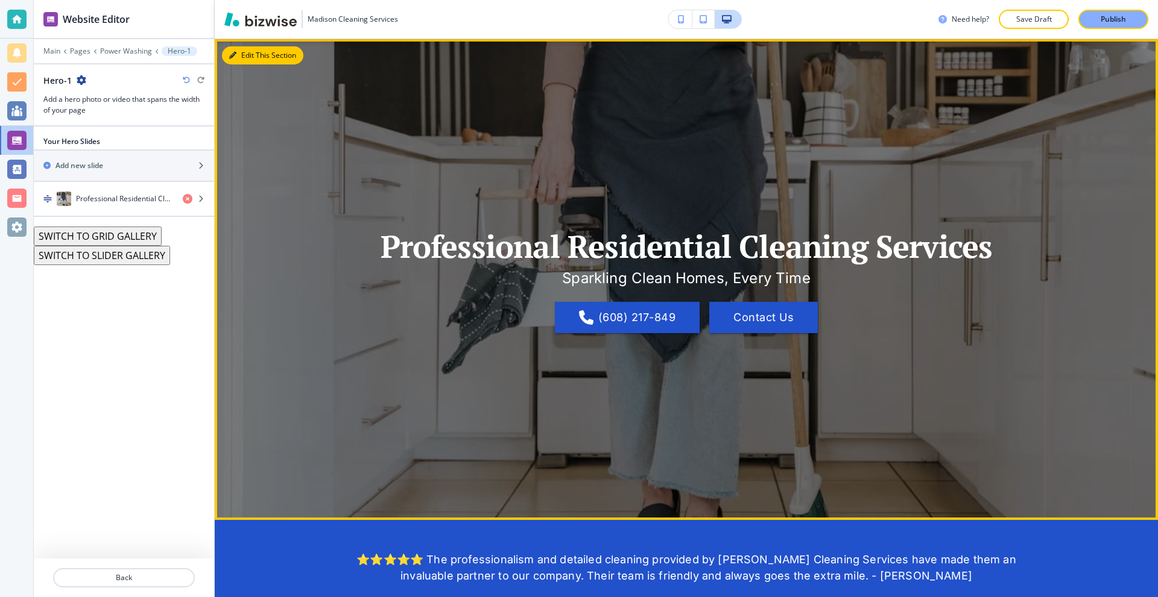
scroll to position [60, 0]
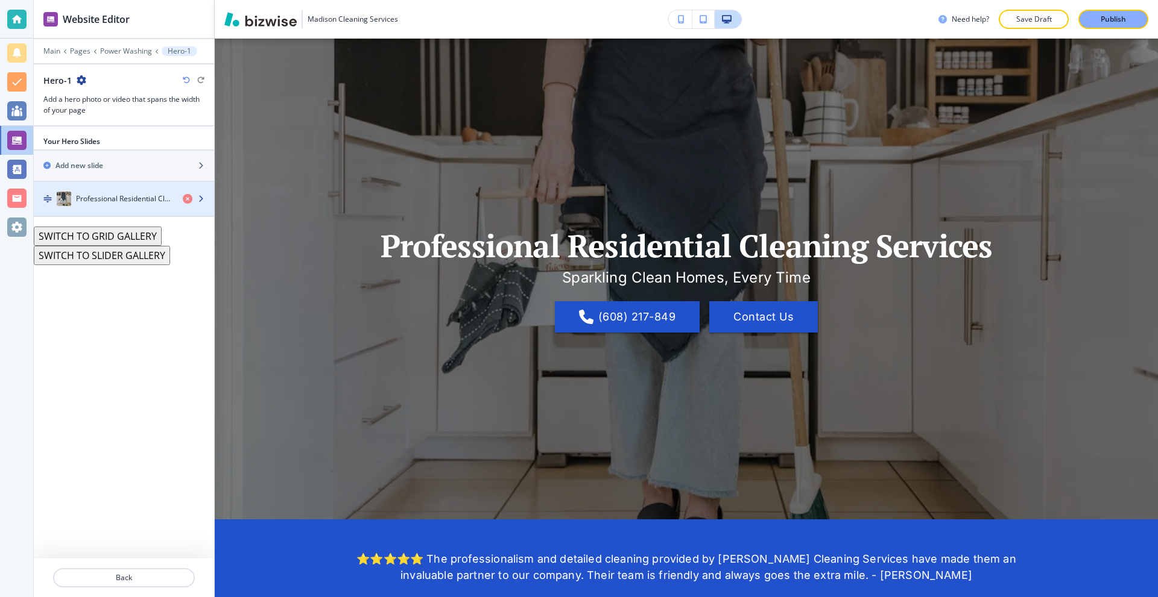
click at [125, 202] on h4 "Professional Residential Cleaning Services" at bounding box center [124, 199] width 97 height 11
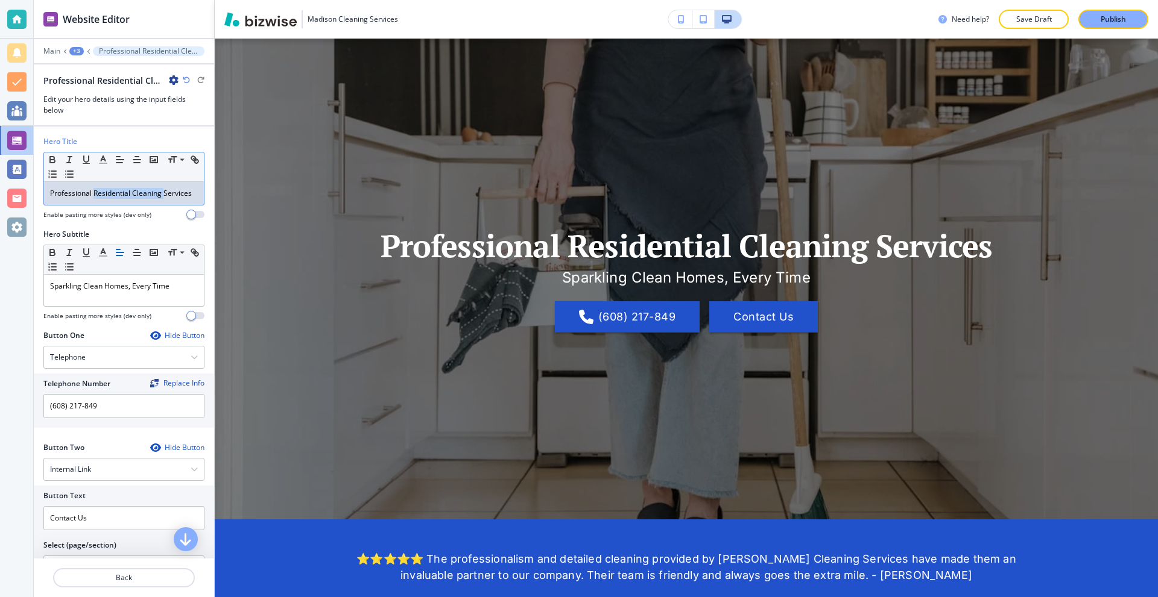
drag, startPoint x: 163, startPoint y: 193, endPoint x: 94, endPoint y: 195, distance: 68.8
click at [94, 195] on p "Professional Residential Cleaning Services" at bounding box center [124, 193] width 148 height 11
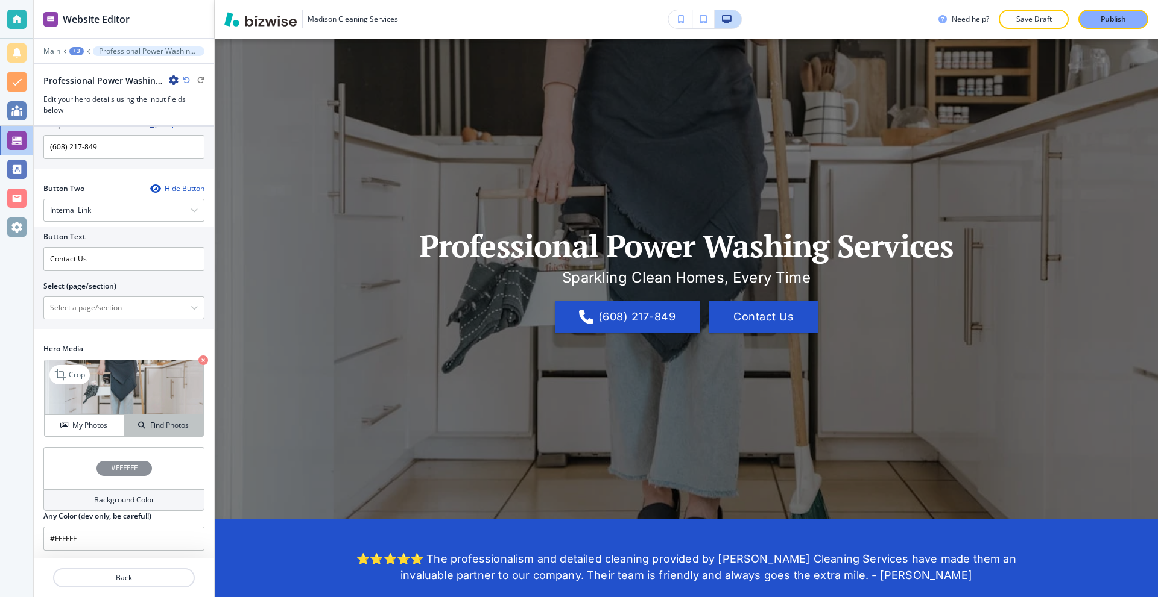
scroll to position [261, 0]
click at [135, 429] on div "Find Photos" at bounding box center [163, 423] width 79 height 11
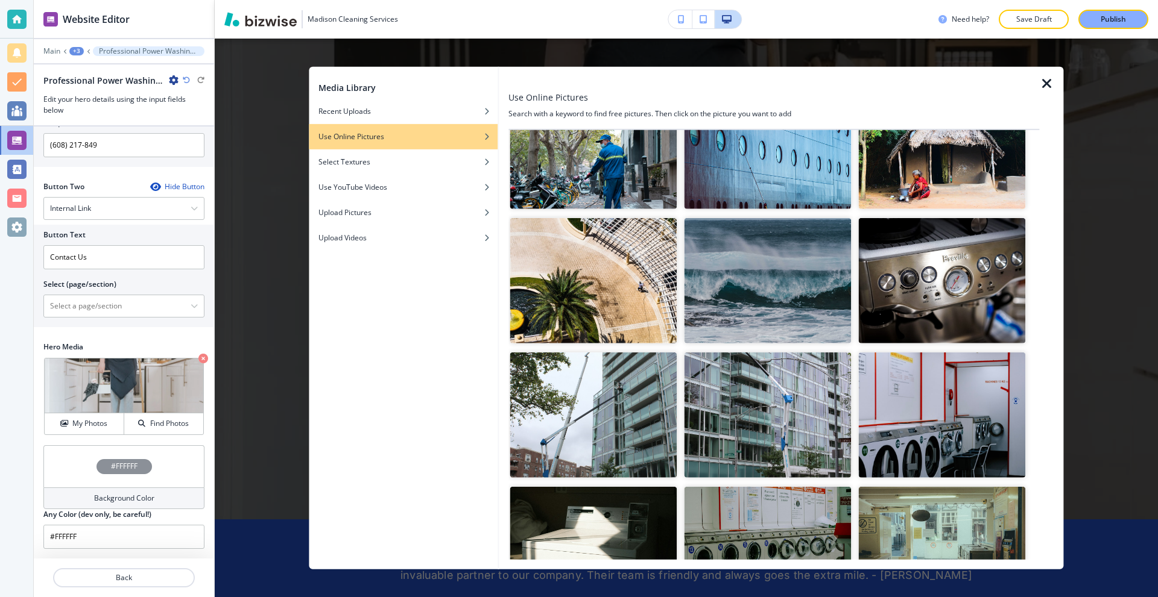
scroll to position [0, 0]
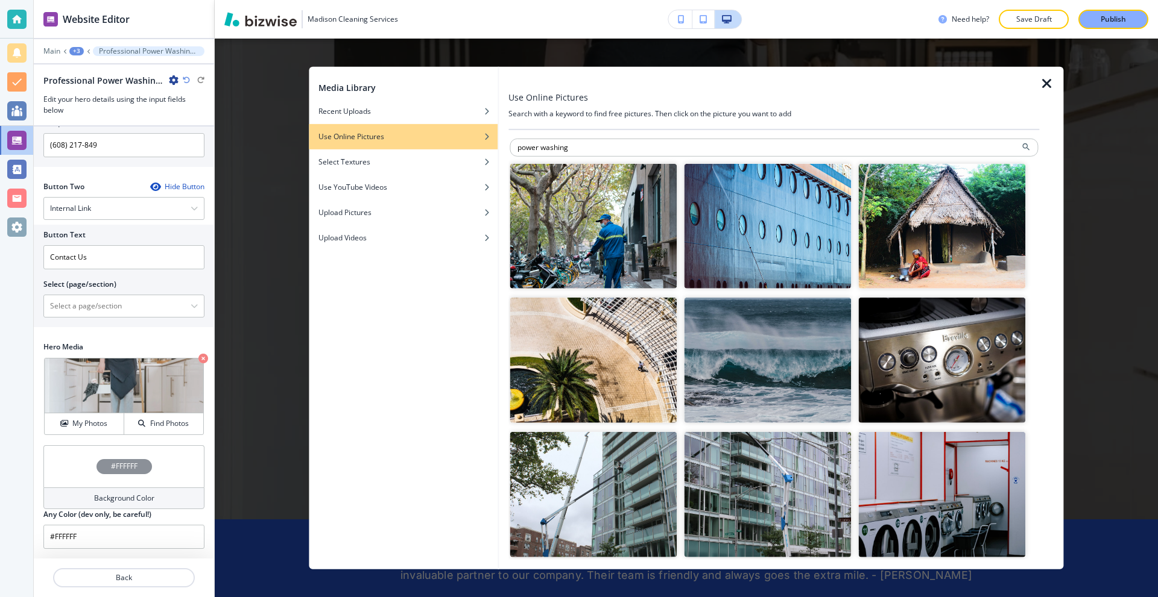
drag, startPoint x: 584, startPoint y: 147, endPoint x: 455, endPoint y: 147, distance: 129.0
click at [456, 147] on div "Media Library Recent Uploads Use Online Pictures Select Textures Use YouTube Vi…" at bounding box center [686, 317] width 754 height 503
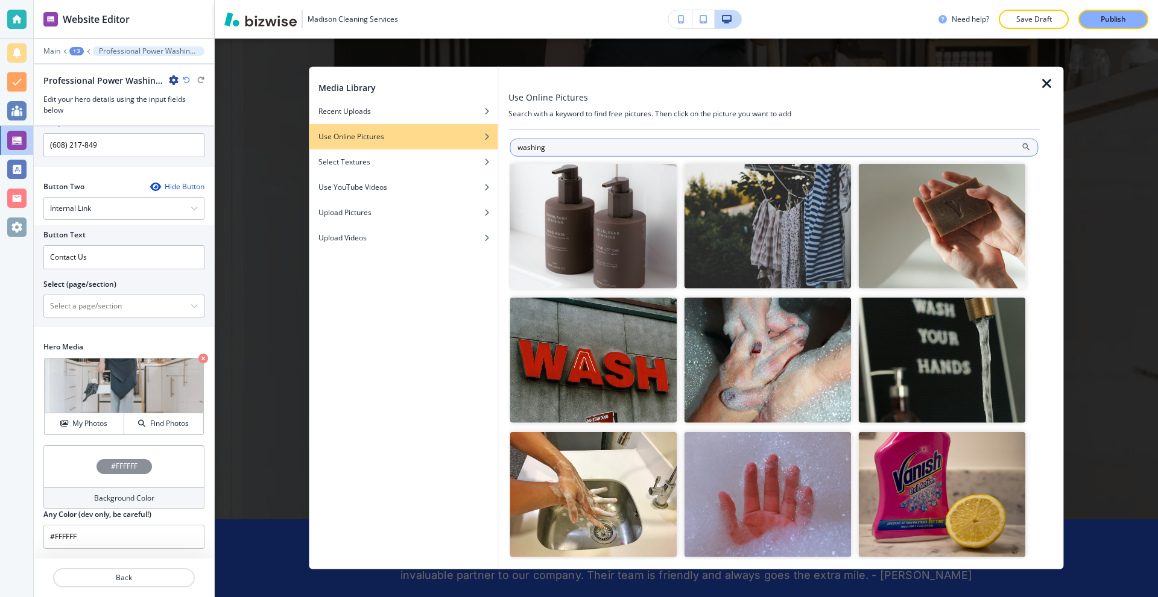
type input "washing"
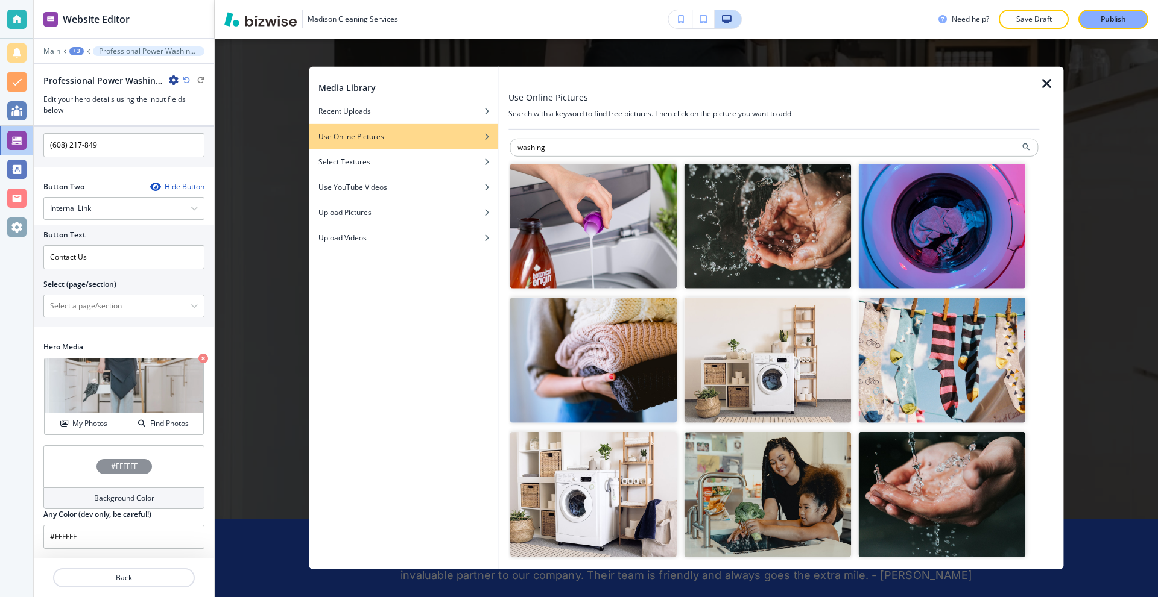
click at [323, 55] on div "Media Library Recent Uploads Use Online Pictures Select Textures Use YouTube Vi…" at bounding box center [686, 318] width 943 height 559
click at [411, 109] on div "Recent Uploads" at bounding box center [403, 111] width 189 height 11
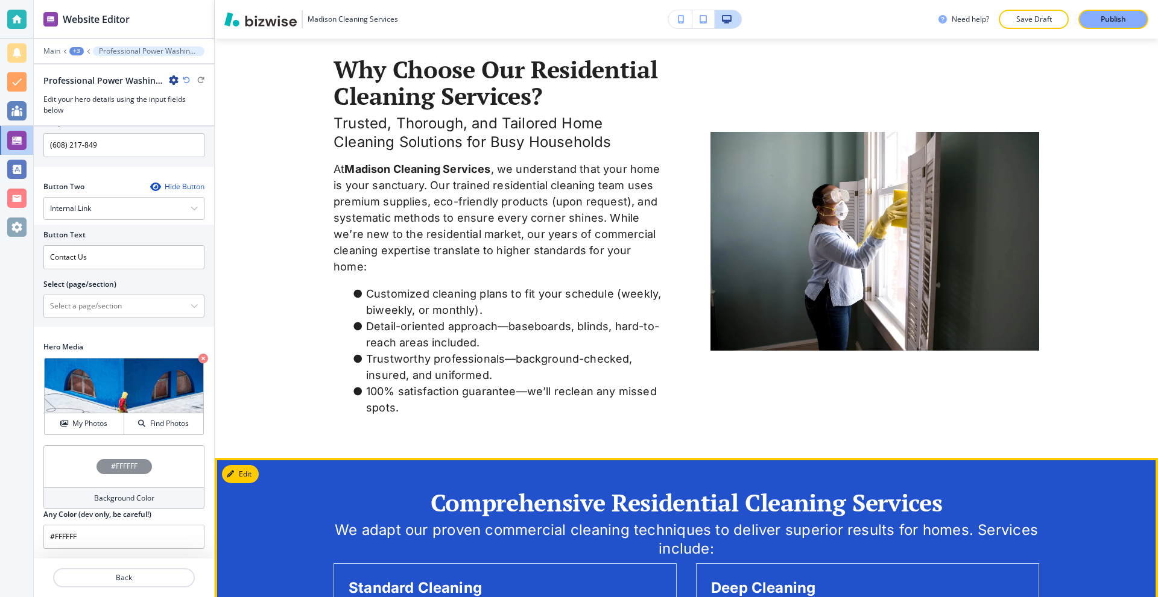
scroll to position [603, 0]
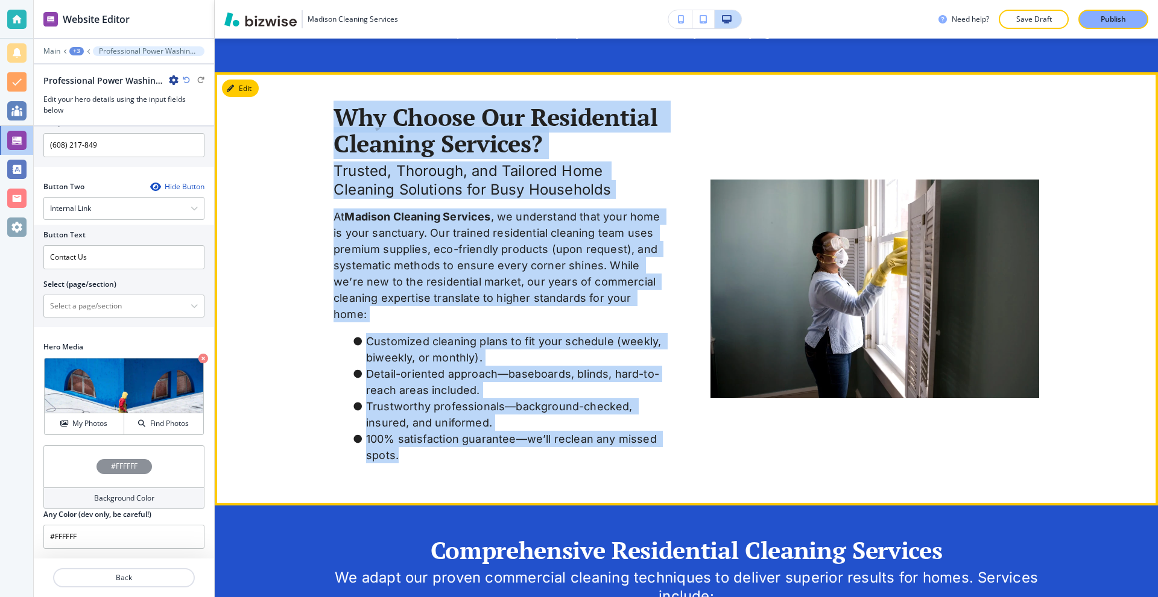
drag, startPoint x: 332, startPoint y: 115, endPoint x: 505, endPoint y: 421, distance: 352.1
click at [497, 450] on div "Why Choose Our Residential Cleaning Services? Trusted, Thorough, and Tailored H…" at bounding box center [497, 289] width 329 height 371
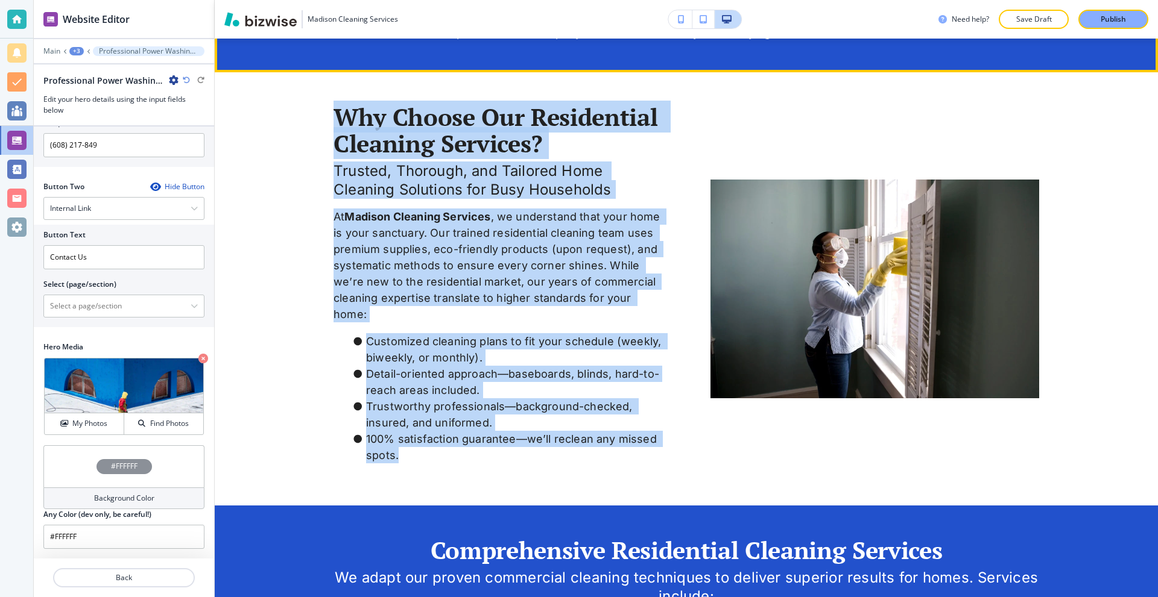
copy div "Why Choose Our Residential Cleaning Services? Trusted, Thorough, and Tailored H…"
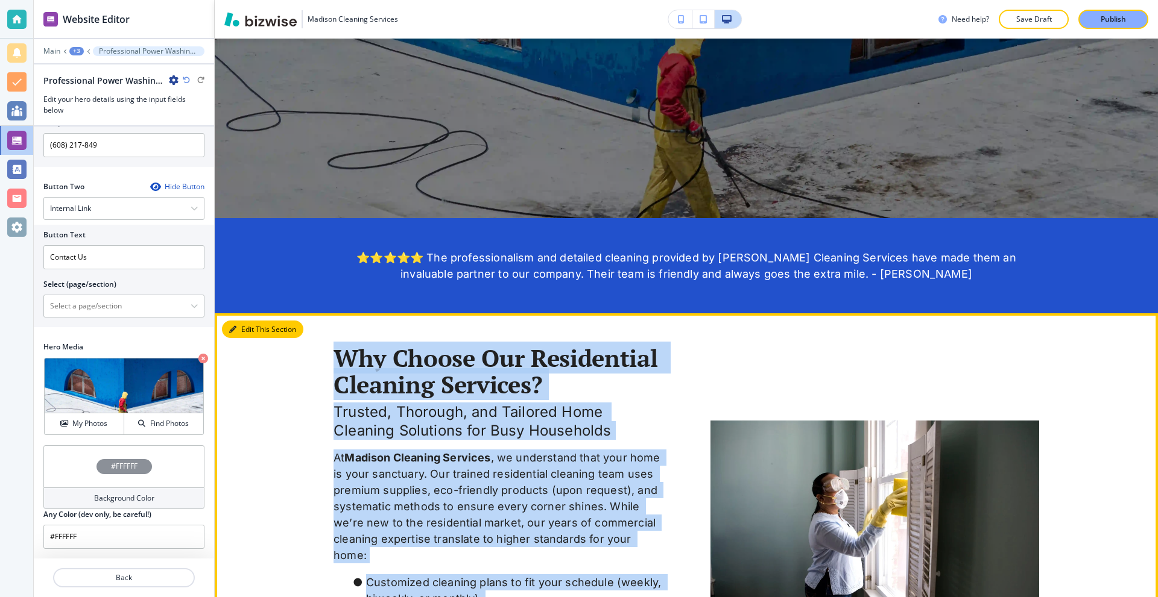
click at [244, 323] on button "Edit This Section" at bounding box center [262, 330] width 81 height 18
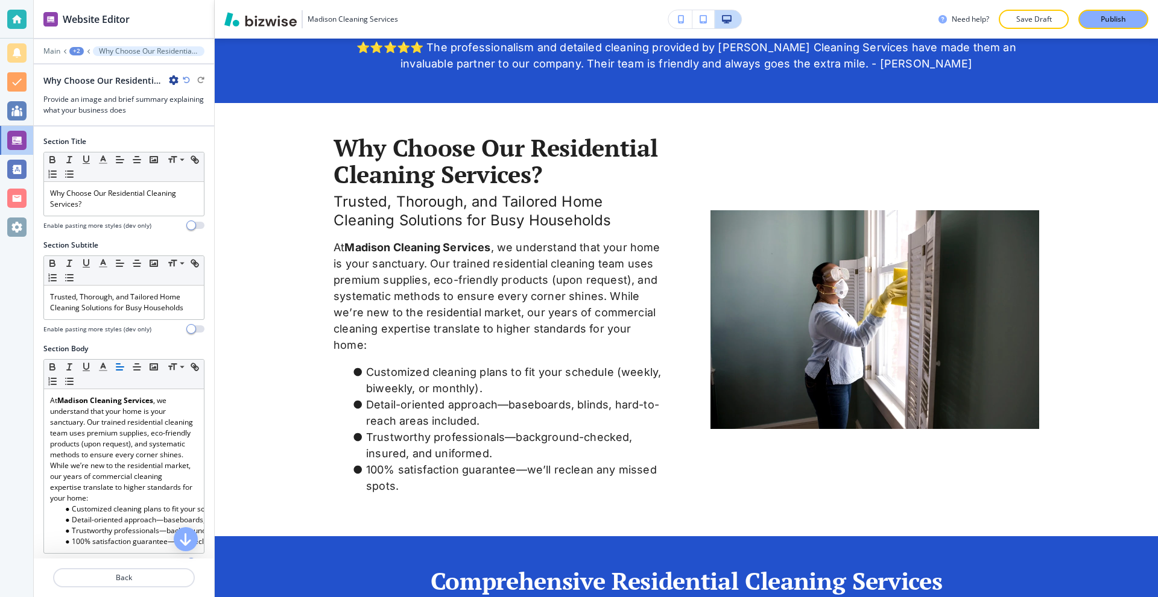
scroll to position [637, 0]
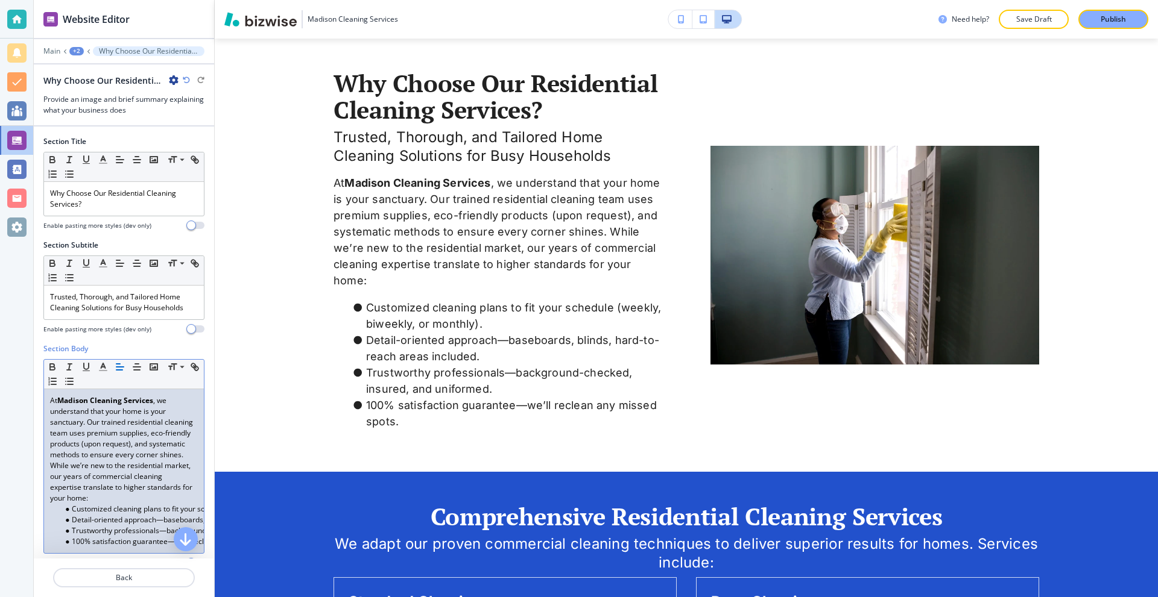
click at [76, 407] on p "At Madison Cleaning Services , we understand that your home is your sanctuary. …" at bounding box center [124, 449] width 148 height 109
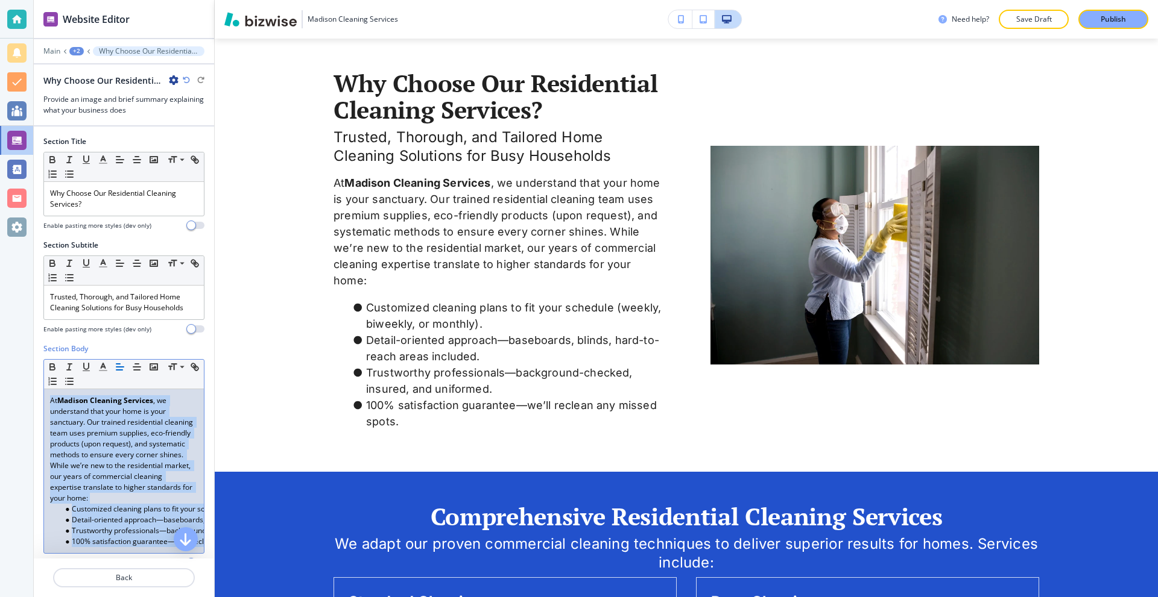
scroll to position [0, 0]
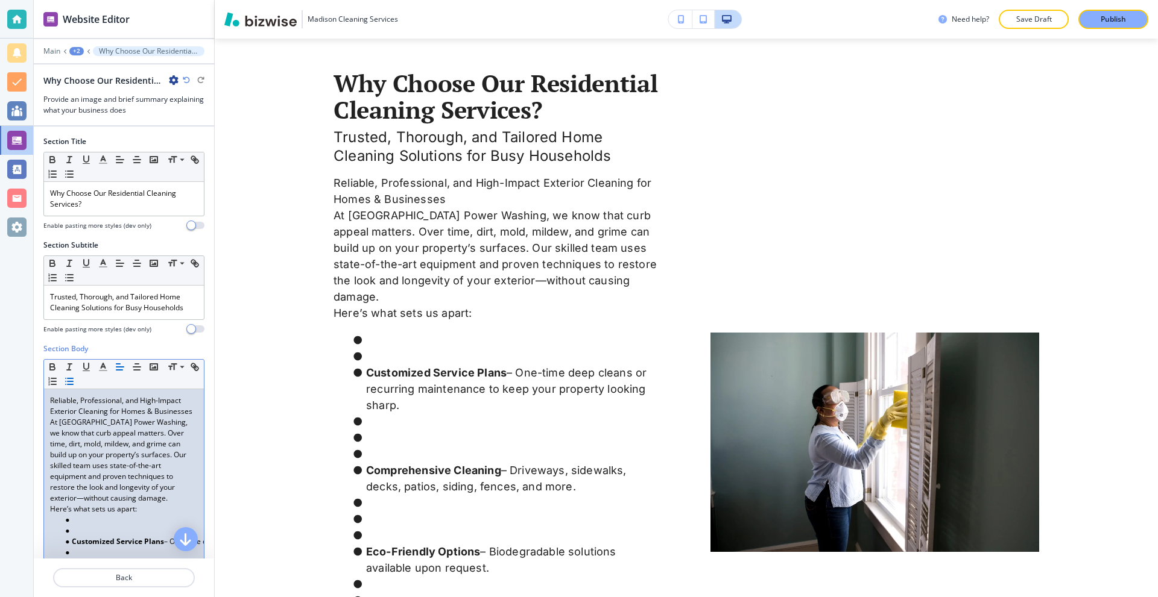
click at [149, 417] on p "Reliable, Professional, and High-Impact Exterior Cleaning for Homes & Businesses" at bounding box center [124, 406] width 148 height 22
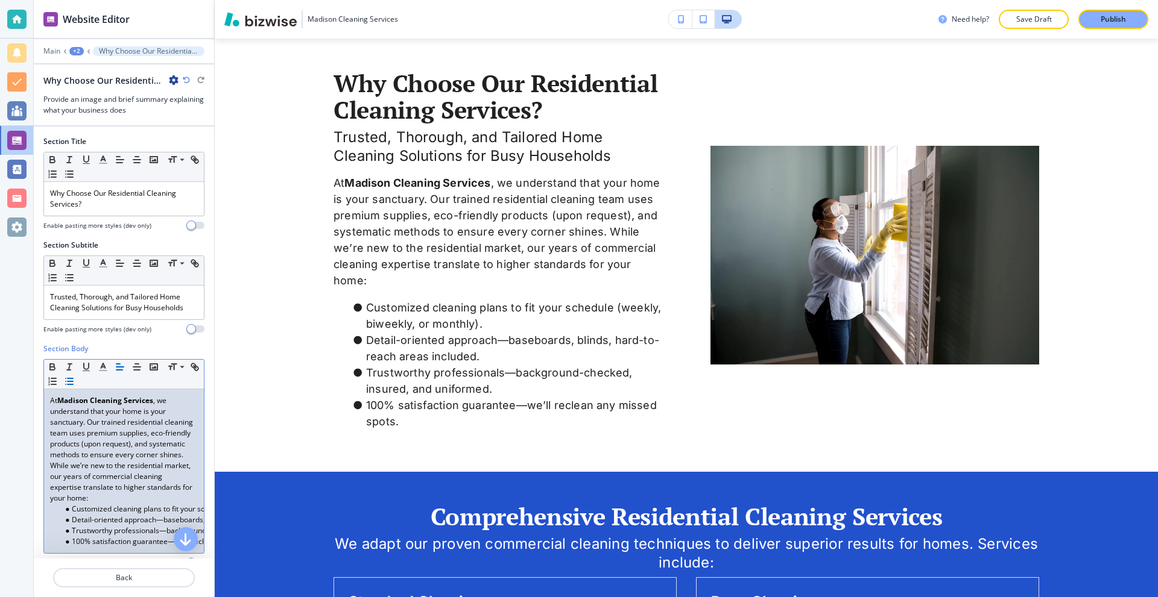
click at [111, 434] on p "At Madison Cleaning Services , we understand that your home is your sanctuary. …" at bounding box center [124, 449] width 148 height 109
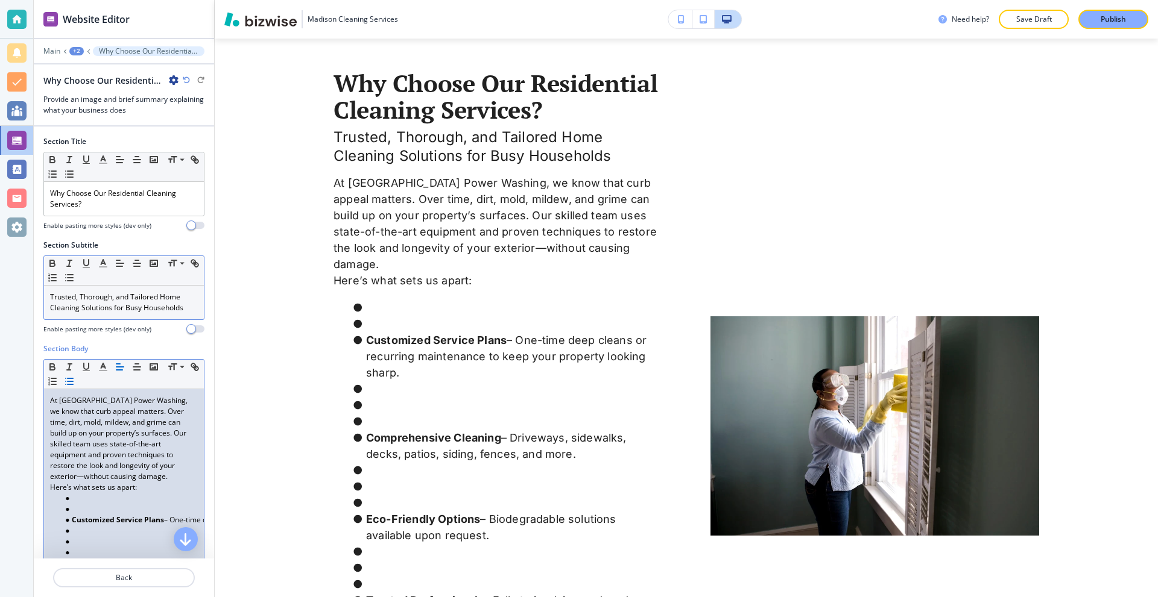
click at [163, 315] on div "Trusted, Thorough, and Tailored Home Cleaning Solutions for Busy Households" at bounding box center [124, 303] width 160 height 34
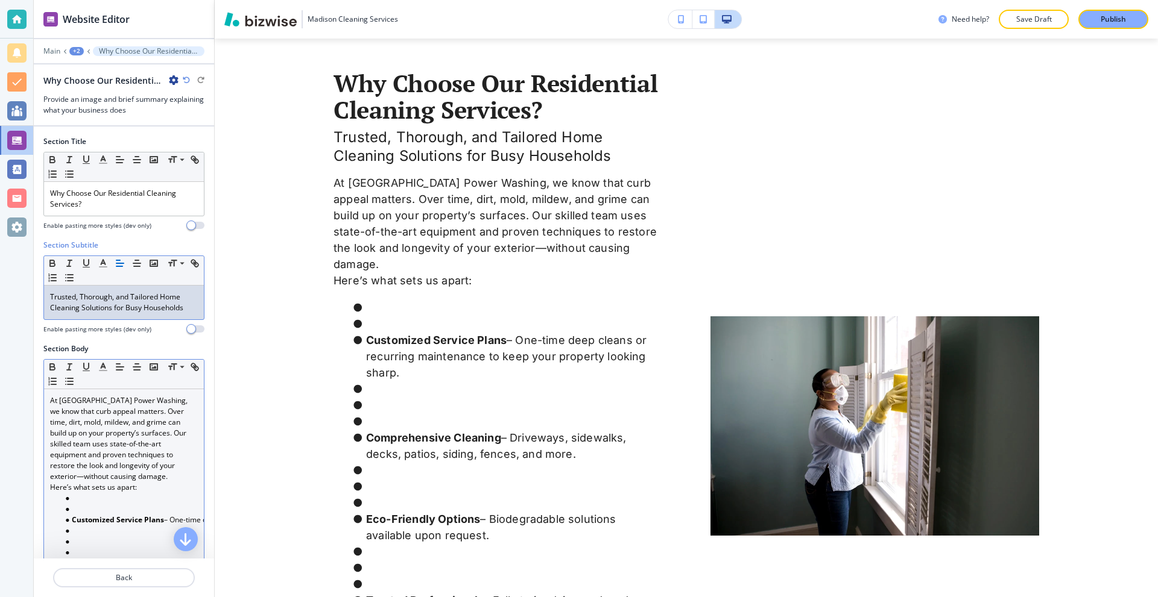
click at [145, 310] on p "Trusted, Thorough, and Tailored Home Cleaning Solutions for Busy Households" at bounding box center [124, 303] width 148 height 22
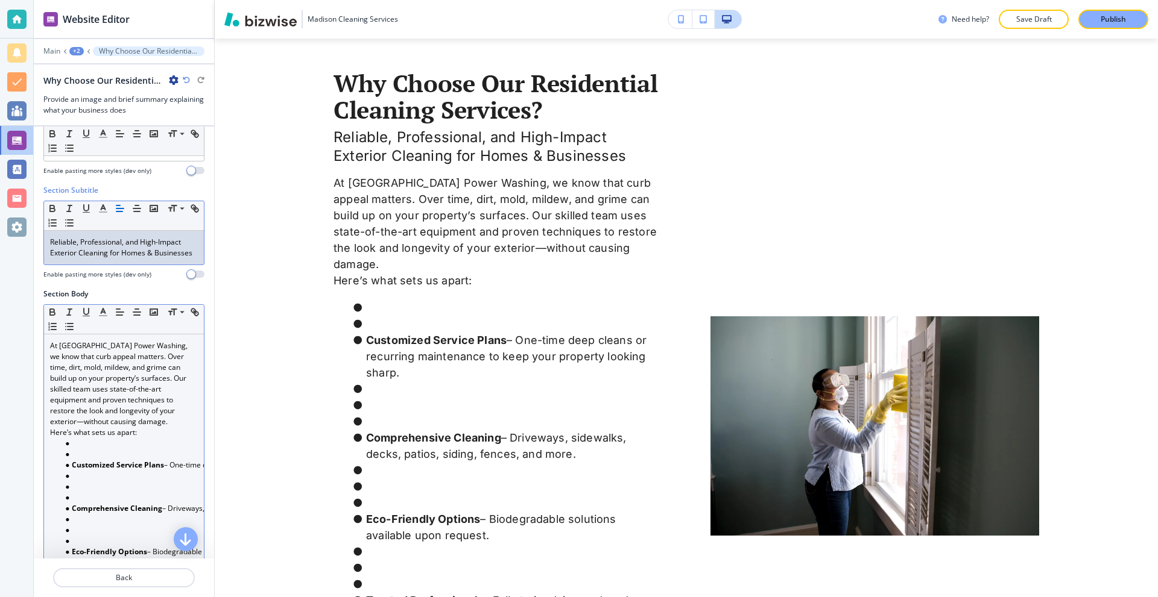
scroll to position [60, 0]
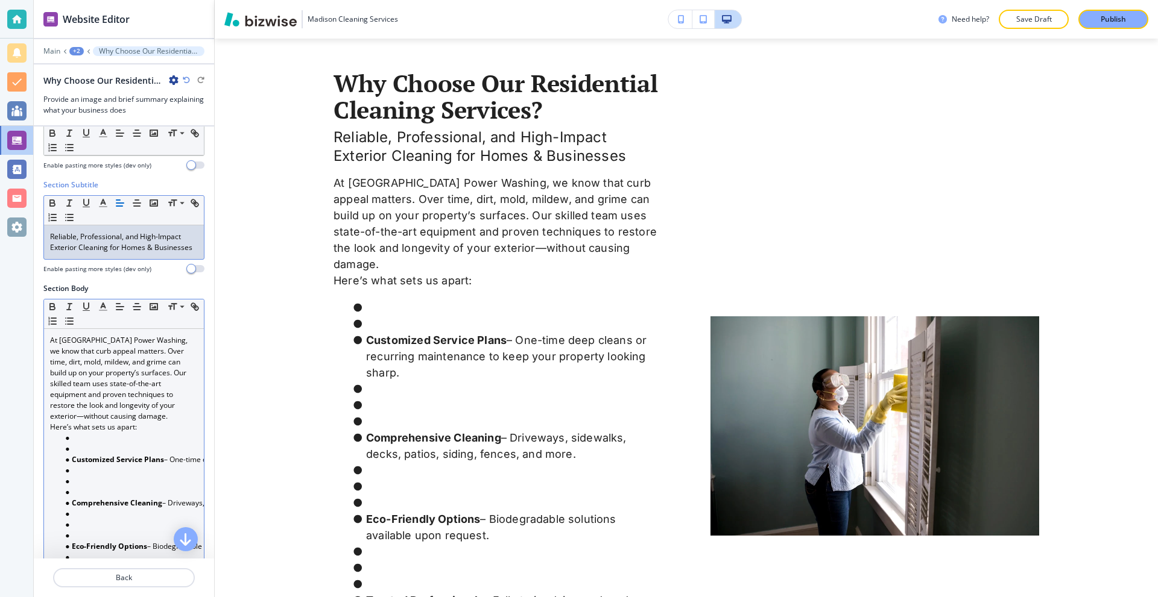
click at [130, 379] on p "At [GEOGRAPHIC_DATA] Power Washing, we know that curb appeal matters. Over time…" at bounding box center [124, 378] width 148 height 87
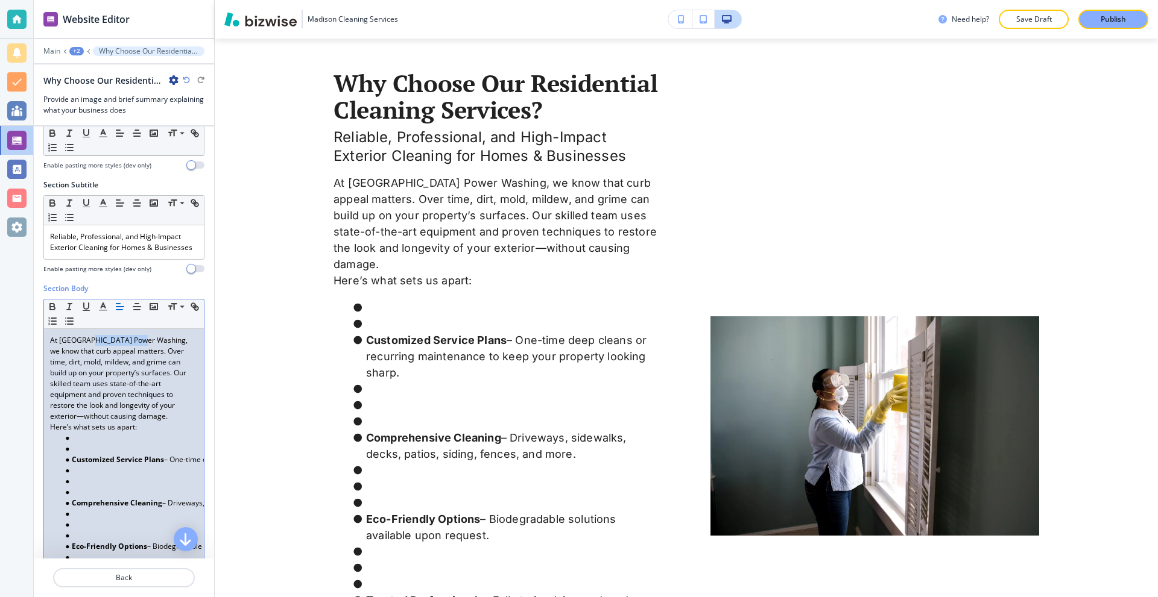
drag, startPoint x: 90, startPoint y: 353, endPoint x: 141, endPoint y: 355, distance: 51.3
click at [141, 355] on p "At [GEOGRAPHIC_DATA] Power Washing, we know that curb appeal matters. Over time…" at bounding box center [124, 378] width 148 height 87
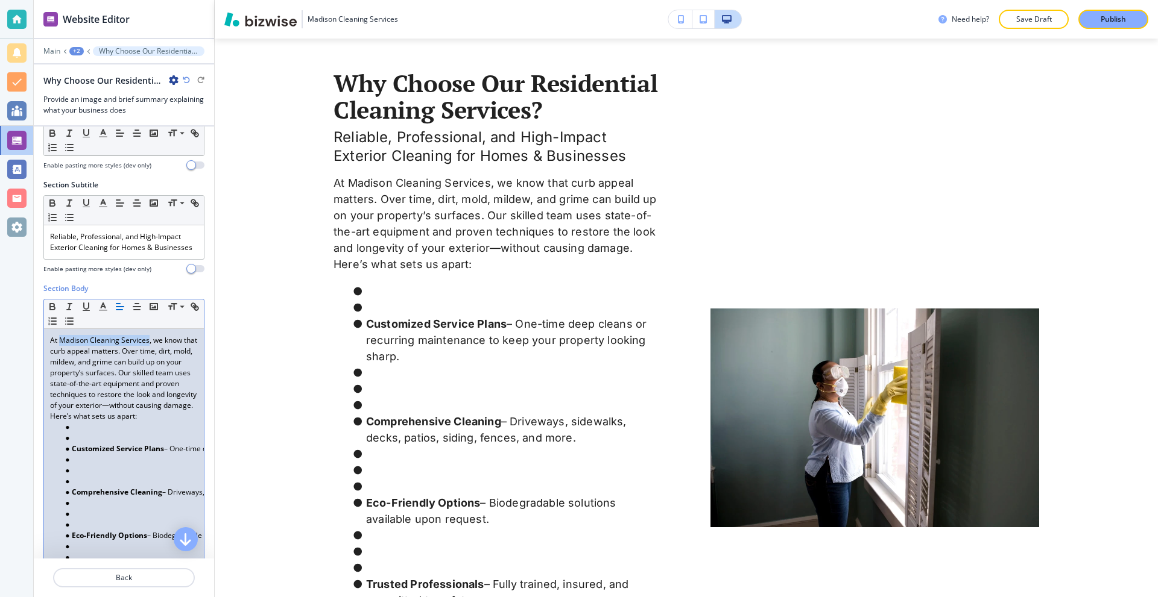
drag, startPoint x: 148, startPoint y: 352, endPoint x: 61, endPoint y: 354, distance: 86.8
click at [61, 354] on p "At Madison Cleaning Services, we know that curb appeal matters. Over time, dirt…" at bounding box center [124, 373] width 148 height 76
click at [160, 411] on p "At Madison Cleaning Services , we know that curb appeal matters. Over time, dir…" at bounding box center [124, 373] width 148 height 76
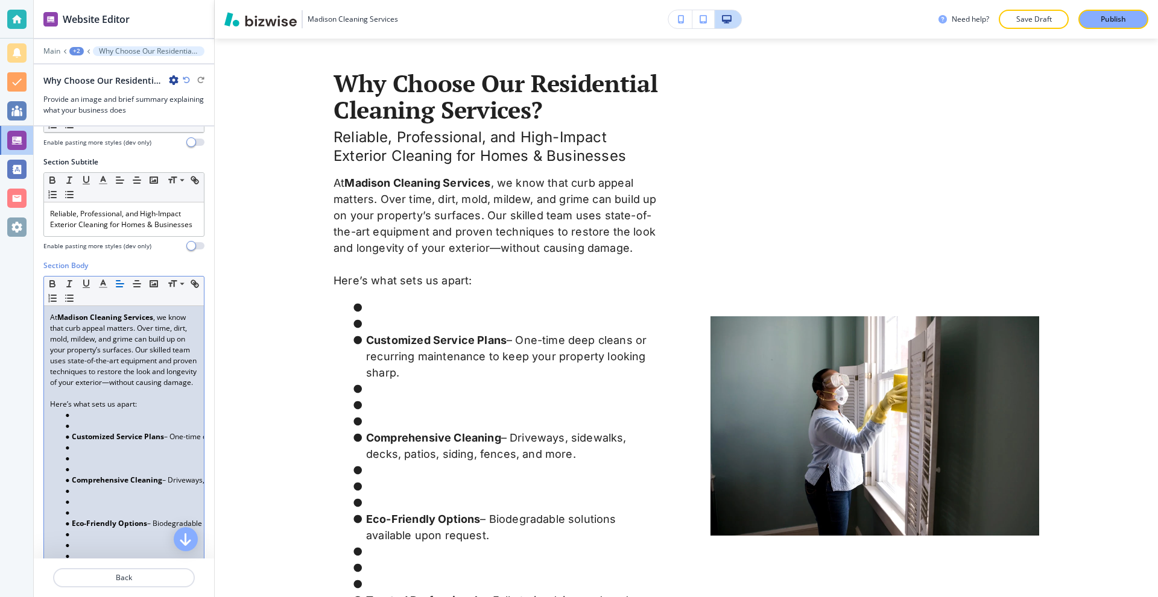
scroll to position [121, 0]
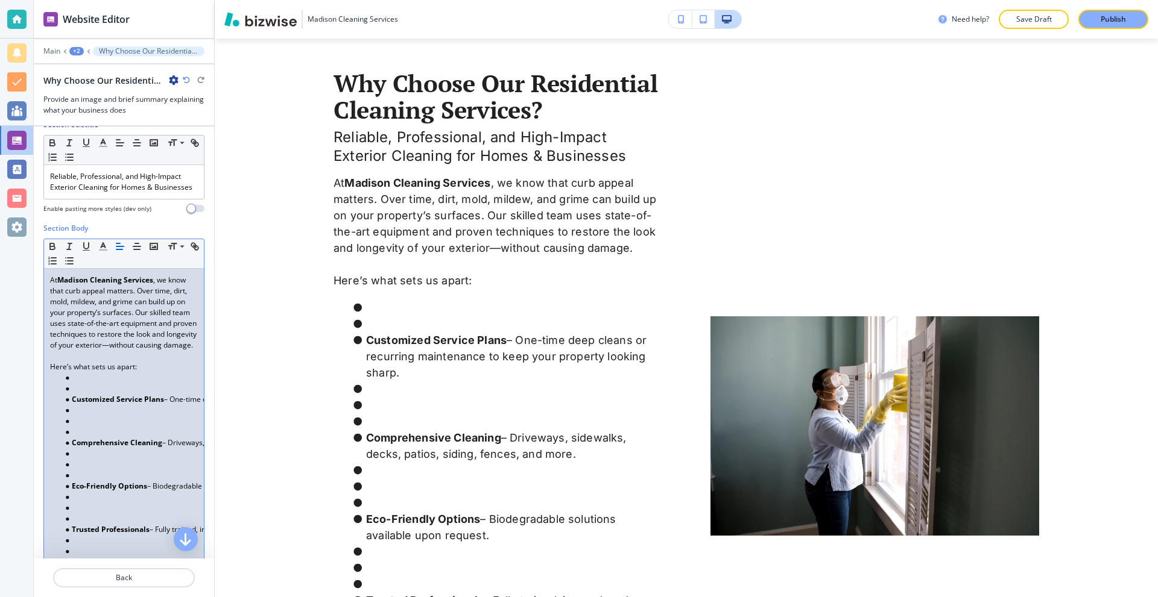
click at [90, 394] on li at bounding box center [129, 388] width 137 height 11
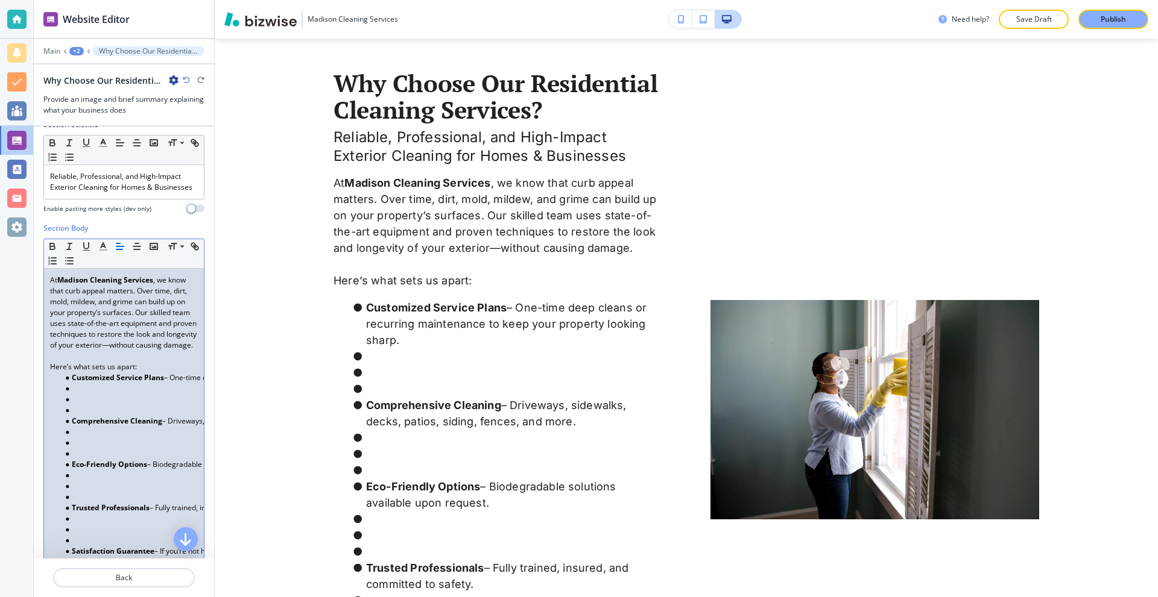
click at [86, 416] on li at bounding box center [129, 410] width 137 height 11
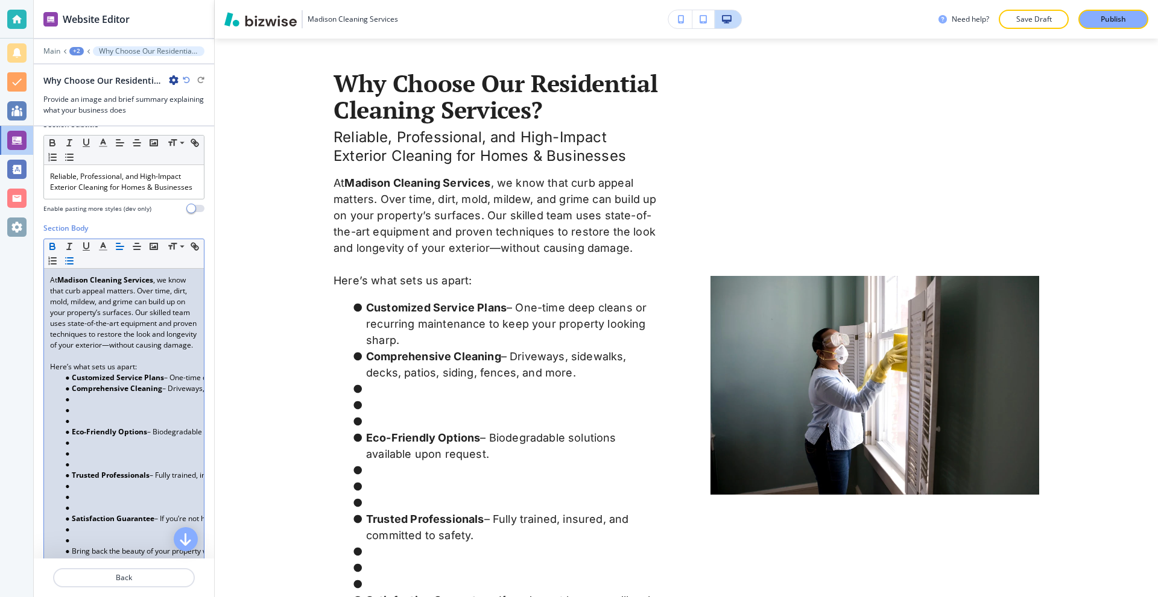
click at [85, 437] on strong "Eco-Friendly Options" at bounding box center [109, 432] width 75 height 10
click at [85, 427] on li at bounding box center [129, 421] width 137 height 11
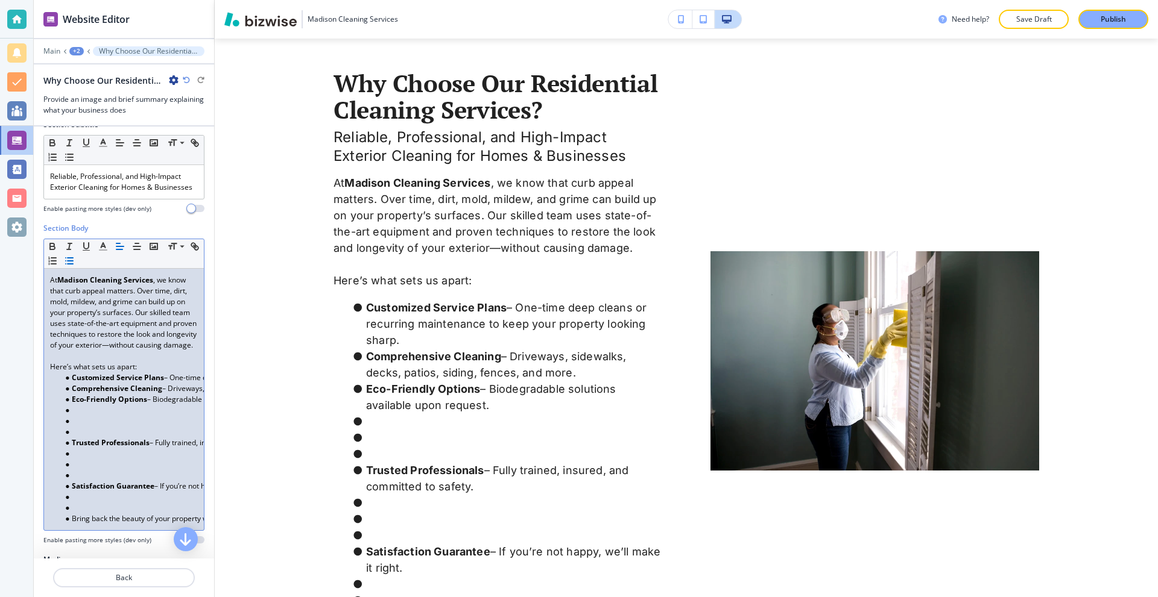
click at [84, 438] on li at bounding box center [129, 432] width 137 height 11
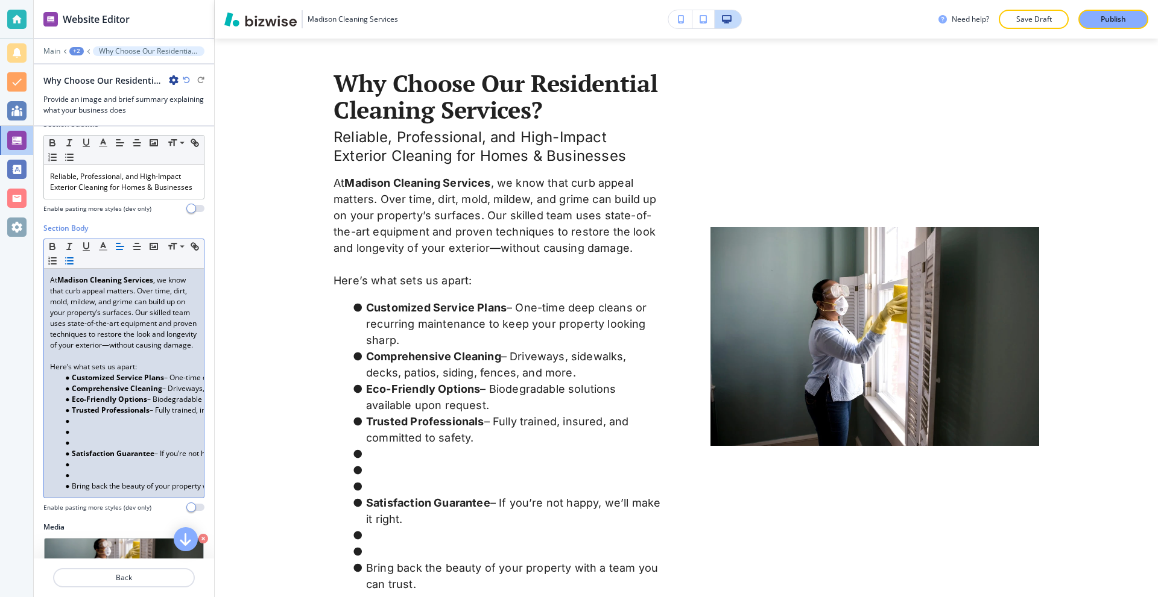
click at [84, 449] on li at bounding box center [129, 443] width 137 height 11
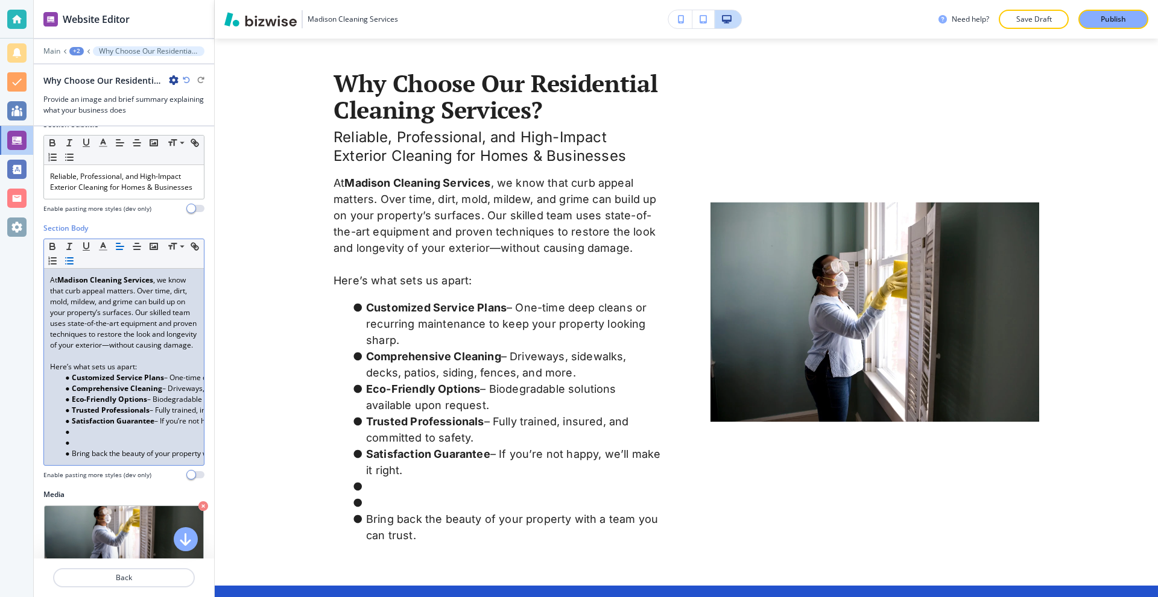
click at [86, 449] on li at bounding box center [129, 443] width 137 height 11
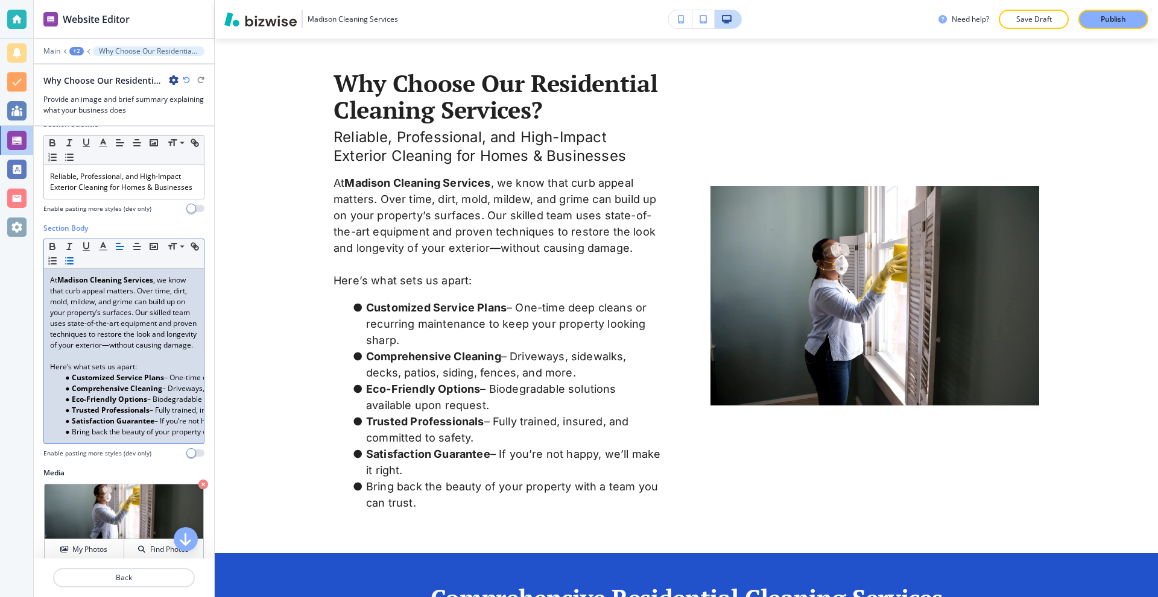
click at [73, 438] on li "Bring back the beauty of your property with a team you can trust." at bounding box center [129, 432] width 137 height 11
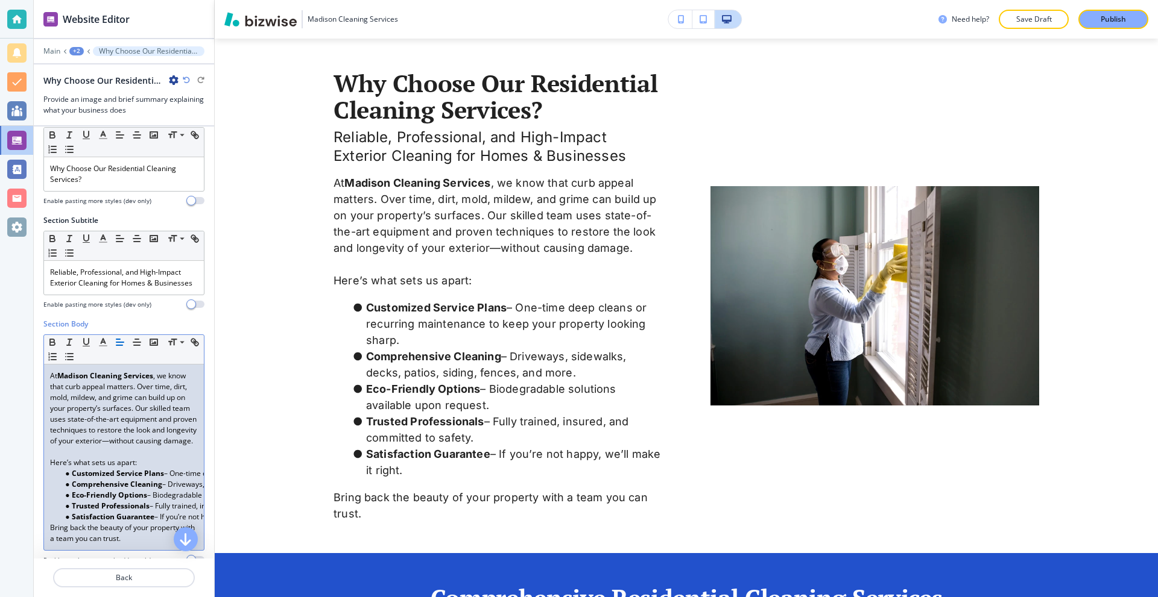
scroll to position [0, 0]
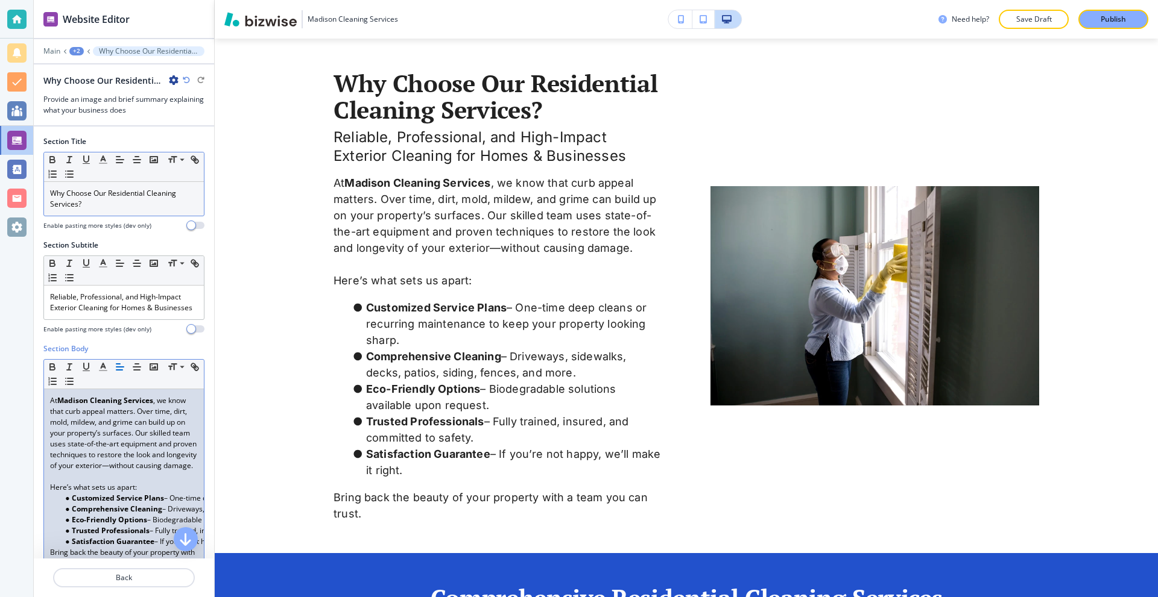
click at [154, 207] on p "Why Choose Our Residential Cleaning Services?" at bounding box center [124, 199] width 148 height 22
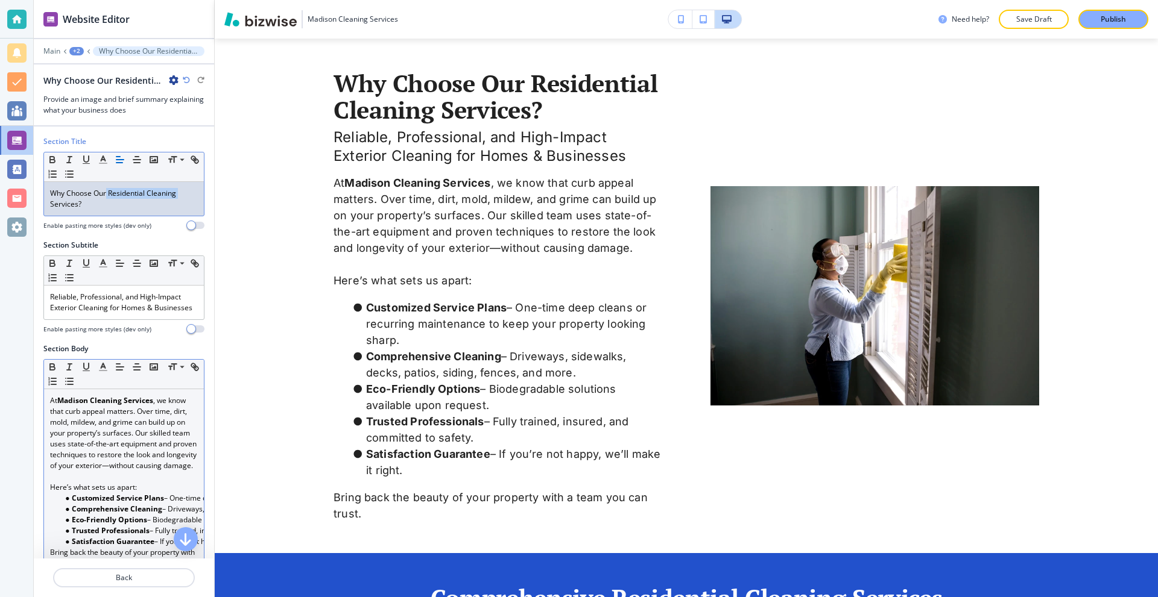
drag, startPoint x: 107, startPoint y: 195, endPoint x: 184, endPoint y: 194, distance: 76.6
click at [184, 194] on p "Why Choose Our Residential Cleaning Services?" at bounding box center [124, 199] width 148 height 22
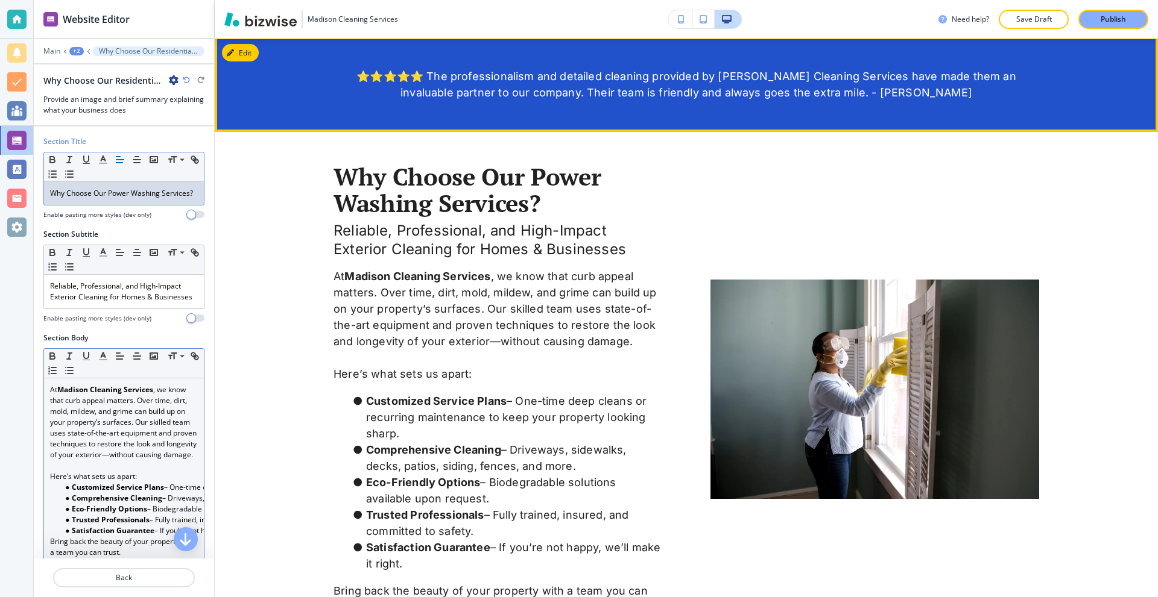
scroll to position [516, 0]
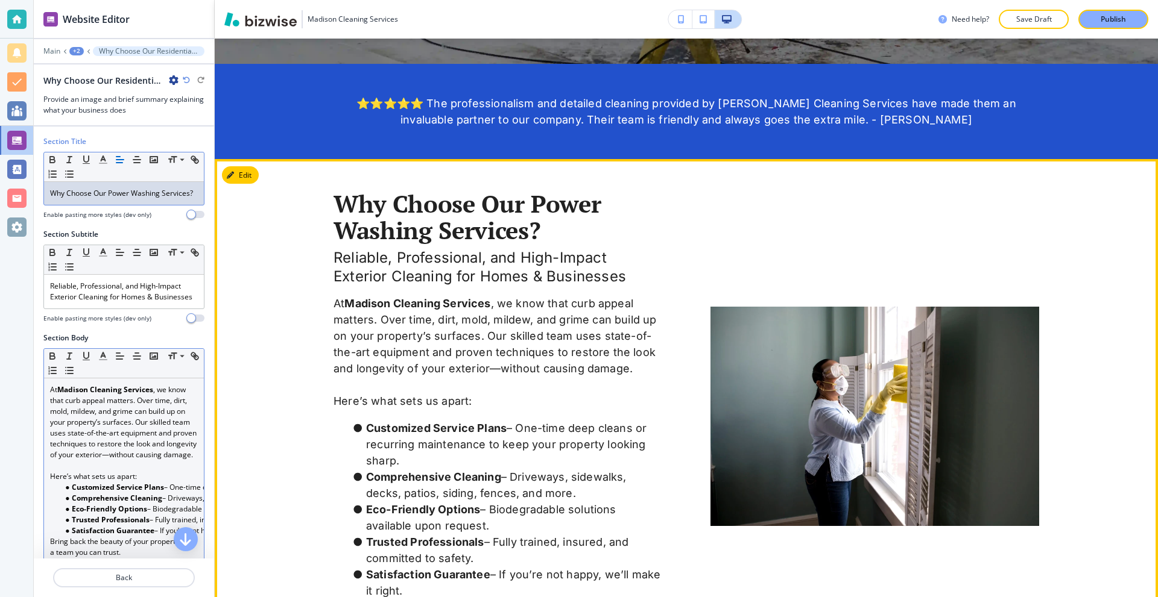
click at [232, 172] on icon "button" at bounding box center [230, 175] width 7 height 7
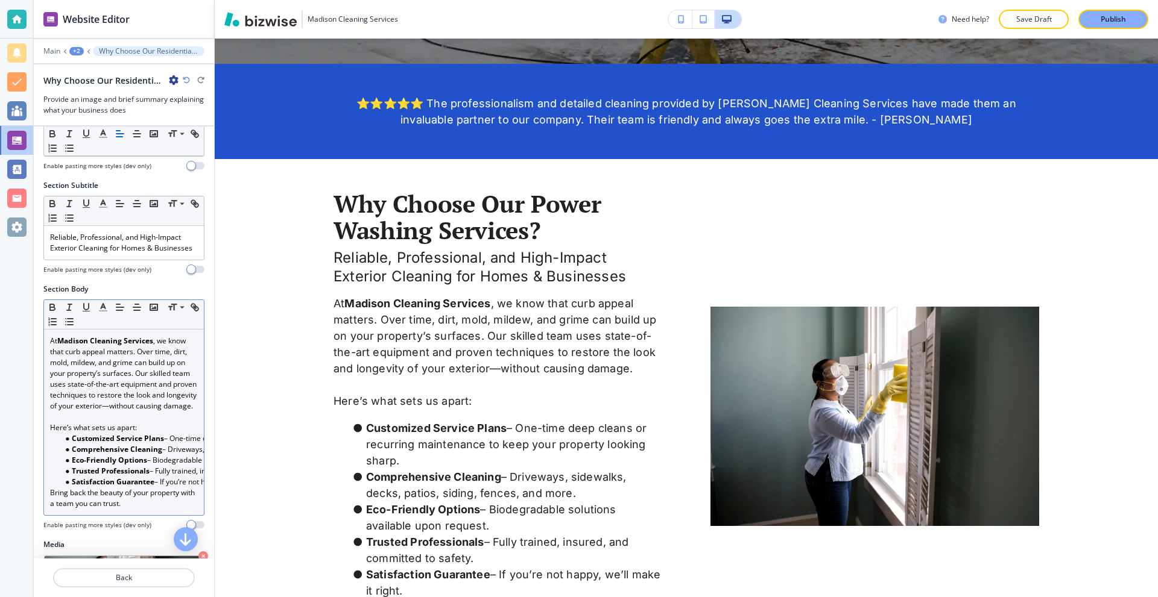
scroll to position [301, 0]
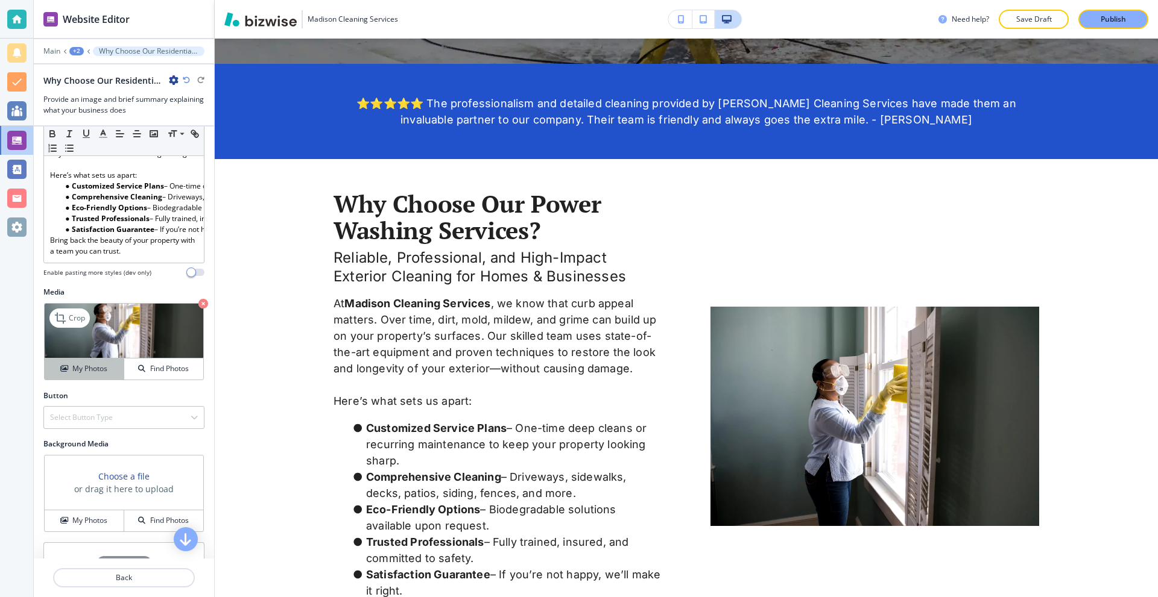
click at [84, 374] on h4 "My Photos" at bounding box center [89, 369] width 35 height 11
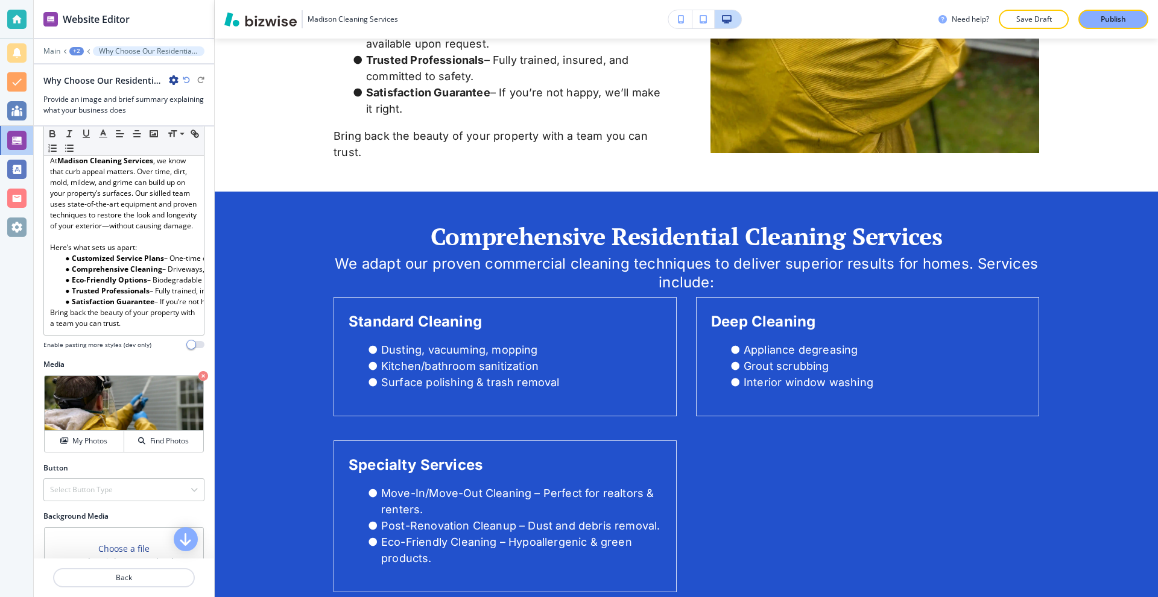
scroll to position [117, 0]
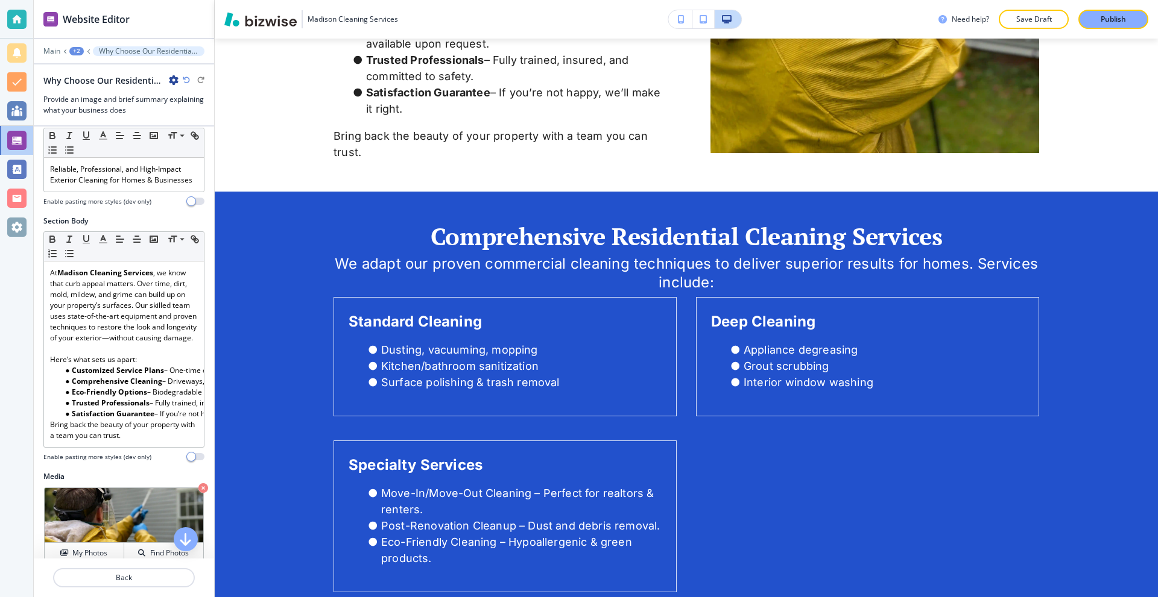
click at [81, 52] on div "+2" at bounding box center [76, 51] width 14 height 8
click at [98, 77] on button "Pages" at bounding box center [107, 70] width 77 height 21
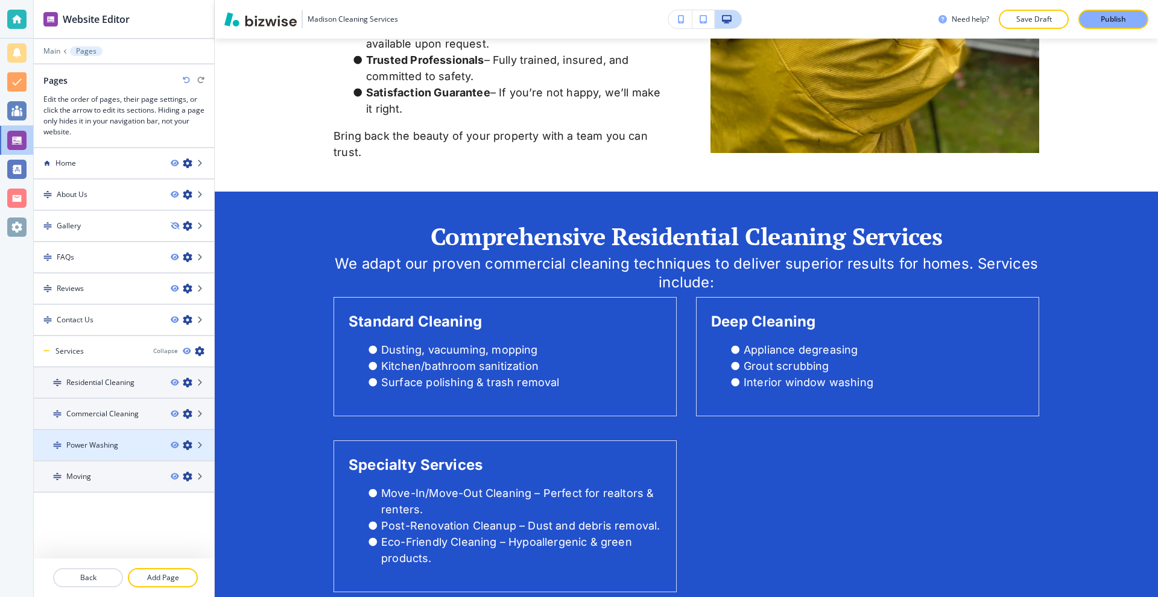
click at [104, 433] on div at bounding box center [124, 435] width 180 height 10
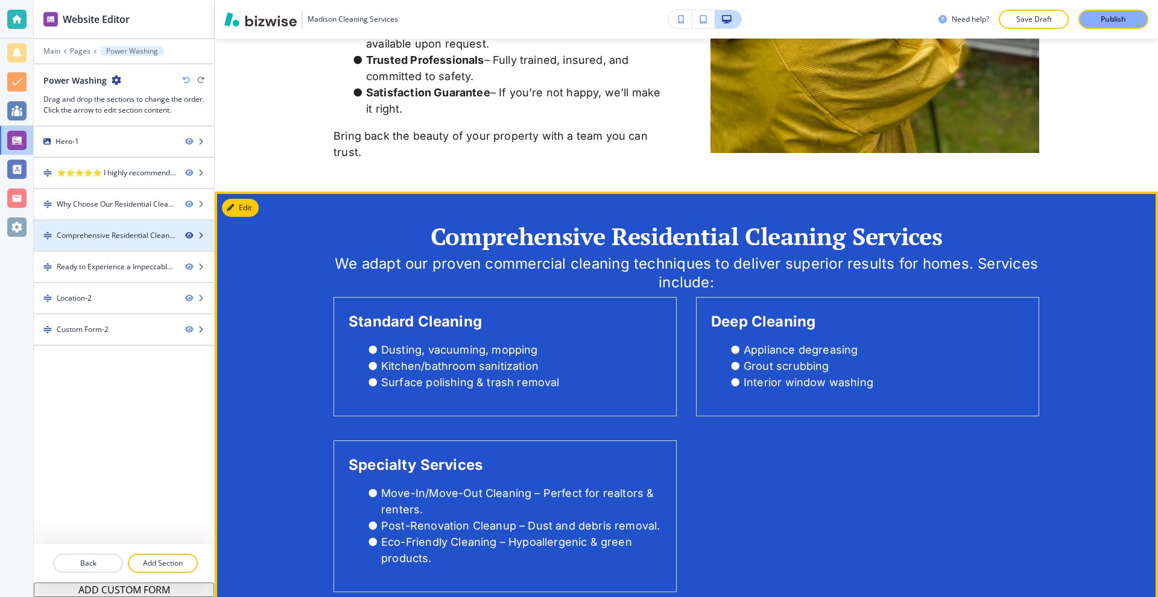
click at [189, 235] on icon "button" at bounding box center [188, 235] width 7 height 7
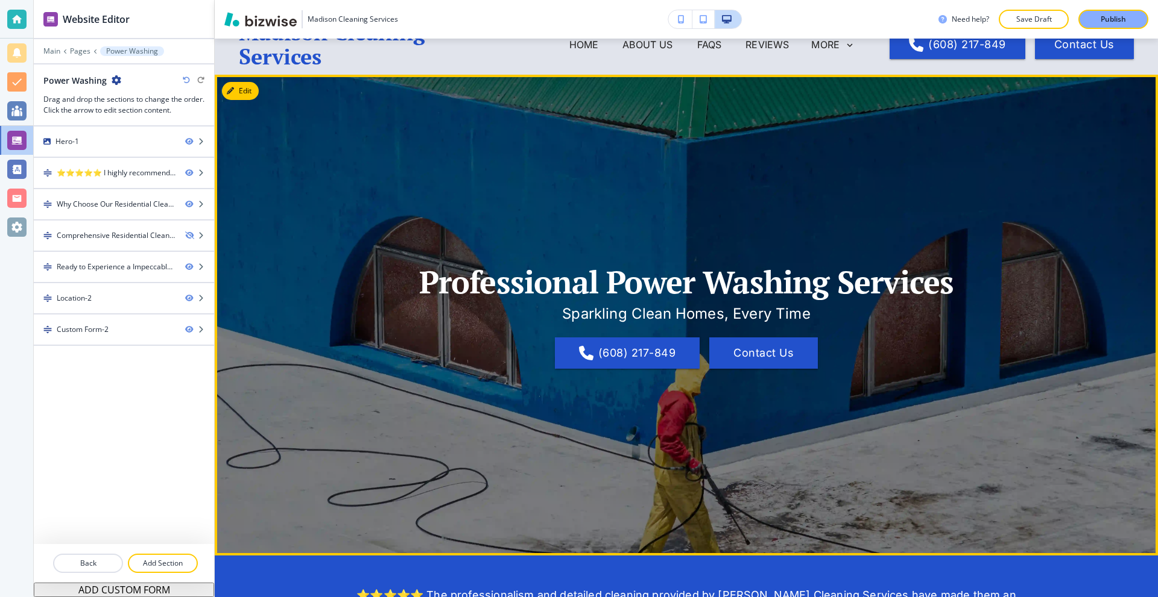
scroll to position [0, 0]
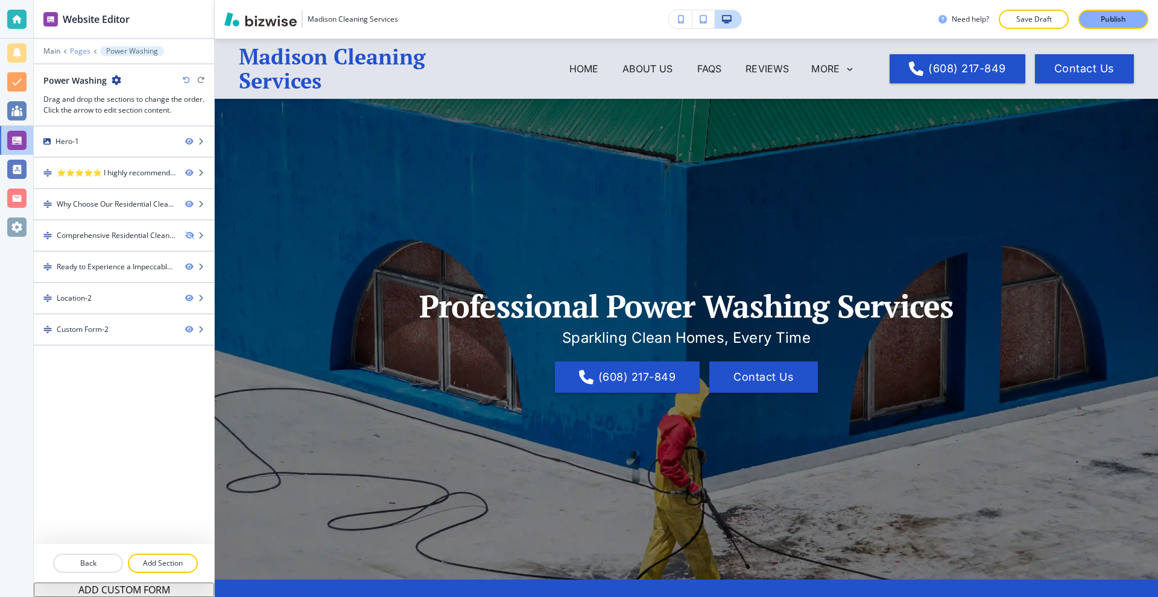
click at [86, 49] on p "Pages" at bounding box center [80, 51] width 20 height 8
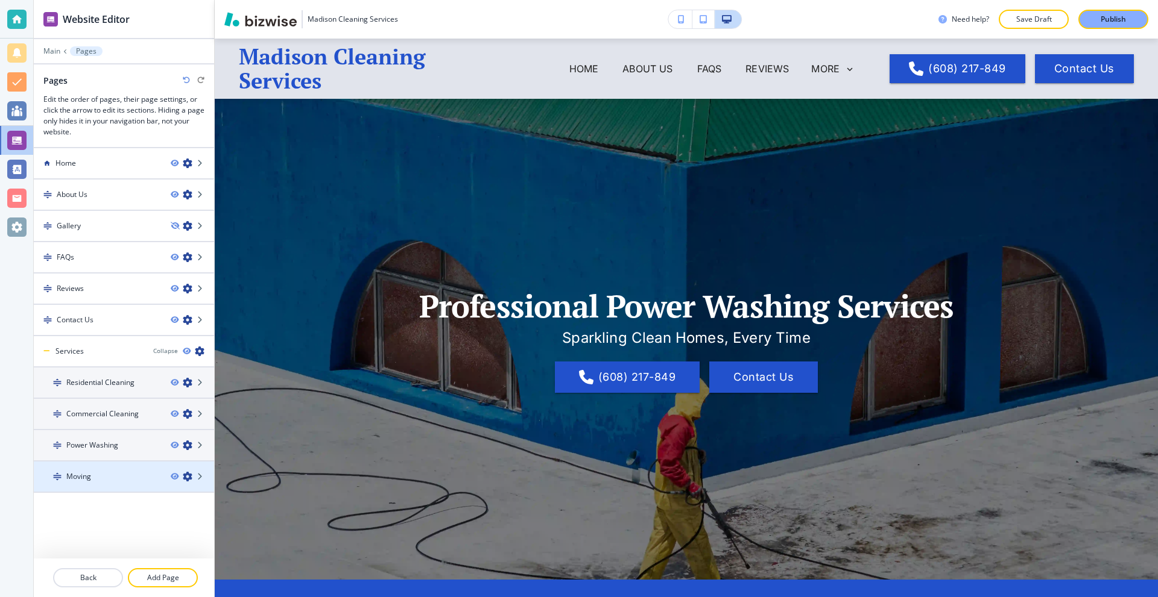
click at [84, 478] on h4 "Moving" at bounding box center [78, 476] width 25 height 11
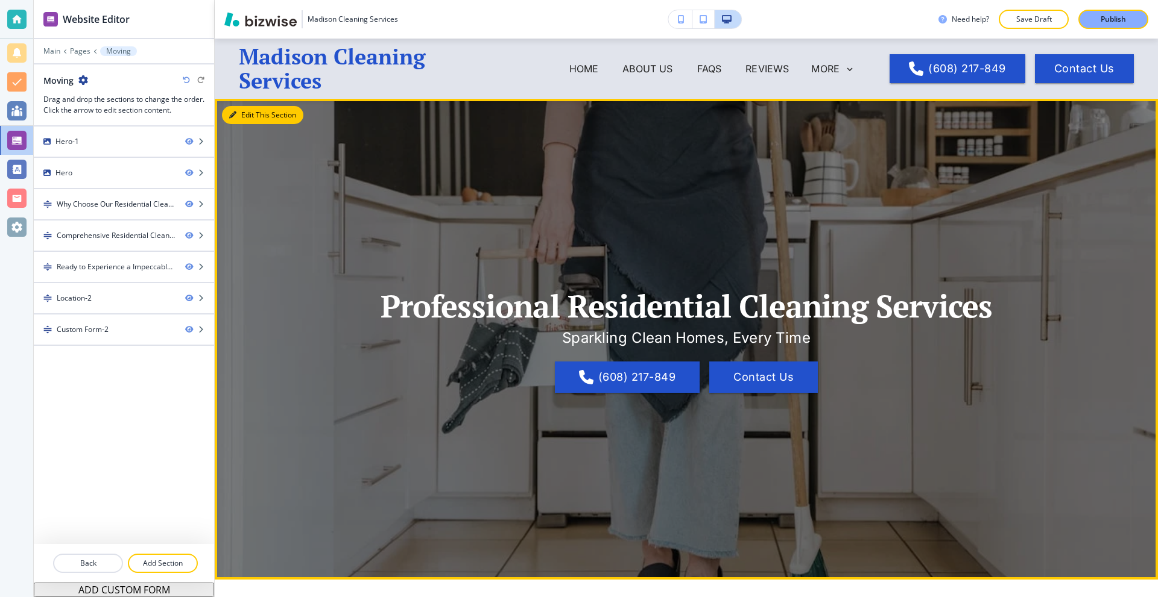
click at [245, 117] on button "Edit This Section" at bounding box center [262, 115] width 81 height 18
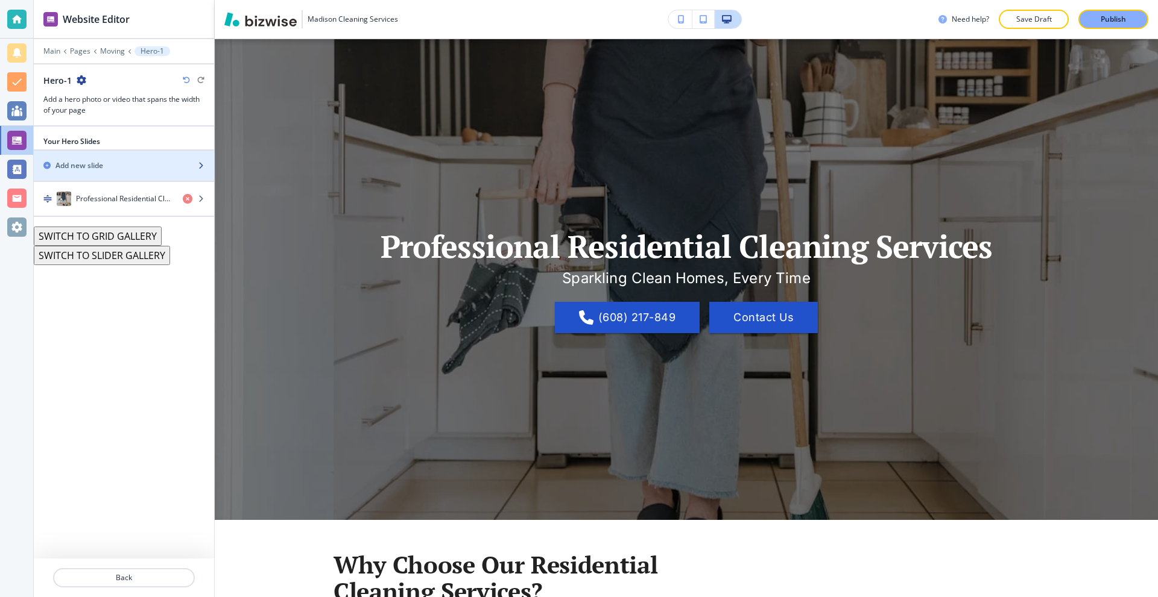
scroll to position [60, 0]
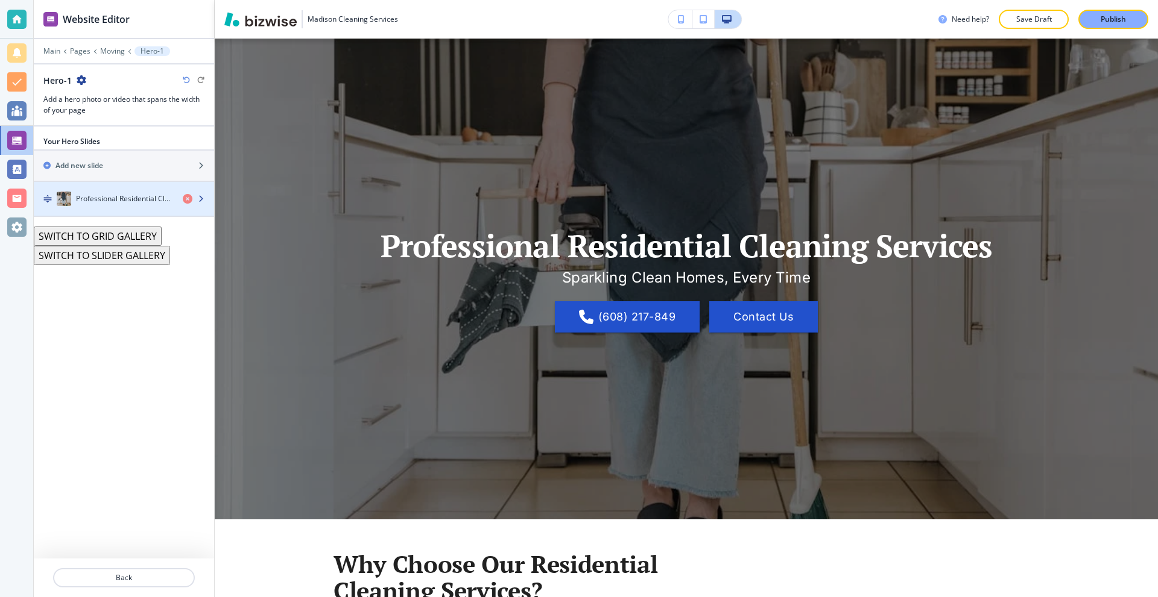
click at [131, 197] on h4 "Professional Residential Cleaning Services" at bounding box center [124, 199] width 97 height 11
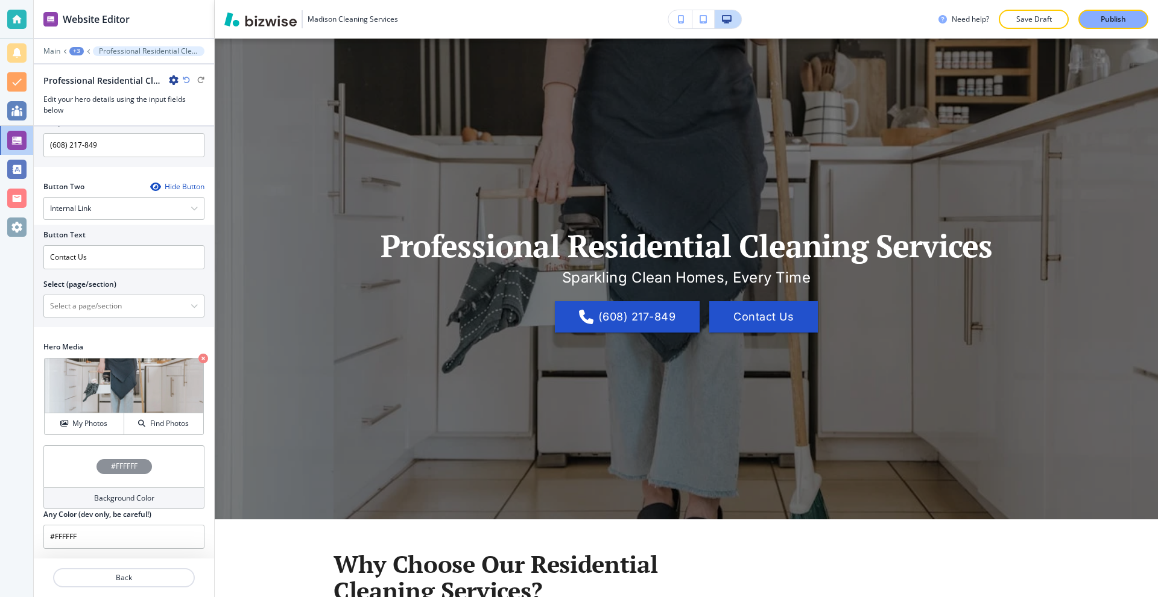
scroll to position [272, 0]
click at [163, 420] on h4 "Find Photos" at bounding box center [169, 423] width 39 height 11
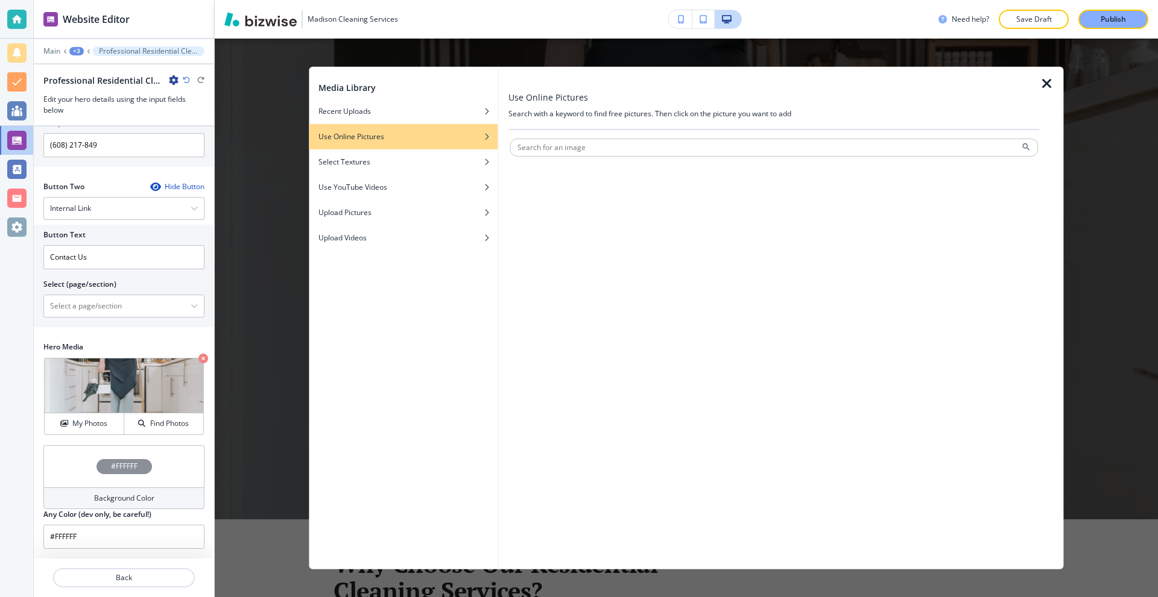
type input "n"
type input "moving truck"
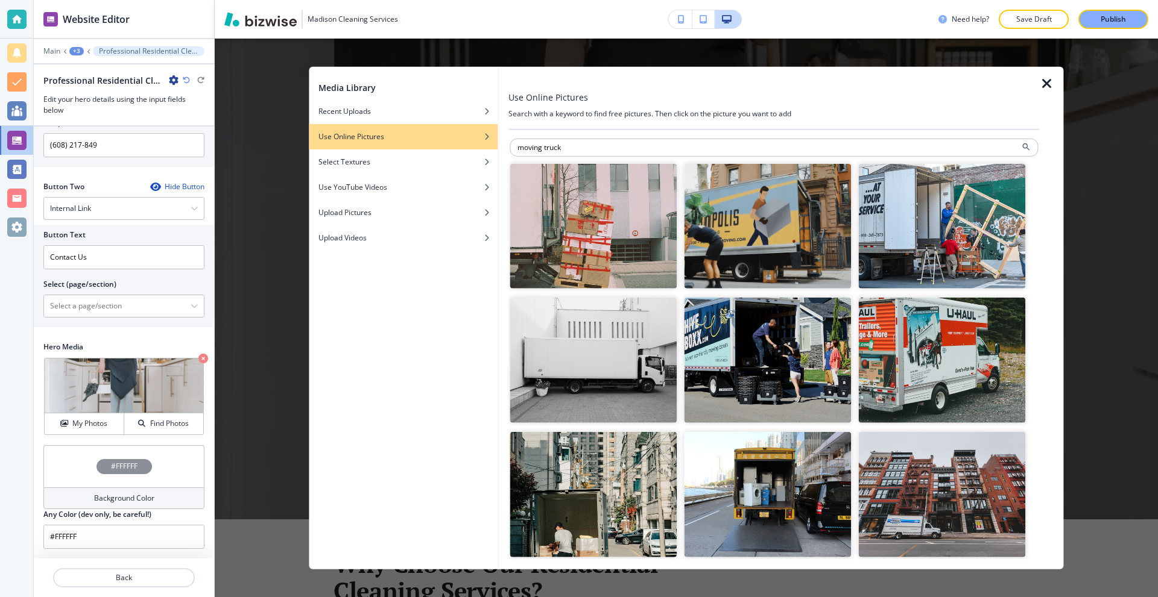
click at [573, 228] on img "button" at bounding box center [592, 225] width 167 height 125
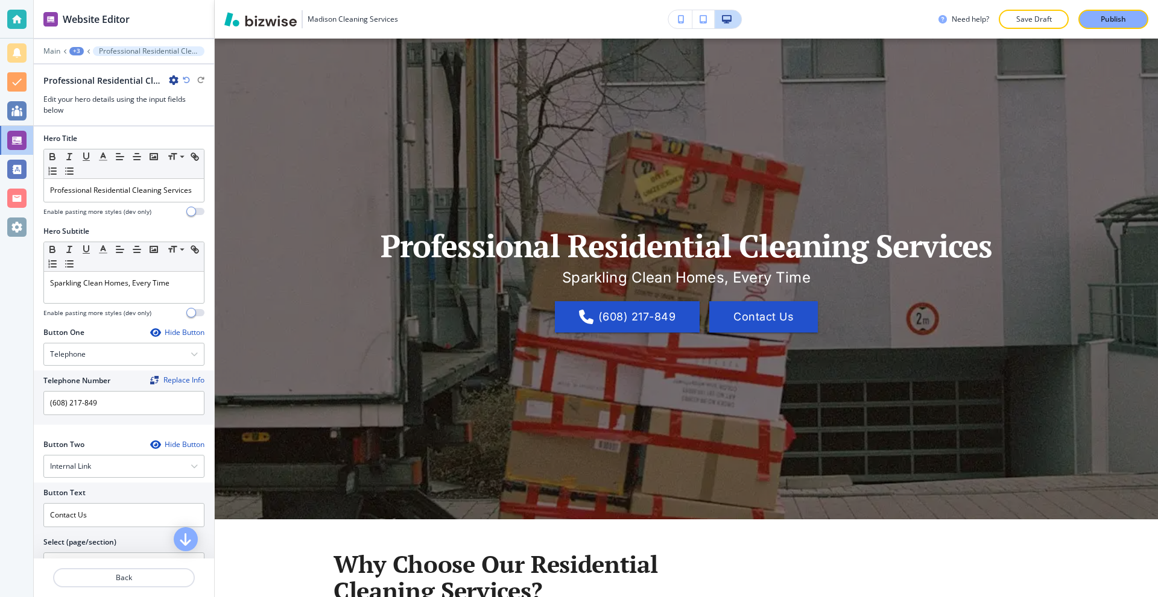
scroll to position [0, 0]
drag, startPoint x: 169, startPoint y: 193, endPoint x: 95, endPoint y: 196, distance: 73.6
click at [95, 196] on p "Professional Residential Cleaning Services" at bounding box center [124, 193] width 148 height 11
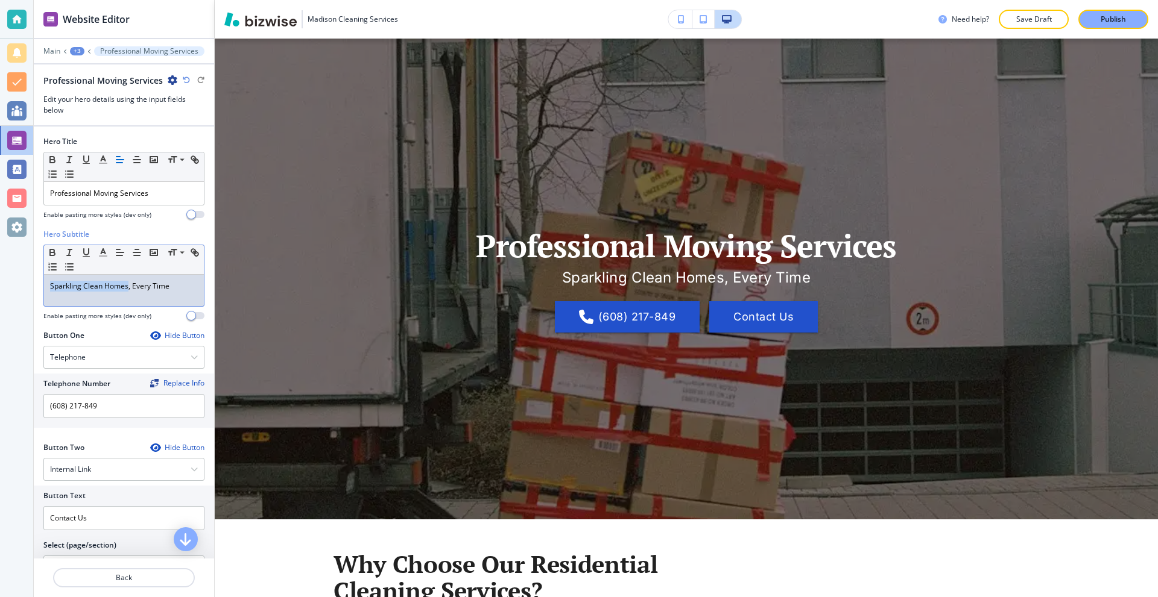
drag, startPoint x: 128, startPoint y: 288, endPoint x: 10, endPoint y: 285, distance: 117.6
click at [10, 285] on div "Website Editor Main +3 Professional Moving Services Professional Moving Service…" at bounding box center [579, 298] width 1158 height 597
click at [83, 49] on button "+3" at bounding box center [77, 51] width 14 height 8
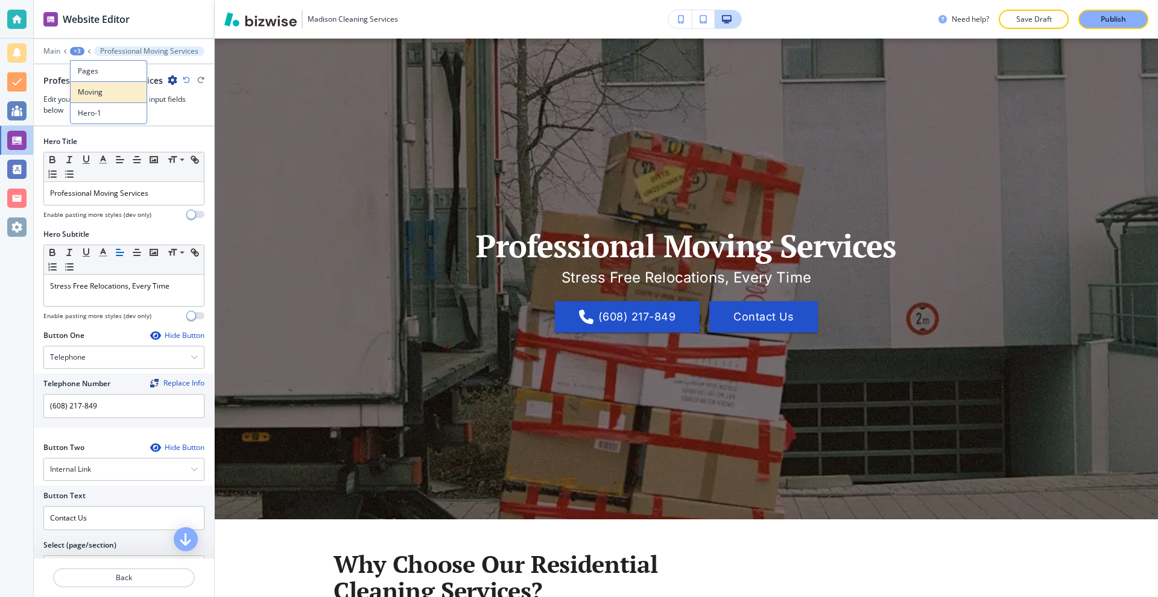
click at [99, 94] on p "Moving" at bounding box center [108, 92] width 61 height 11
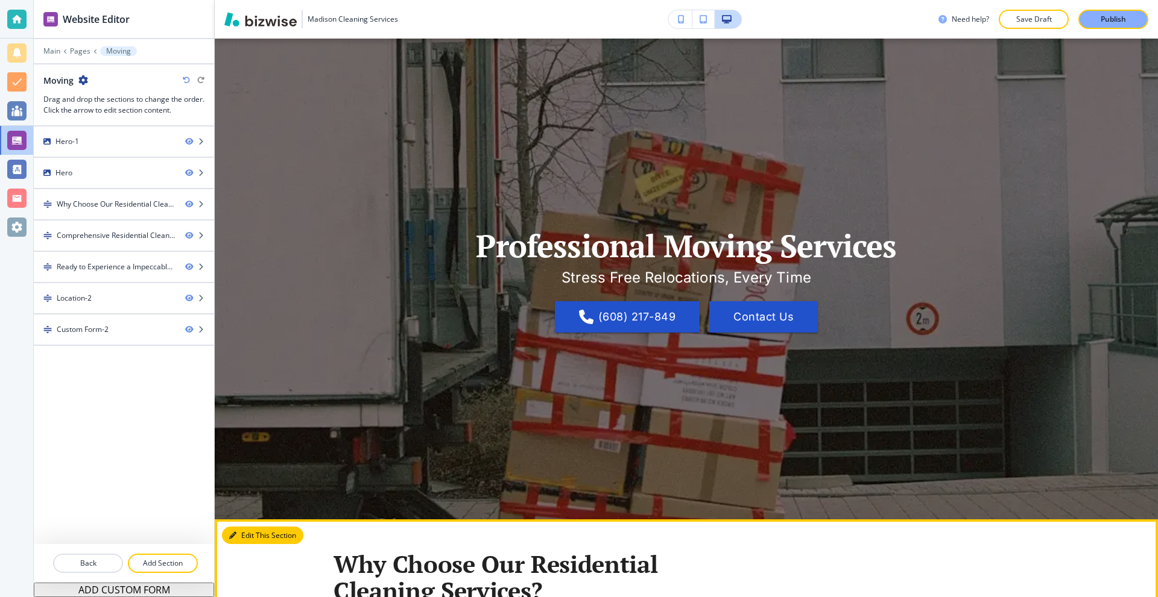
click at [251, 533] on button "Edit This Section" at bounding box center [262, 536] width 81 height 18
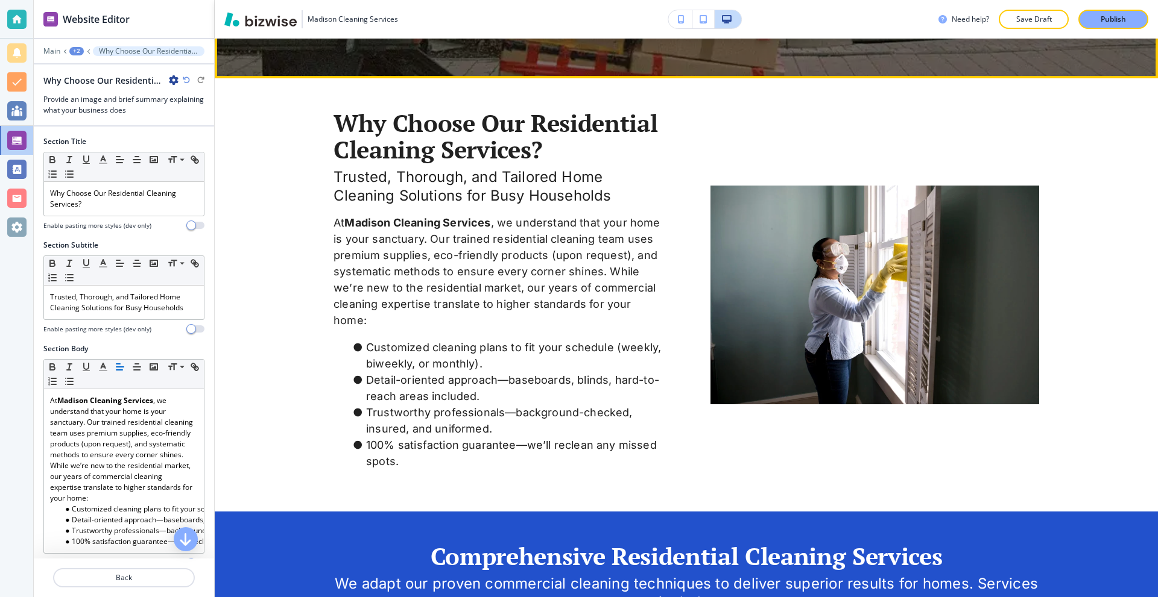
scroll to position [541, 0]
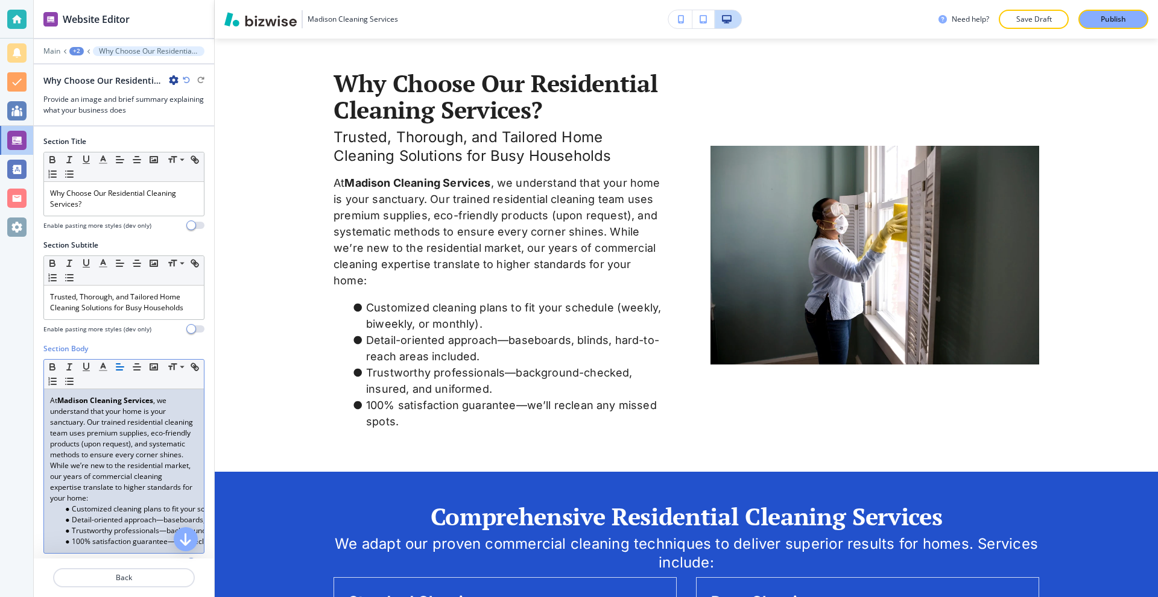
click at [148, 415] on p "At Madison Cleaning Services , we understand that your home is your sanctuary. …" at bounding box center [124, 449] width 148 height 109
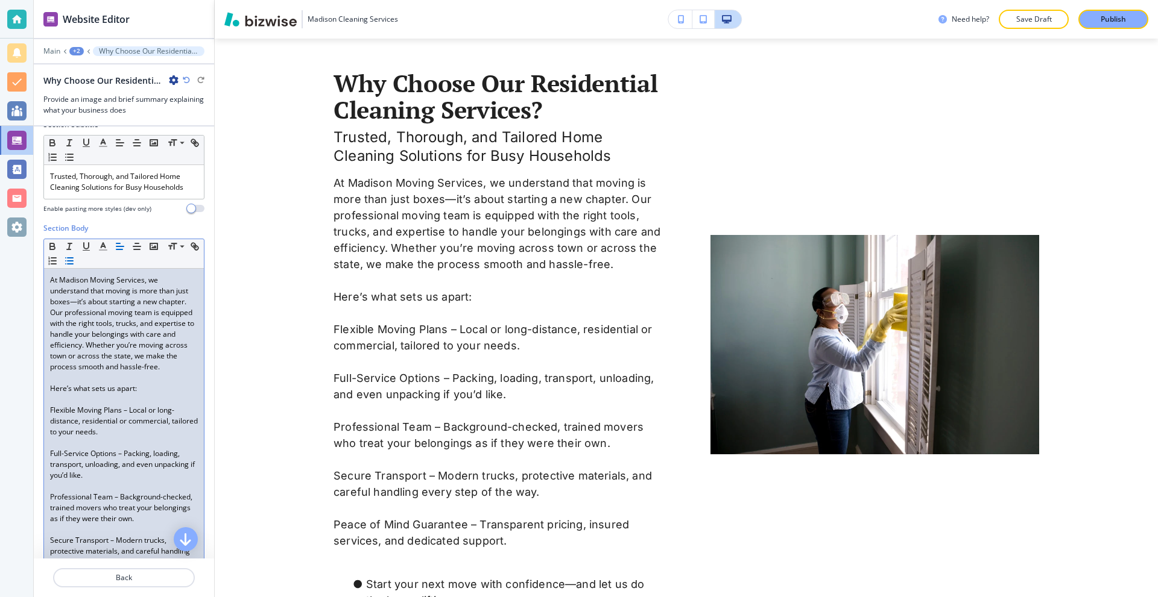
scroll to position [0, 0]
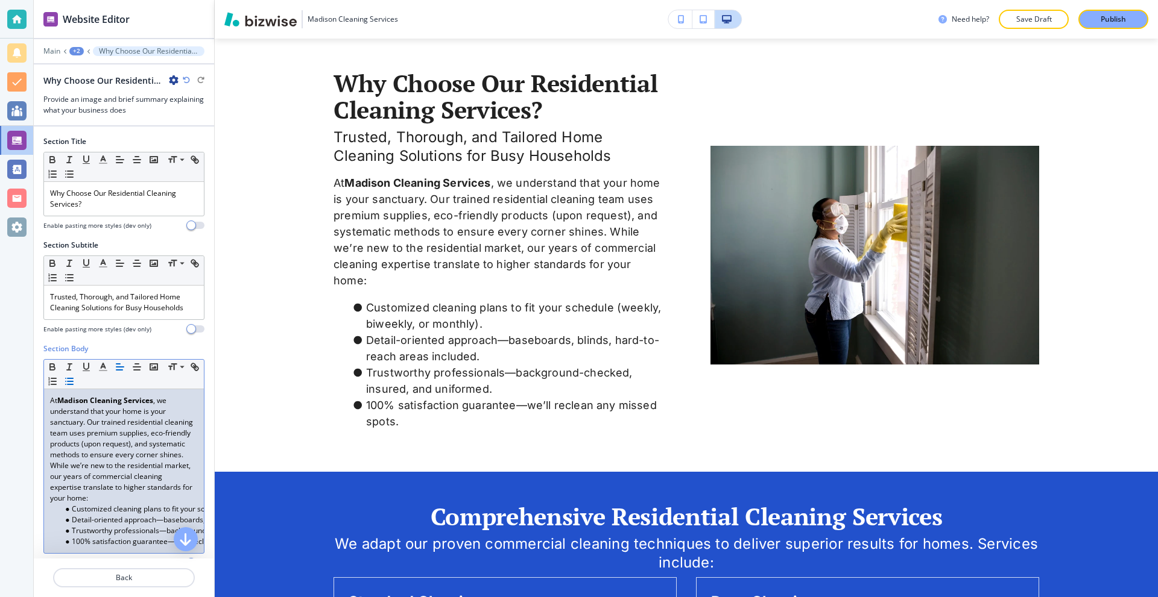
click at [101, 439] on p "At Madison Cleaning Services , we understand that your home is your sanctuary. …" at bounding box center [124, 449] width 148 height 109
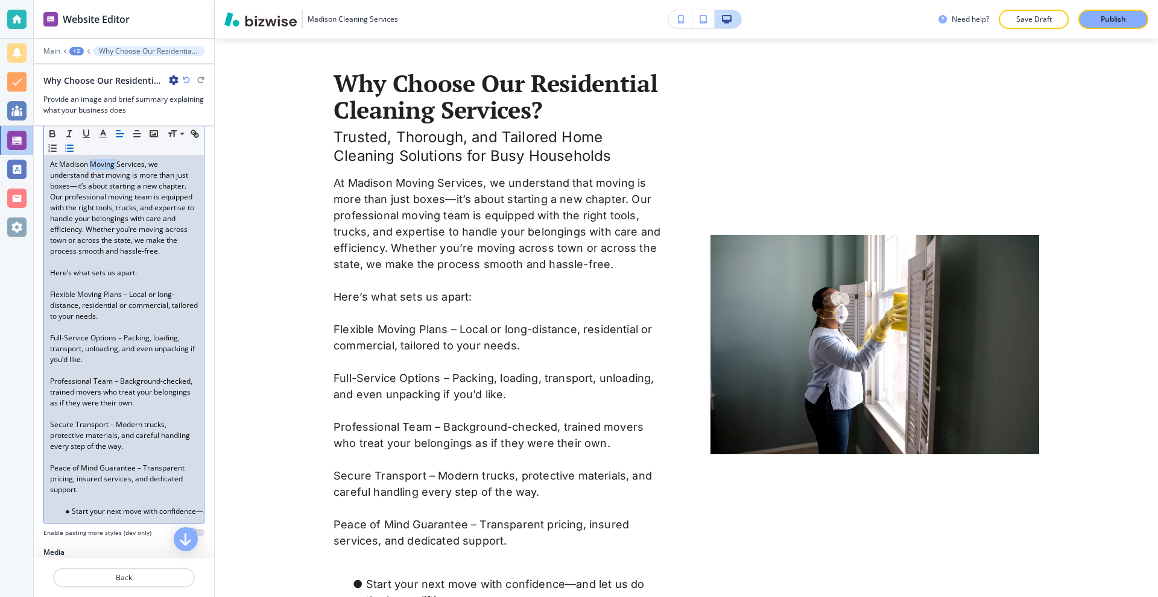
drag, startPoint x: 90, startPoint y: 166, endPoint x: 116, endPoint y: 169, distance: 26.2
click at [116, 169] on p "At Madison Moving Services, we understand that moving is more than just boxes—i…" at bounding box center [124, 208] width 148 height 98
drag, startPoint x: 148, startPoint y: 165, endPoint x: 61, endPoint y: 167, distance: 86.2
click at [61, 167] on p "At Madison Cleaning Services, we understand that moving is more than just boxes…" at bounding box center [124, 208] width 148 height 98
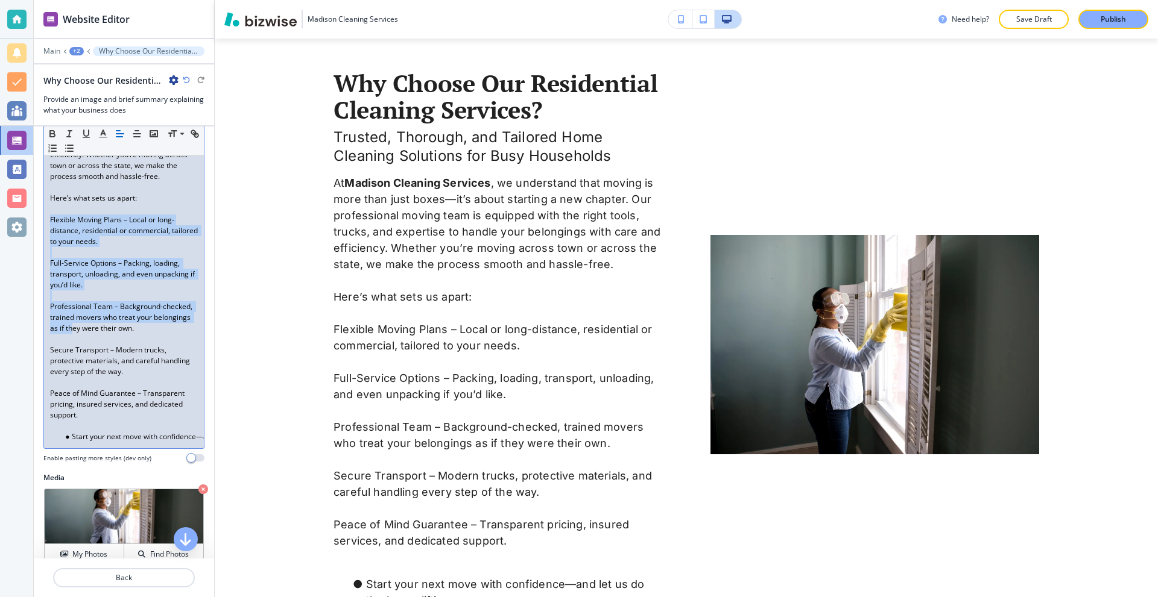
scroll to position [357, 0]
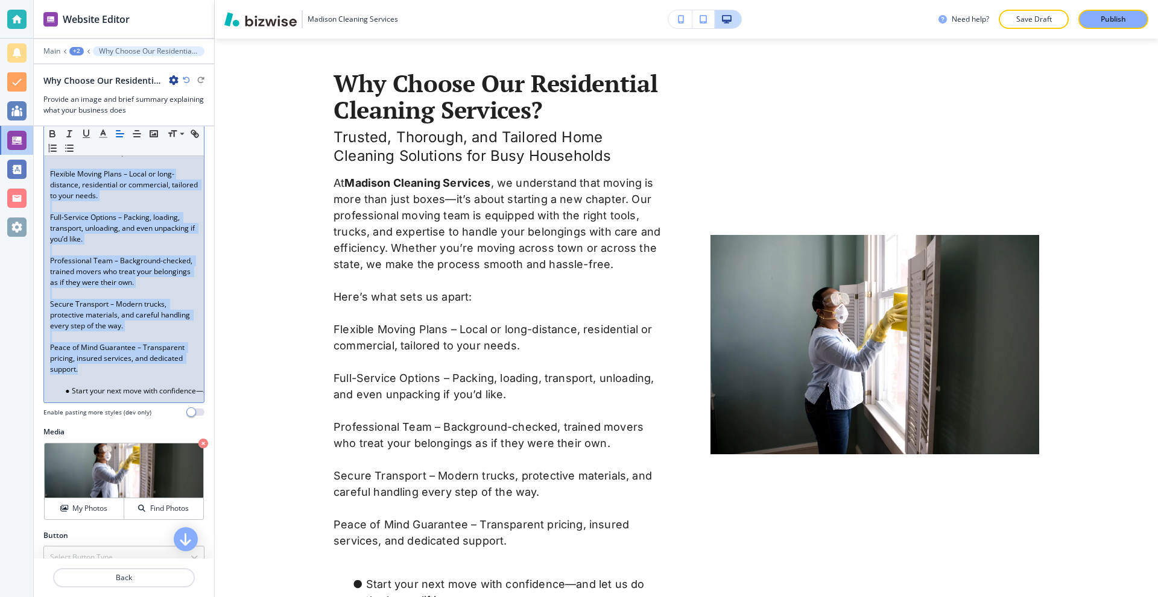
drag, startPoint x: 45, startPoint y: 307, endPoint x: 125, endPoint y: 380, distance: 108.8
click at [125, 380] on div "At Madison Cleaning Services , we understand that moving is more than just boxe…" at bounding box center [124, 218] width 160 height 370
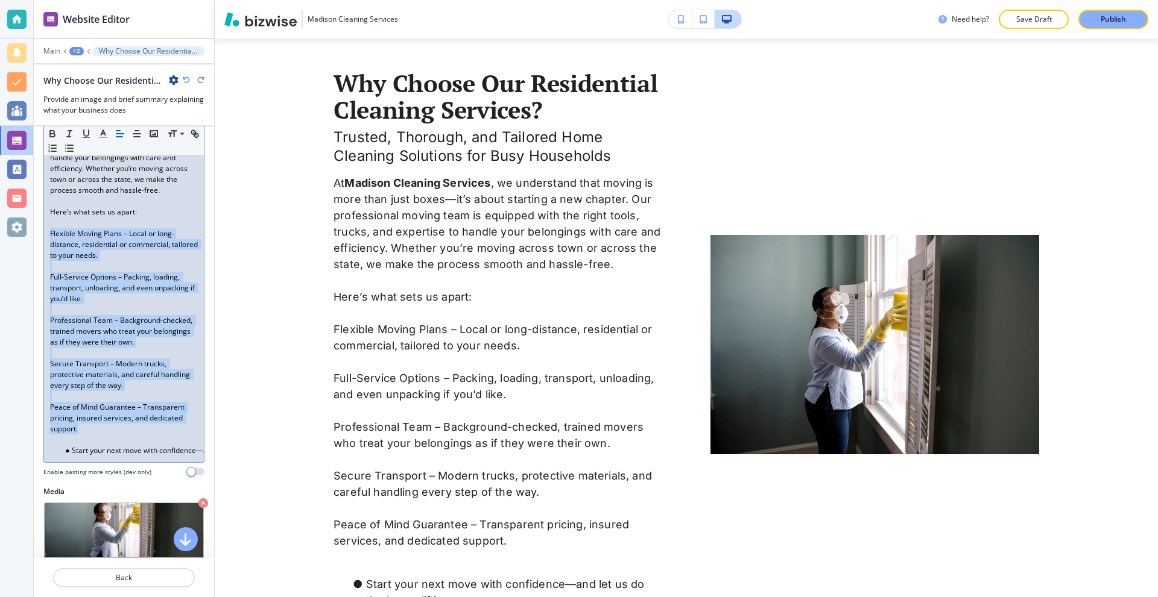
scroll to position [297, 0]
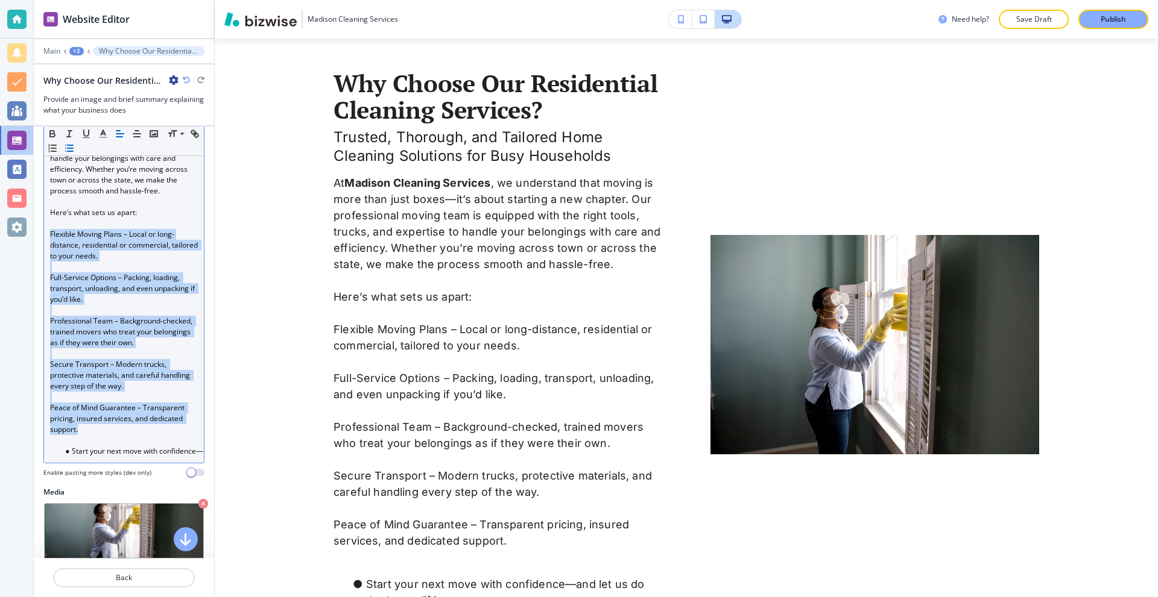
click at [75, 149] on icon "button" at bounding box center [69, 148] width 11 height 11
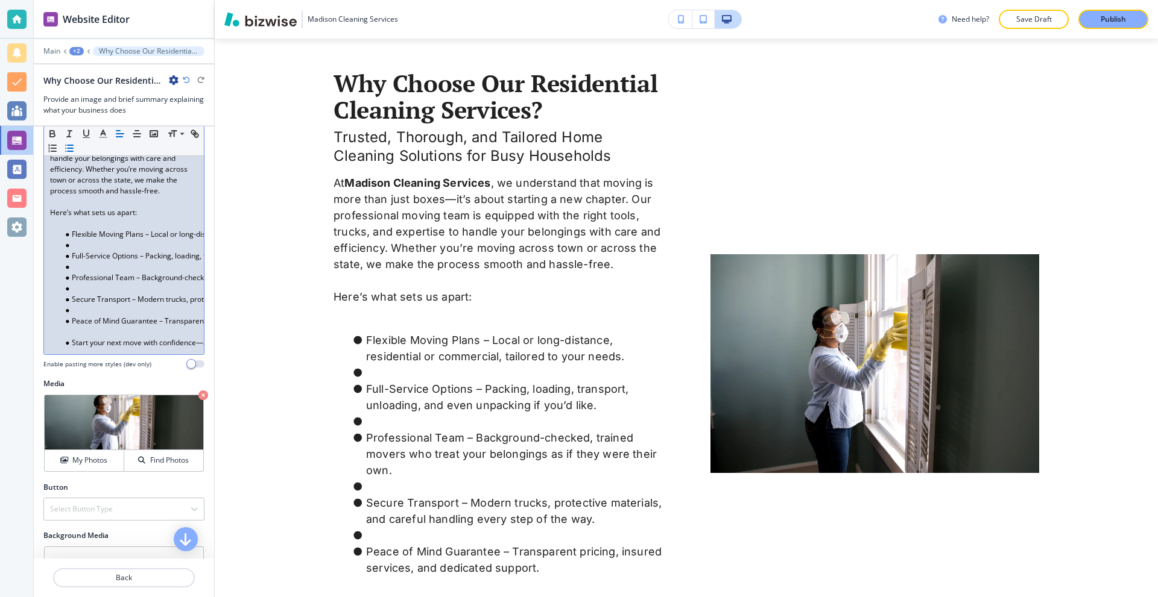
click at [84, 251] on li at bounding box center [129, 245] width 137 height 11
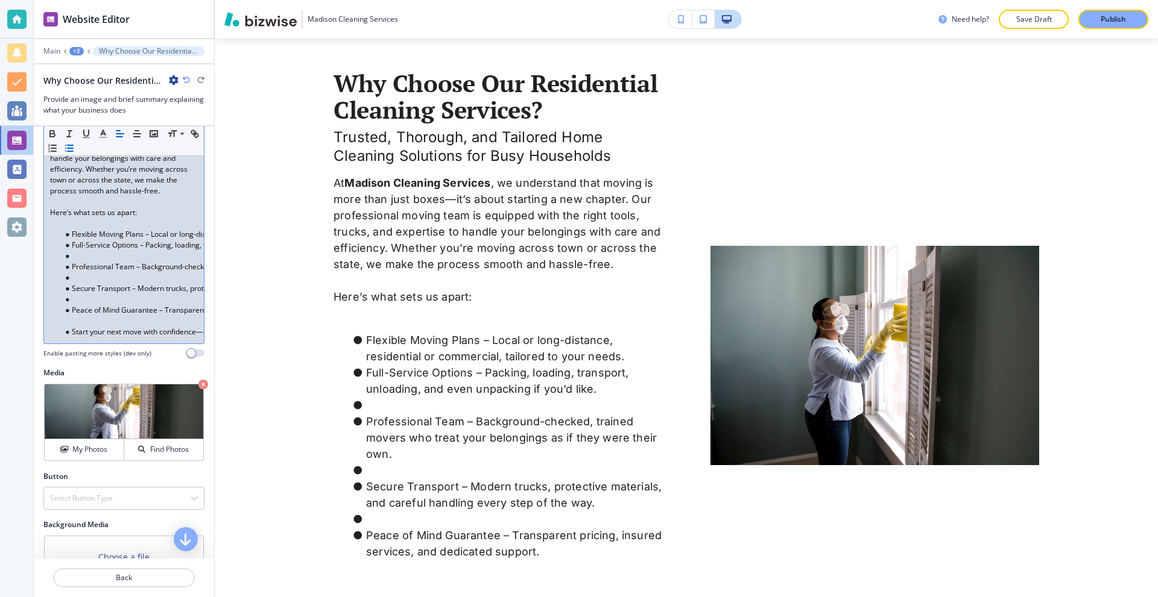
click at [83, 262] on li at bounding box center [129, 256] width 137 height 11
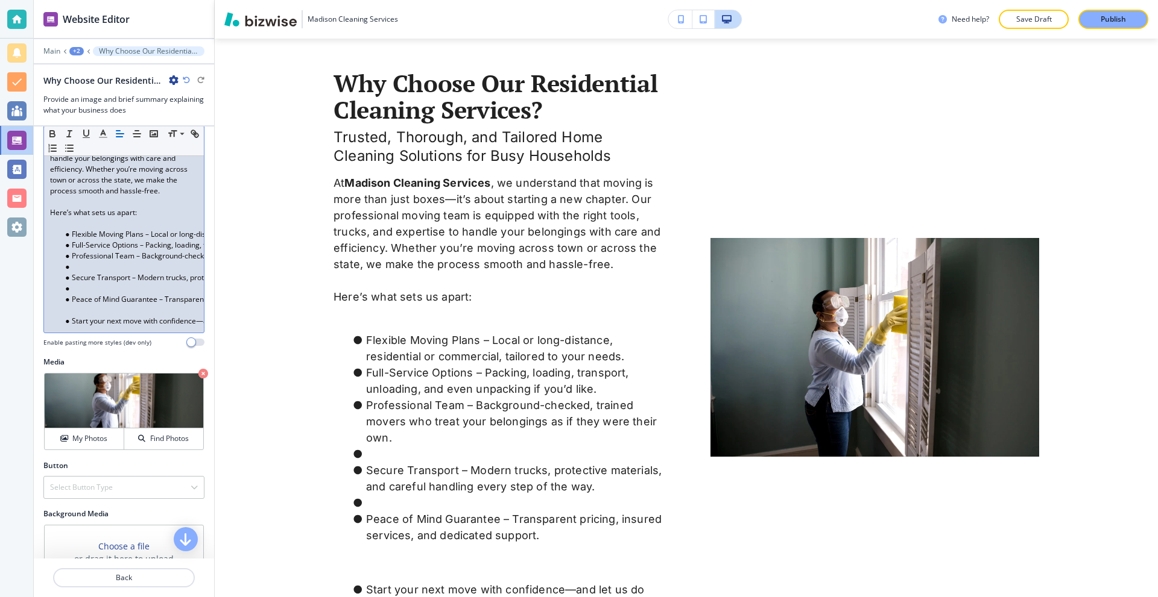
click at [81, 273] on li at bounding box center [129, 267] width 137 height 11
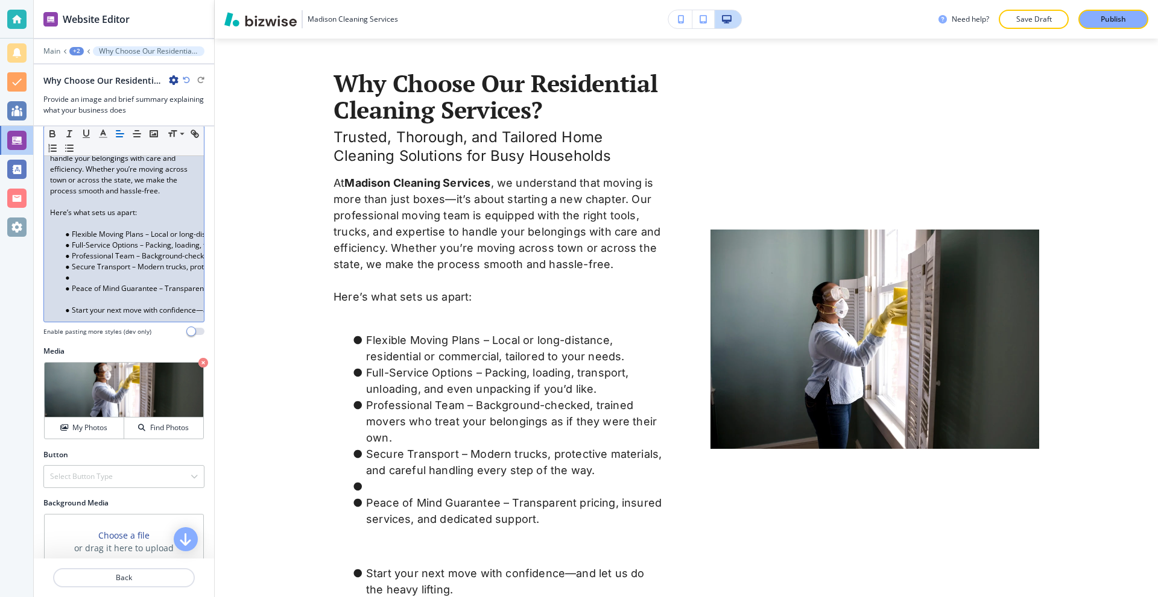
click at [80, 283] on li at bounding box center [129, 278] width 137 height 11
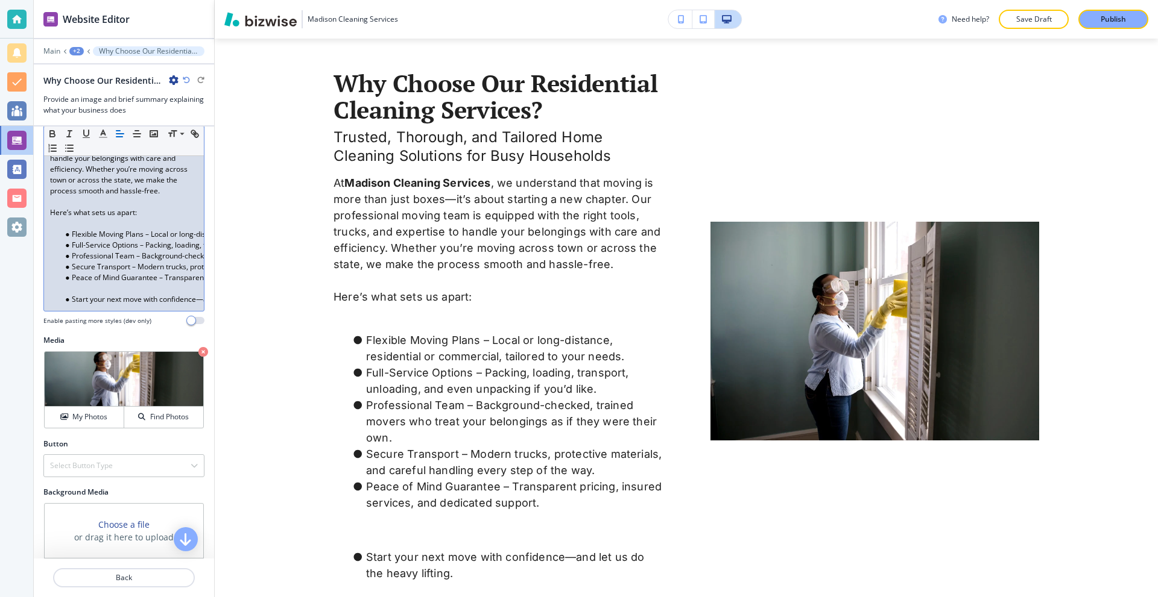
click at [70, 229] on p at bounding box center [124, 223] width 148 height 11
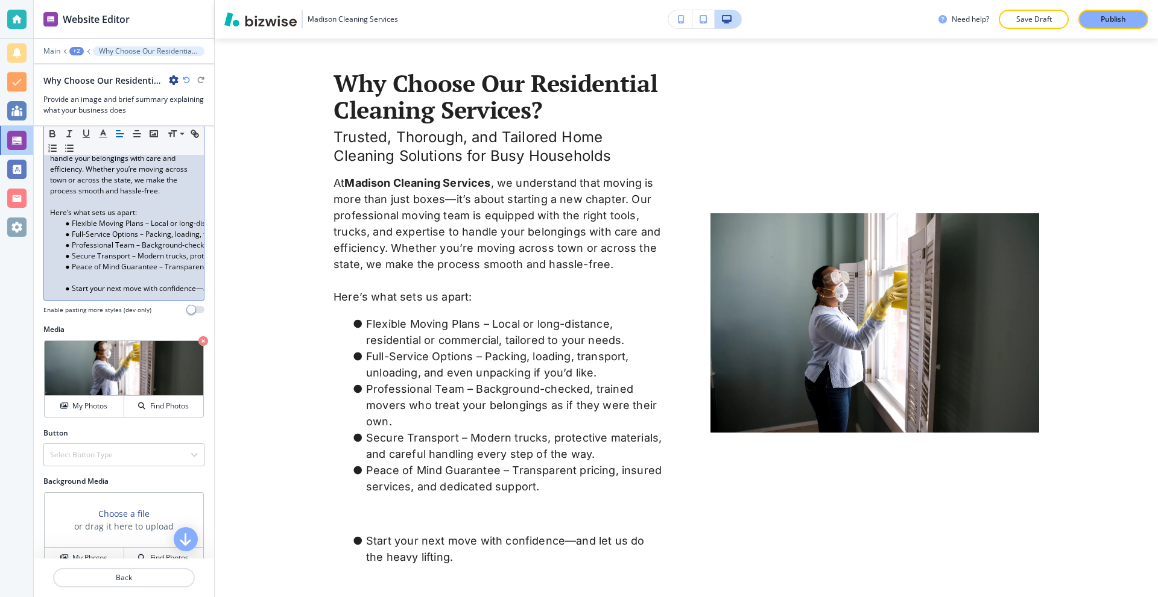
click at [71, 294] on li "Start your next move with confidence—and let us do the heavy lifting." at bounding box center [129, 288] width 137 height 11
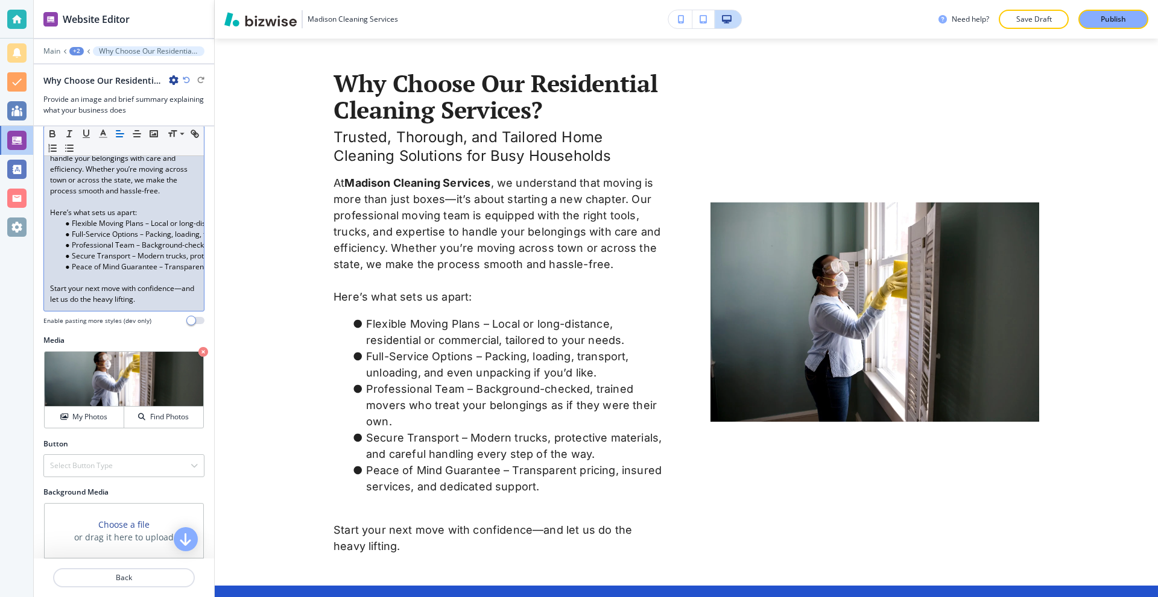
click at [72, 283] on p at bounding box center [124, 278] width 148 height 11
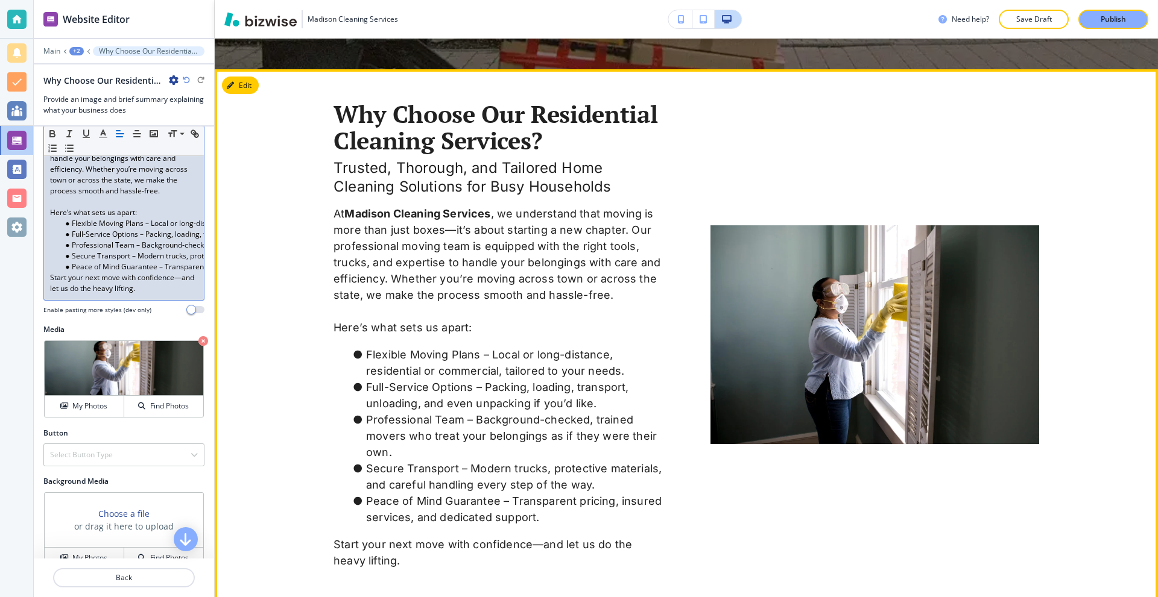
scroll to position [421, 0]
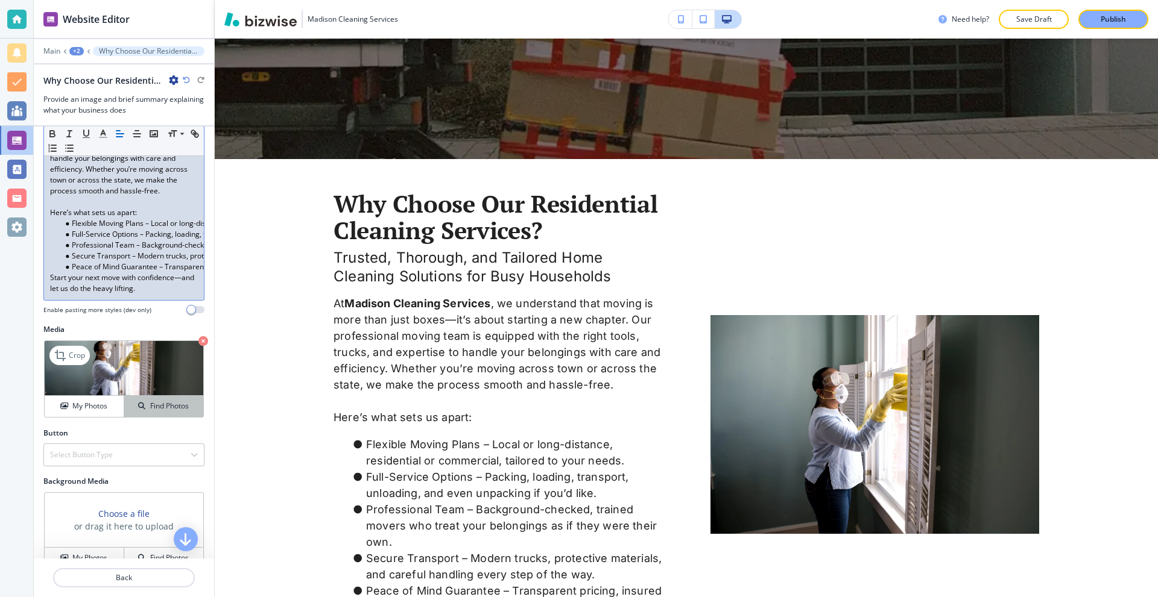
click at [138, 410] on icon "button" at bounding box center [141, 406] width 7 height 7
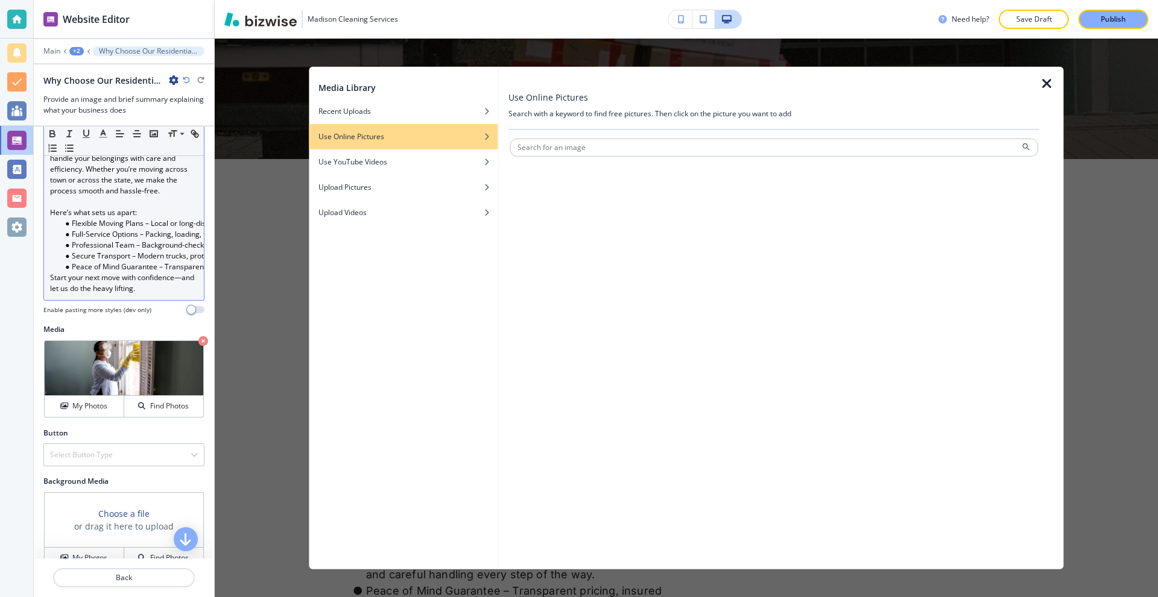
type input "m"
type input "boxes"
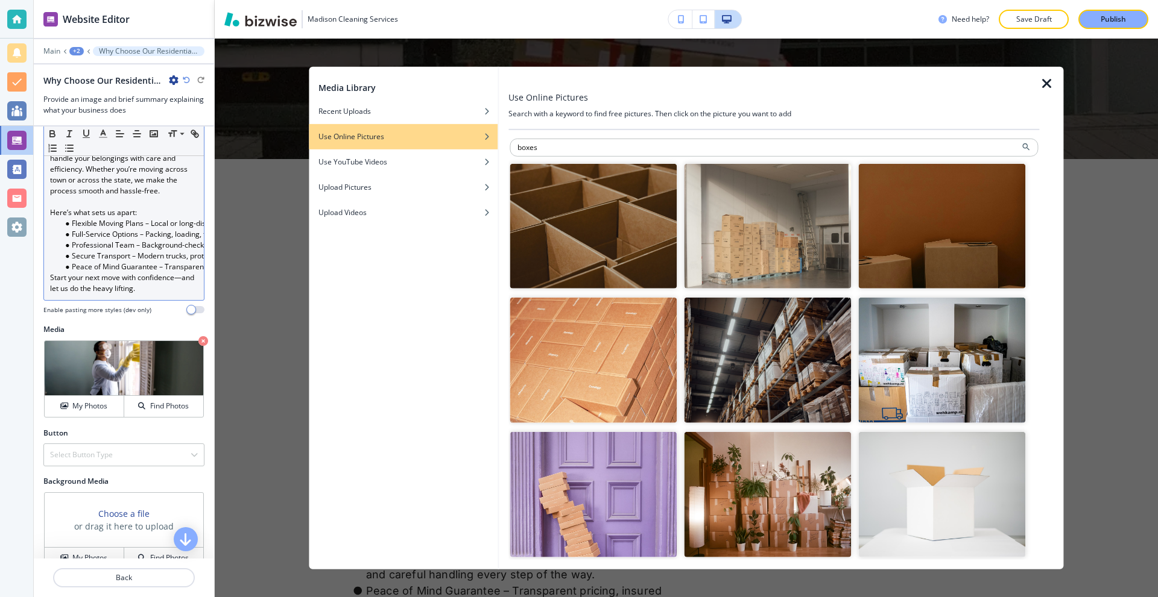
click at [588, 195] on img "button" at bounding box center [592, 225] width 167 height 125
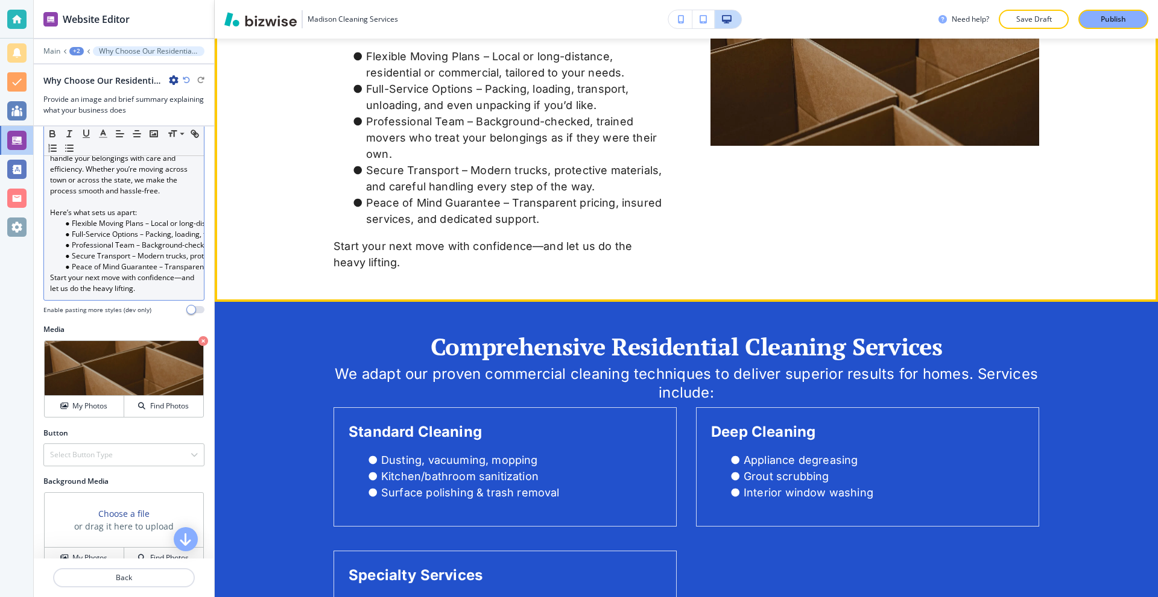
scroll to position [903, 0]
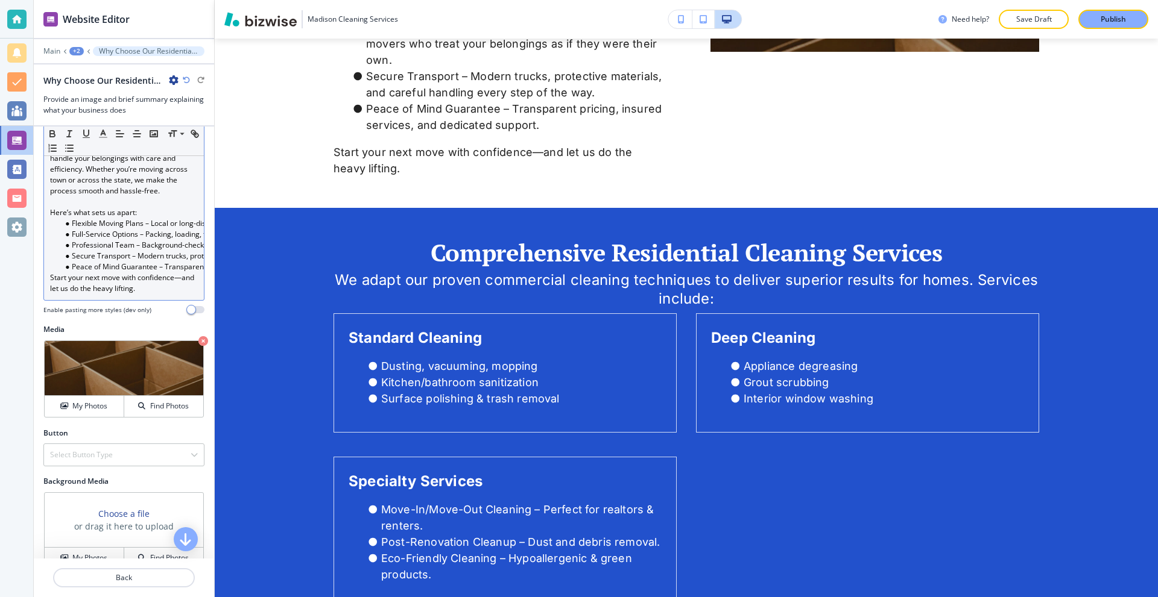
click at [76, 53] on div "+2" at bounding box center [76, 51] width 14 height 8
click at [94, 96] on p "Moving" at bounding box center [107, 92] width 61 height 11
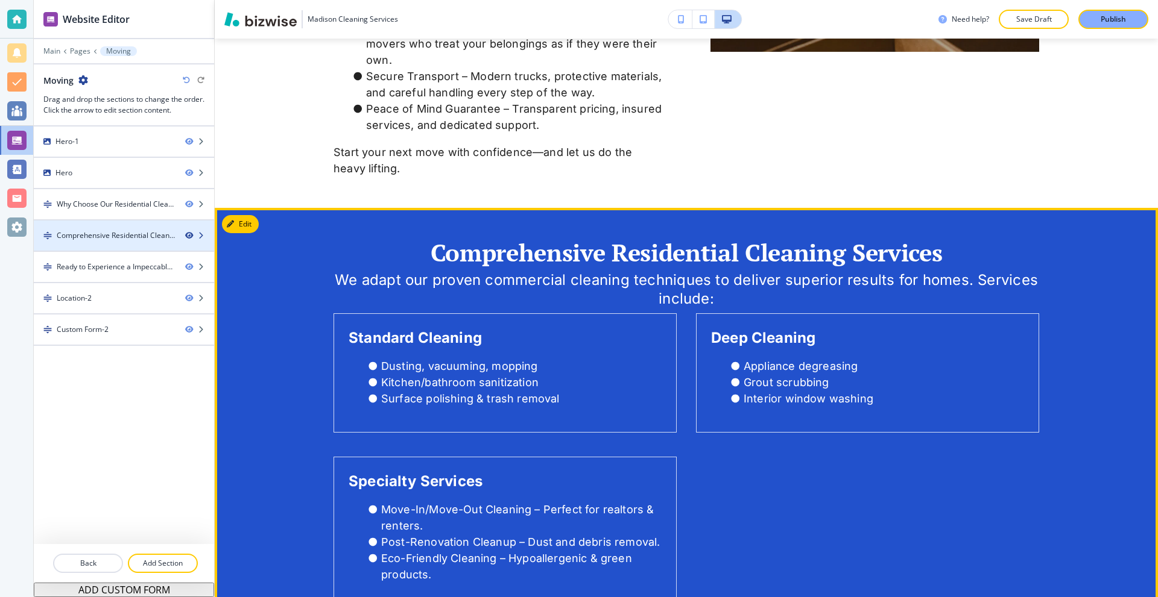
click at [190, 235] on icon "button" at bounding box center [188, 235] width 7 height 7
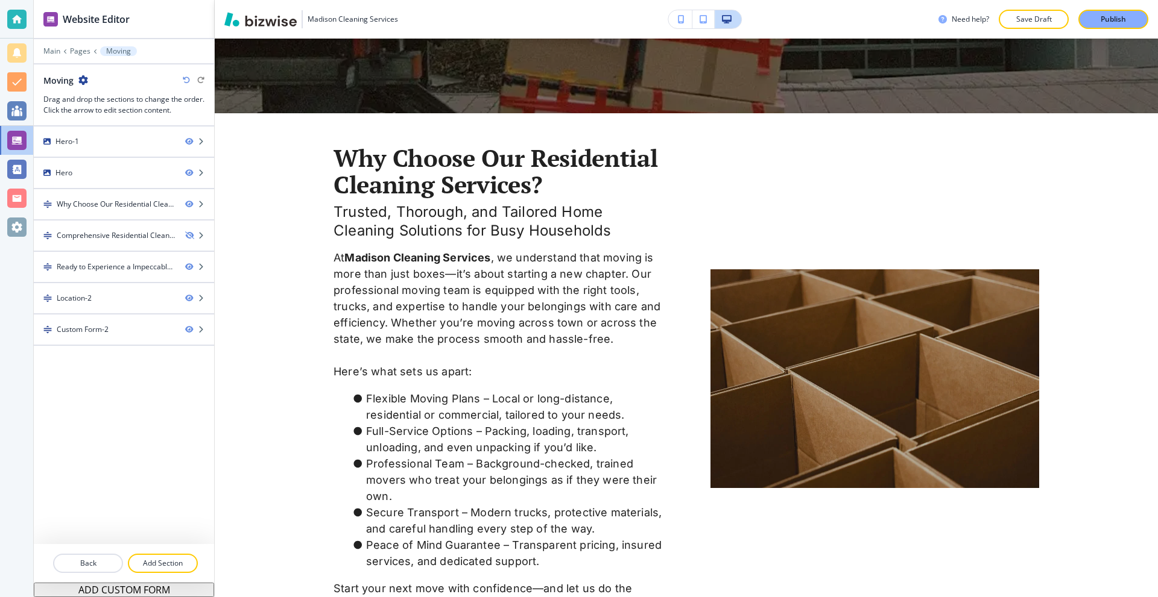
scroll to position [421, 0]
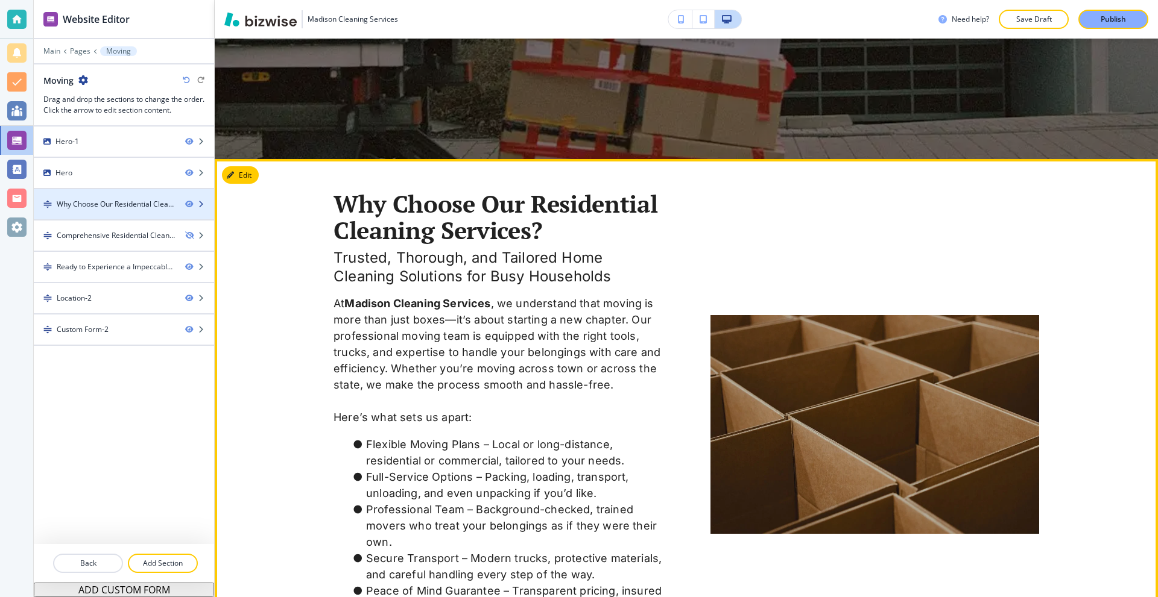
click at [107, 206] on div "Why Choose Our Residential Cleaning Services?-1" at bounding box center [116, 204] width 119 height 11
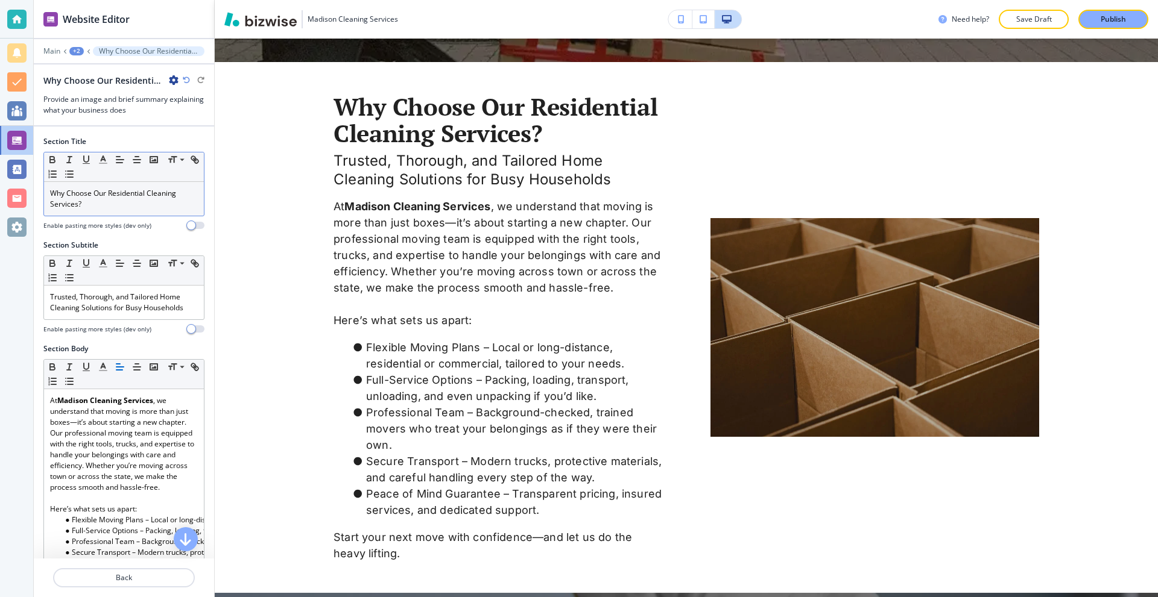
scroll to position [541, 0]
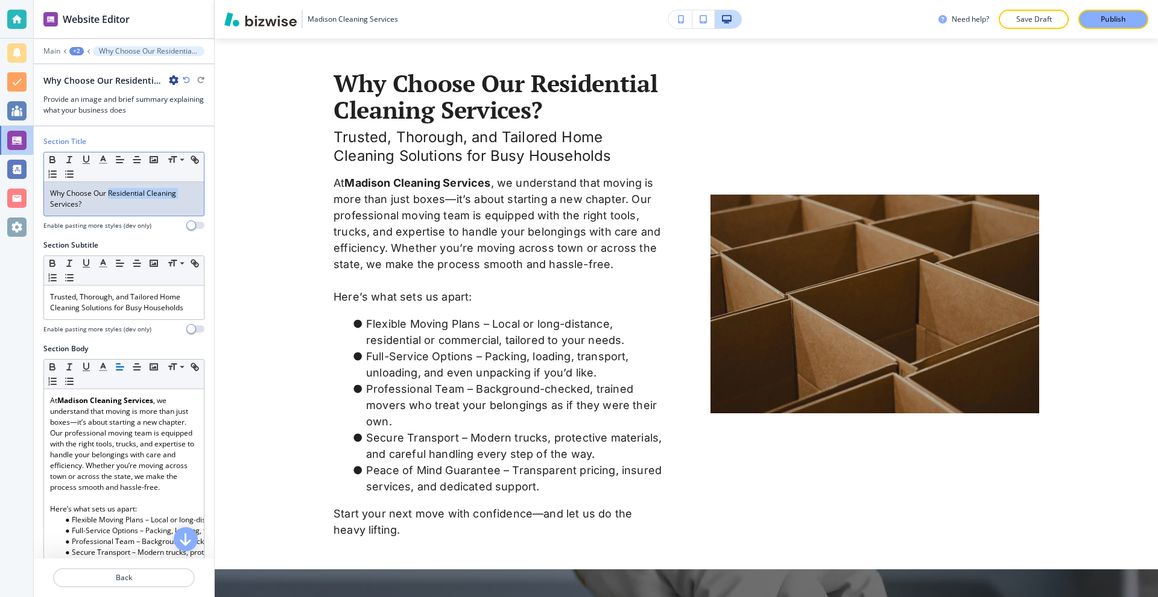
drag, startPoint x: 187, startPoint y: 194, endPoint x: 109, endPoint y: 197, distance: 79.0
click at [109, 197] on p "Why Choose Our Residential Cleaning Services?" at bounding box center [124, 199] width 148 height 22
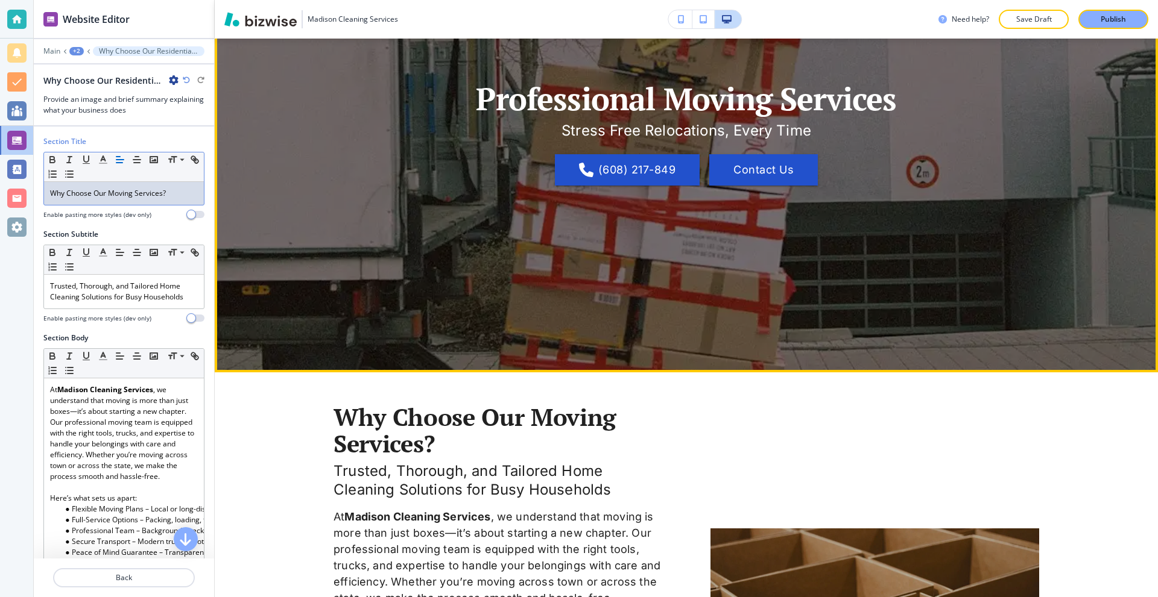
scroll to position [0, 0]
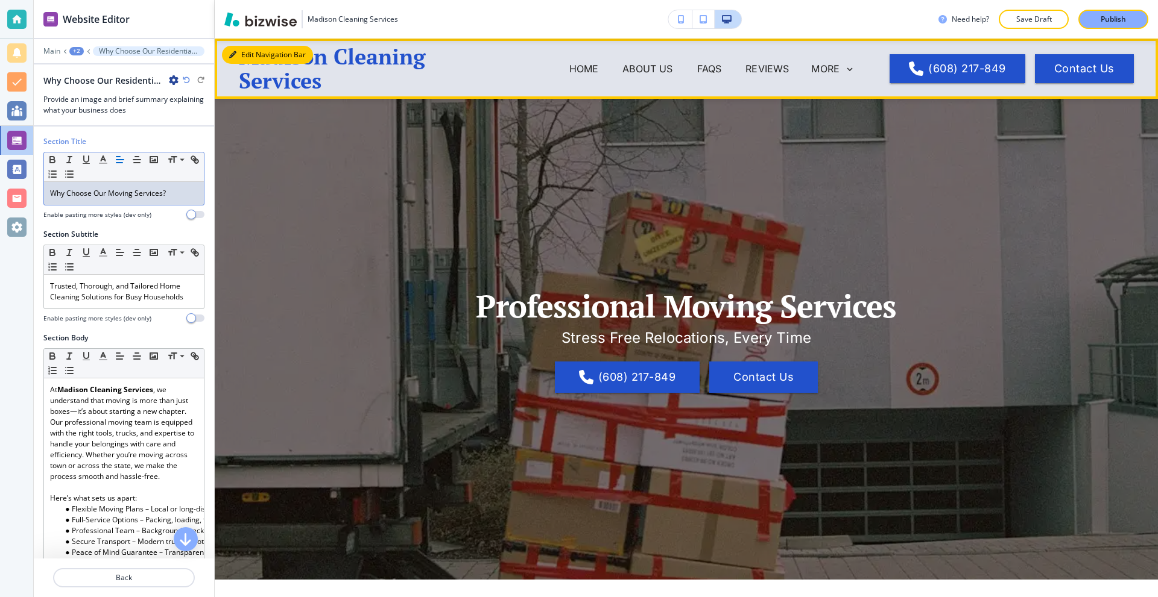
click at [246, 54] on button "Edit Navigation Bar" at bounding box center [267, 55] width 91 height 18
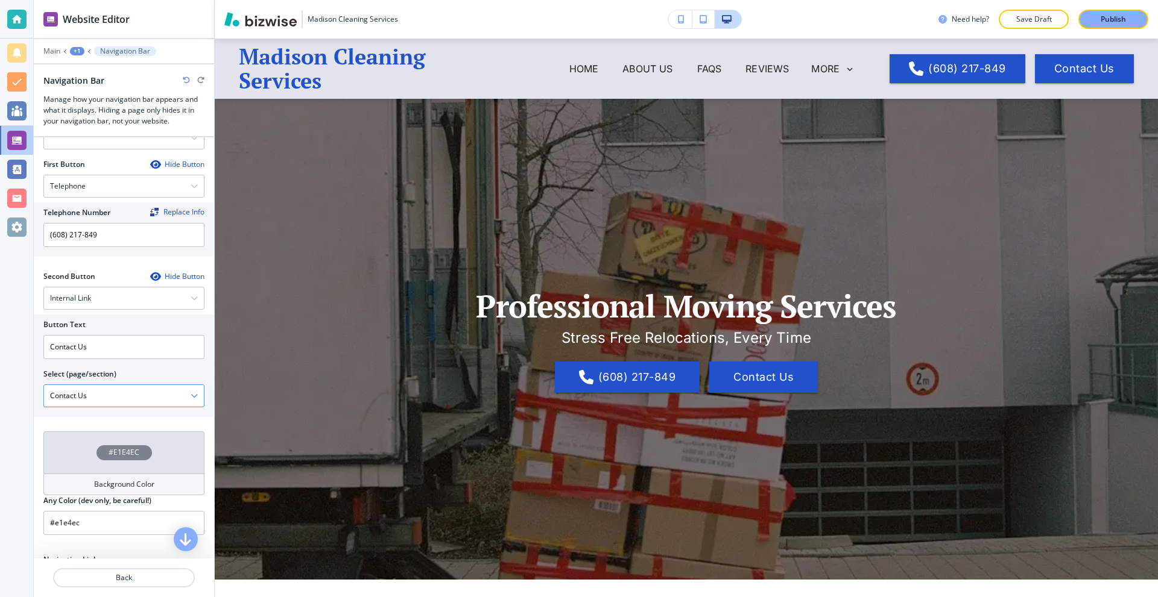
scroll to position [1, 0]
click at [52, 46] on div at bounding box center [124, 42] width 180 height 7
click at [54, 52] on p "Main" at bounding box center [51, 51] width 17 height 8
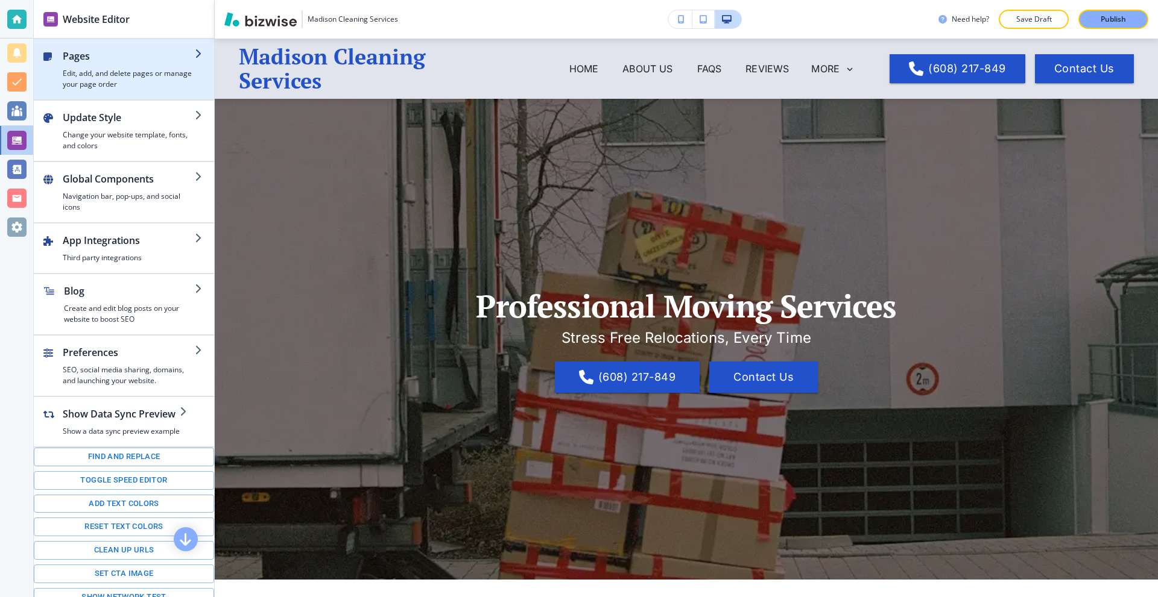
click at [91, 73] on h4 "Edit, add, and delete pages or manage your page order" at bounding box center [129, 79] width 132 height 22
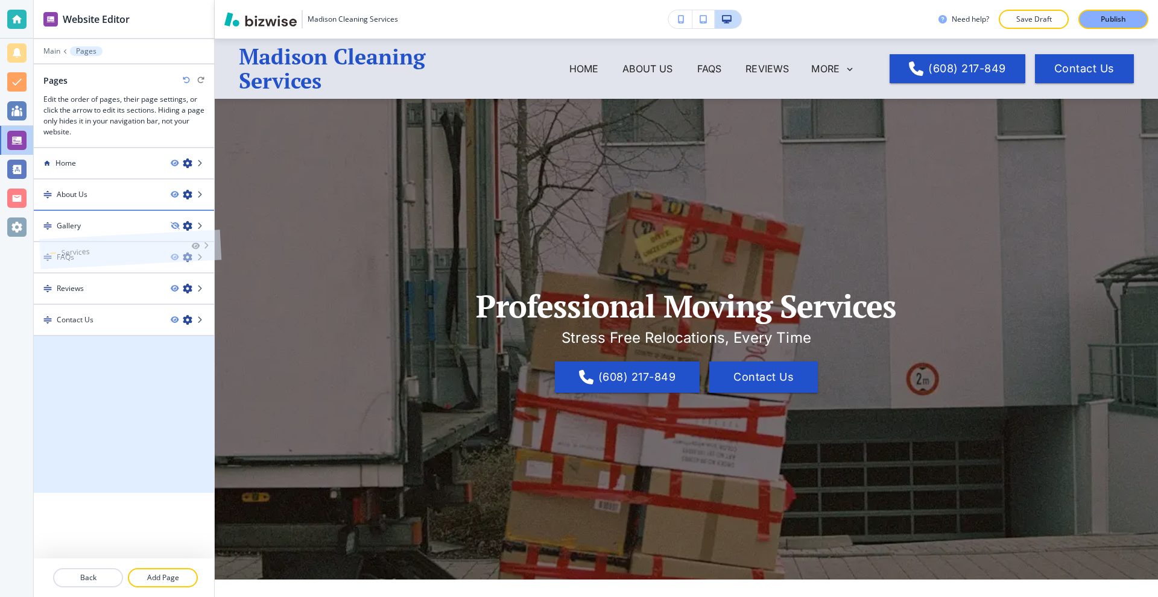
drag, startPoint x: 92, startPoint y: 348, endPoint x: 97, endPoint y: 221, distance: 127.3
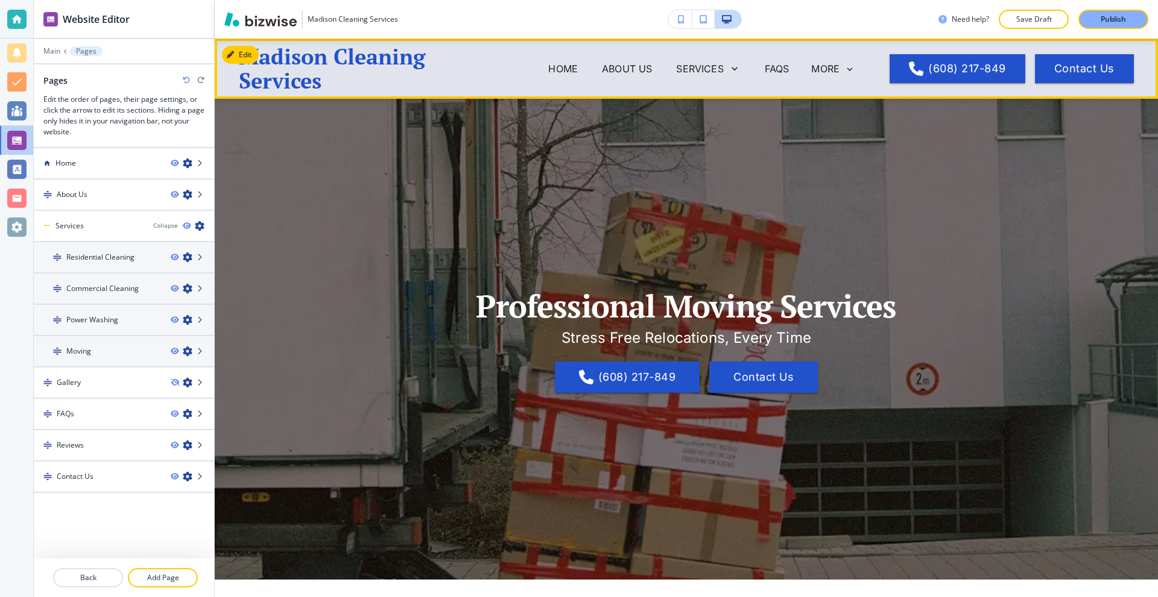
click at [259, 66] on h3 "Madison Cleaning Services" at bounding box center [358, 69] width 239 height 48
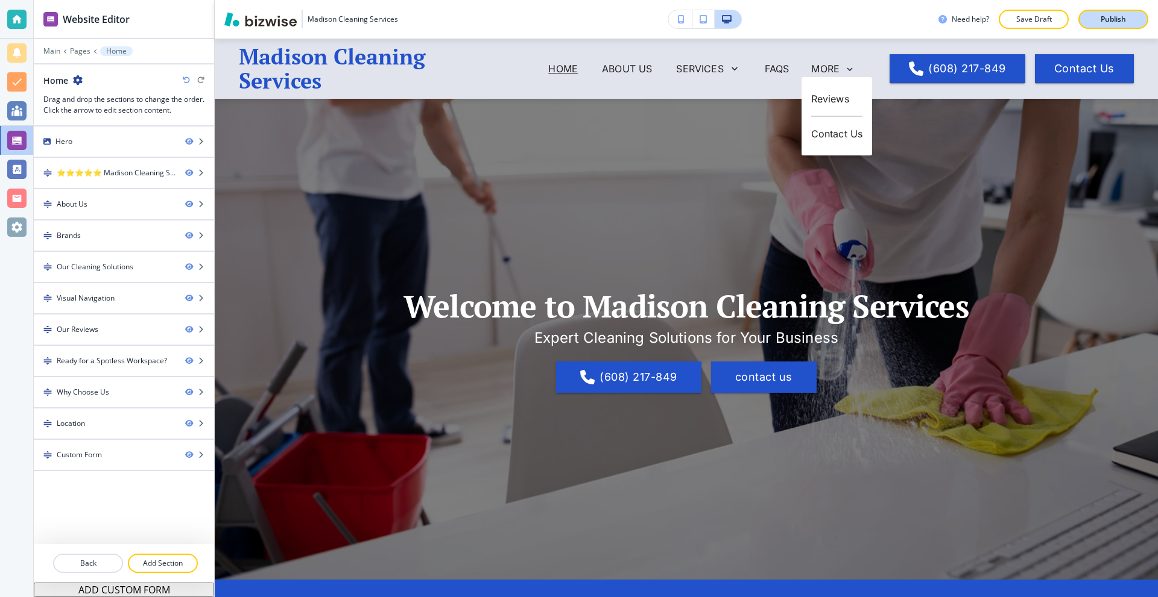
click at [1125, 17] on p "Publish" at bounding box center [1112, 19] width 25 height 11
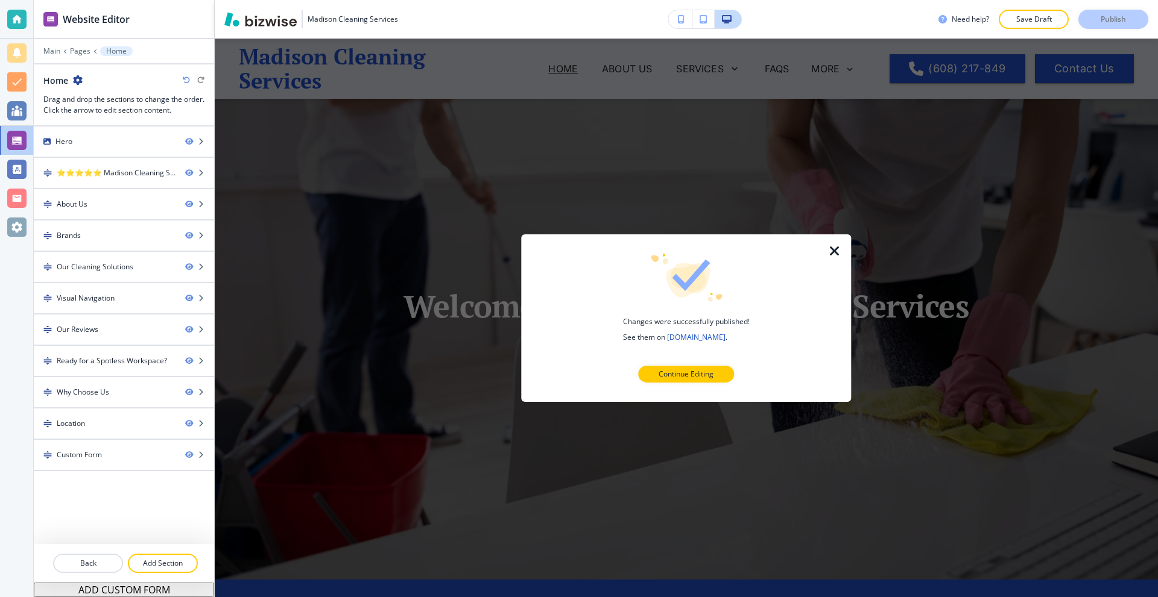
click at [825, 254] on div at bounding box center [685, 277] width 291 height 48
click at [829, 254] on icon "button" at bounding box center [834, 251] width 14 height 14
